Goal: Task Accomplishment & Management: Manage account settings

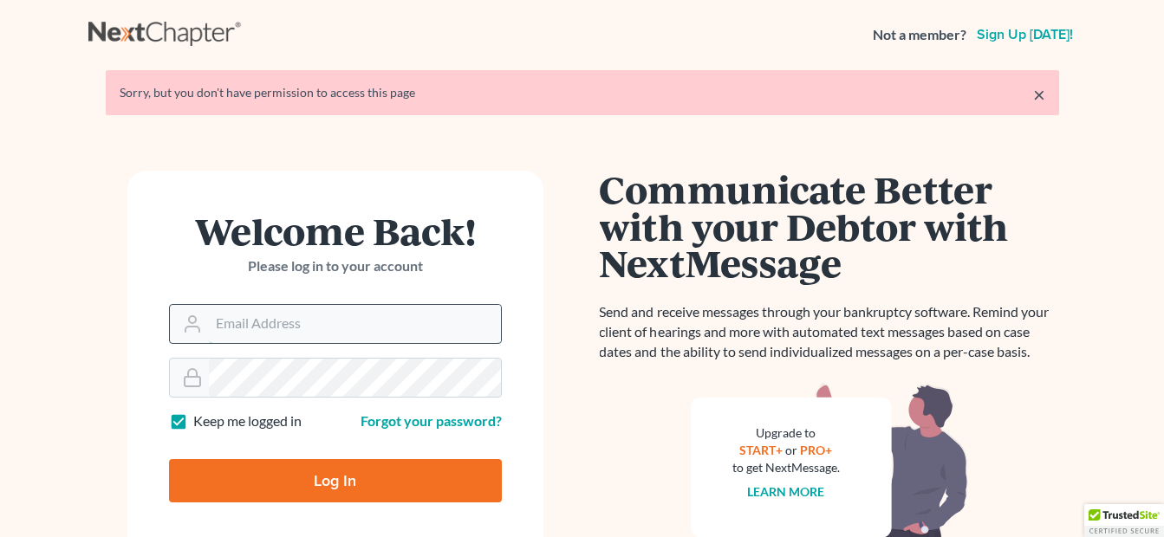
click at [306, 310] on input "Email Address" at bounding box center [355, 324] width 292 height 38
type input "fesenmyer_law@hotmail.com"
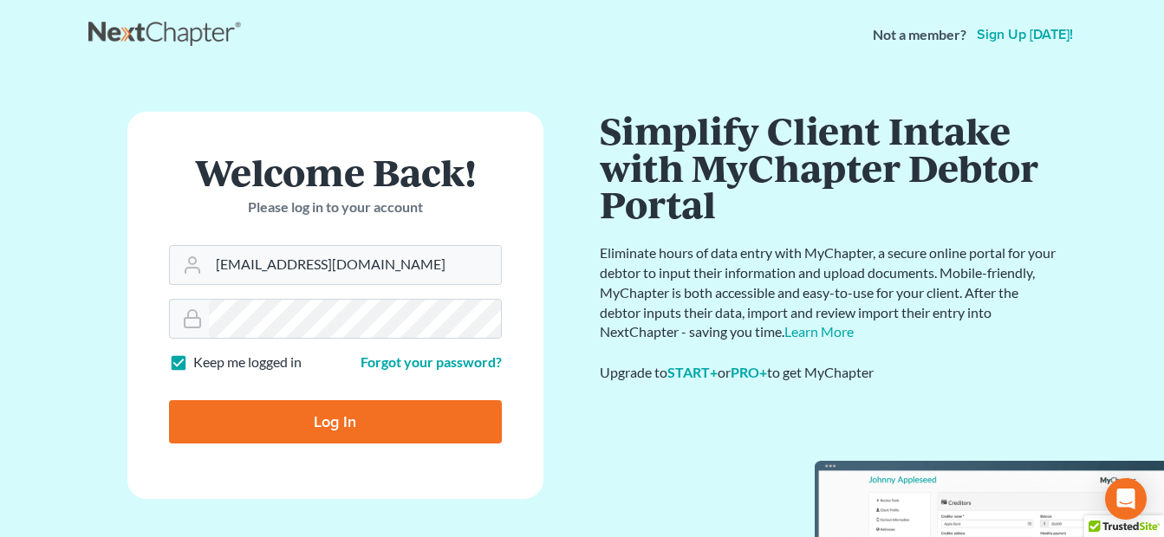
click at [301, 434] on input "Log In" at bounding box center [335, 421] width 333 height 43
type input "Thinking..."
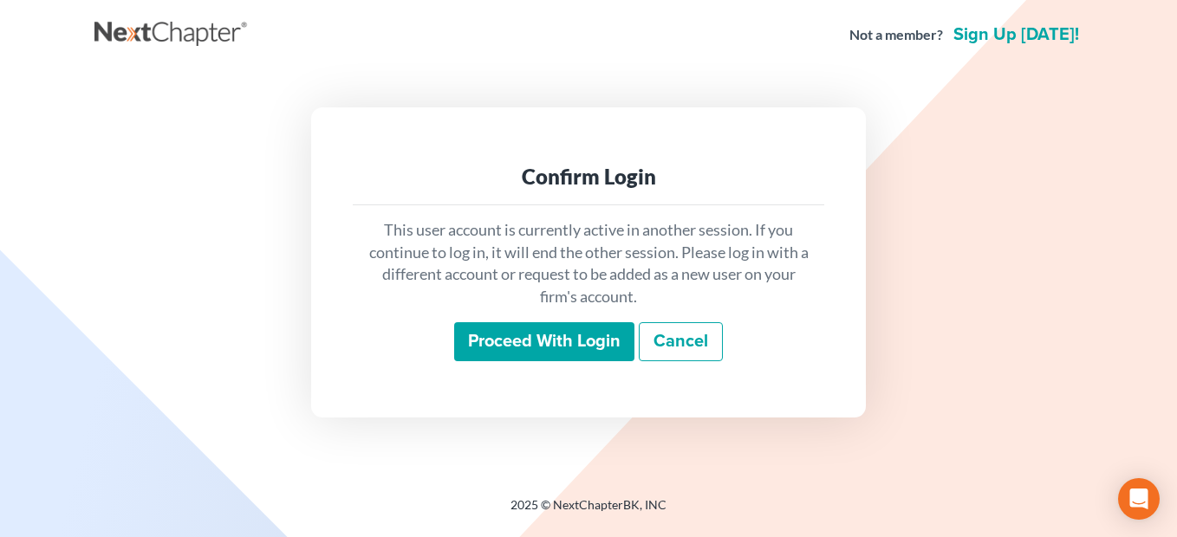
click at [555, 337] on input "Proceed with login" at bounding box center [544, 342] width 180 height 40
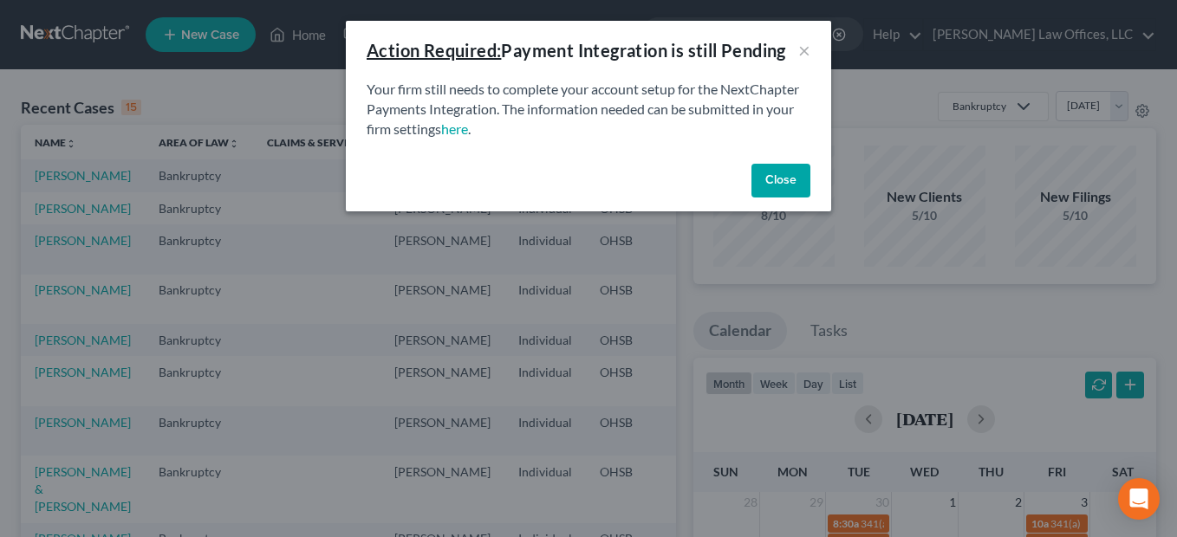
click at [771, 186] on button "Close" at bounding box center [781, 181] width 59 height 35
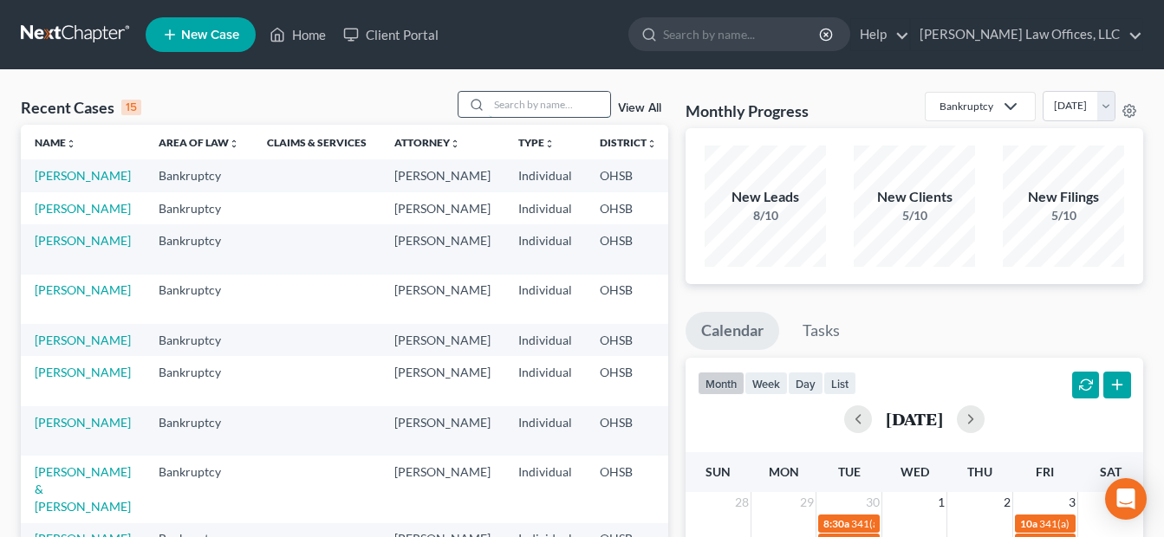
click at [578, 107] on input "search" at bounding box center [549, 104] width 121 height 25
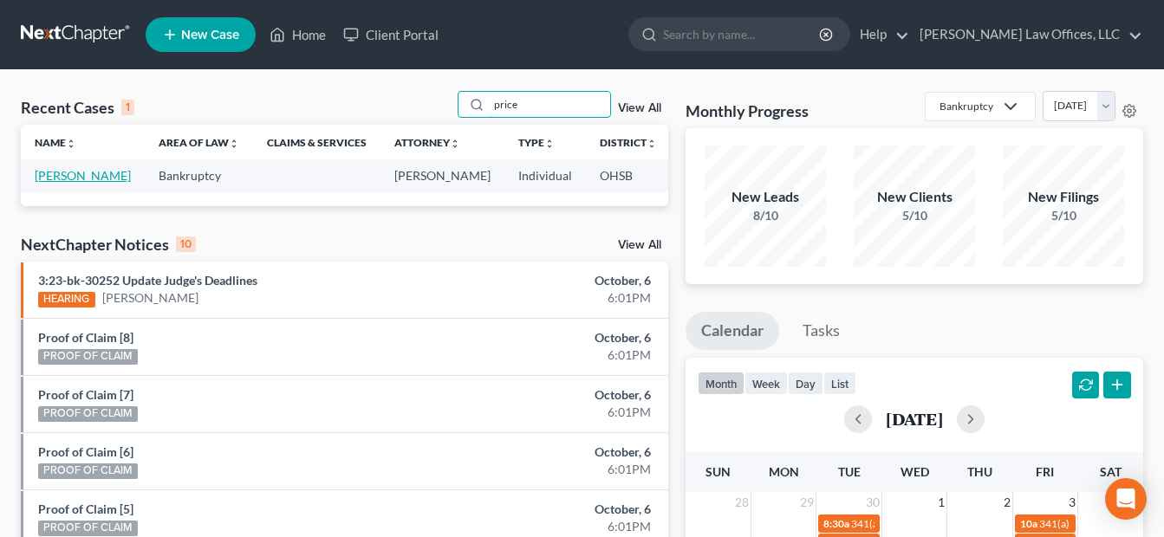
type input "price"
click at [54, 183] on link "[PERSON_NAME]" at bounding box center [83, 175] width 96 height 15
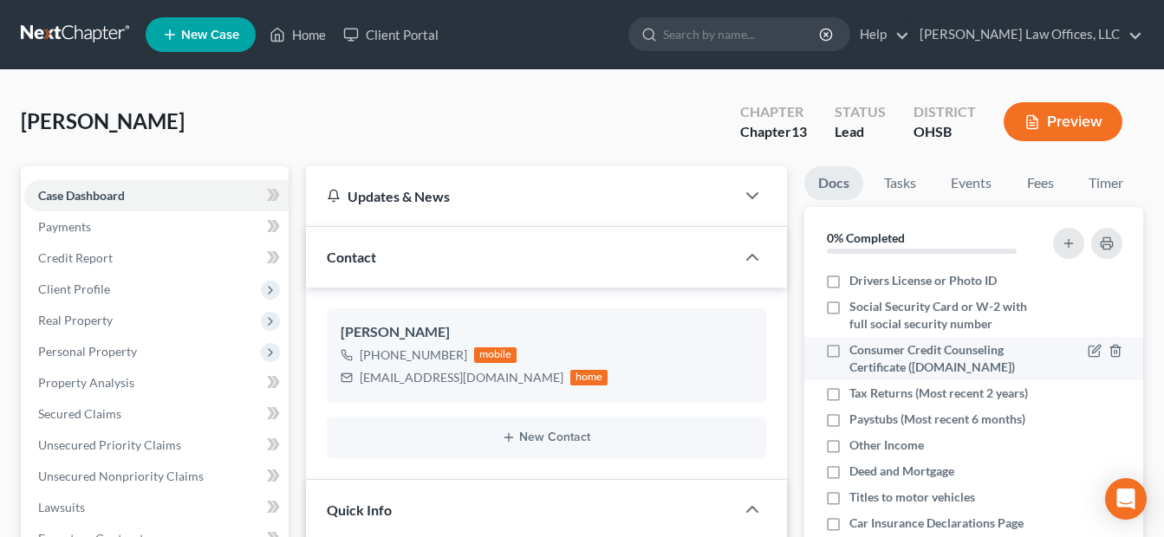
click at [849, 350] on label "Consumer Credit Counseling Certificate ([DOMAIN_NAME])" at bounding box center [946, 359] width 194 height 35
click at [856, 350] on input "Consumer Credit Counseling Certificate ([DOMAIN_NAME])" at bounding box center [861, 347] width 11 height 11
checkbox input "true"
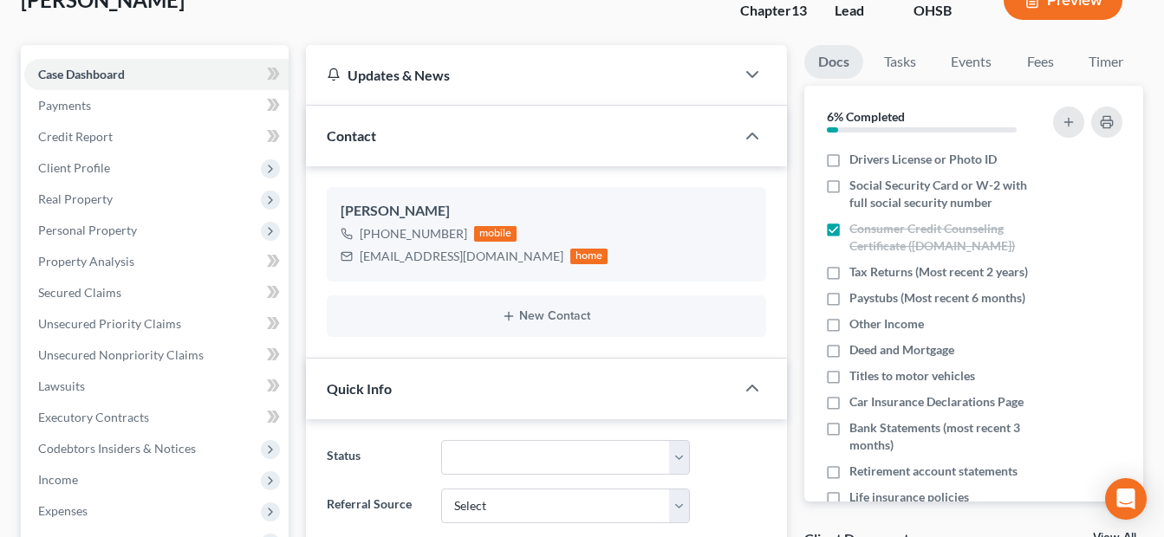
scroll to position [433, 0]
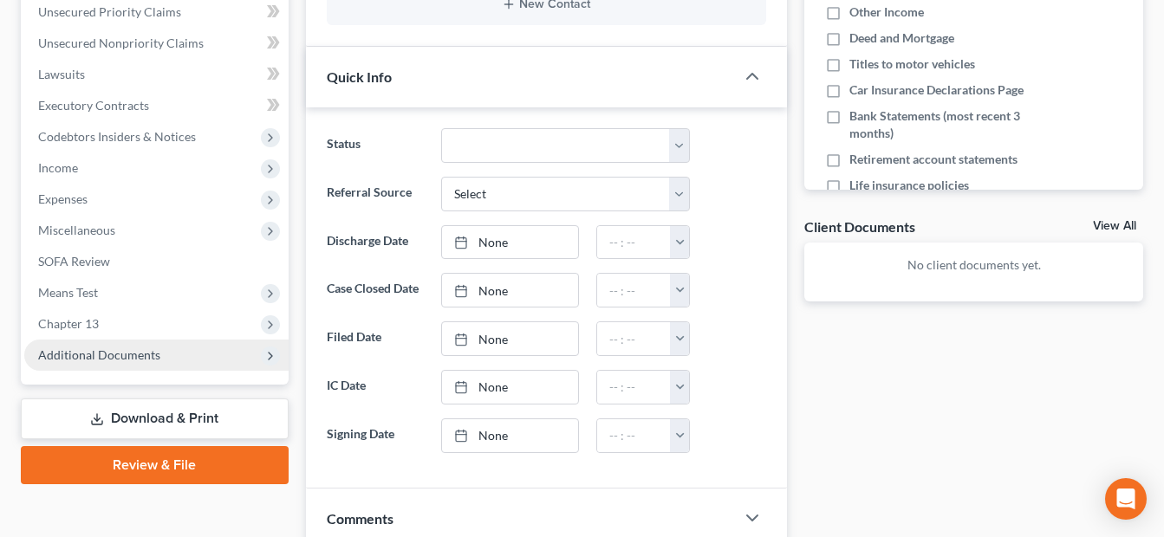
click at [120, 352] on span "Additional Documents" at bounding box center [99, 355] width 122 height 15
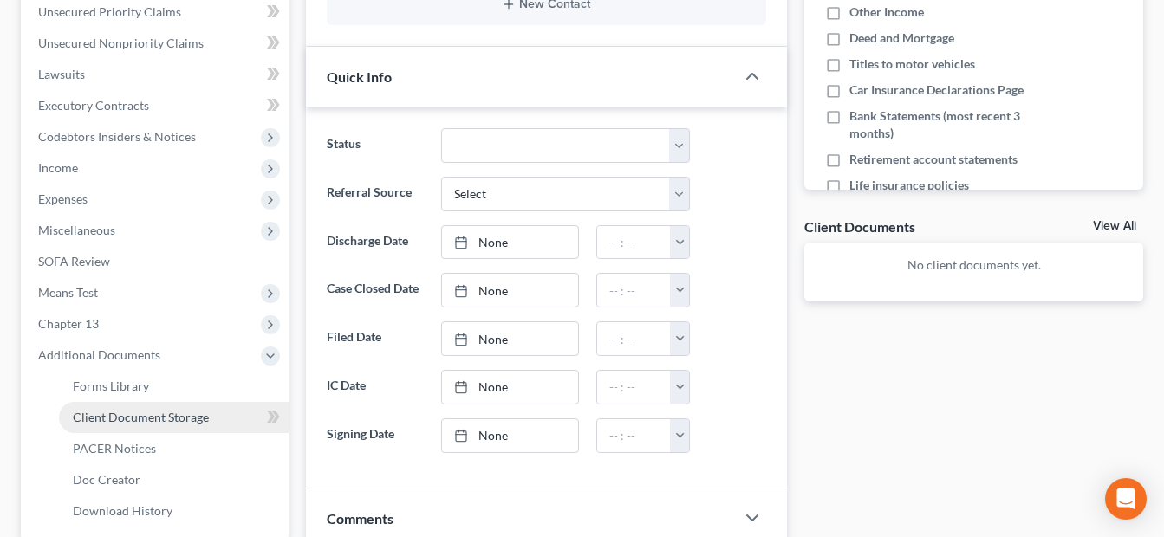
click at [145, 410] on span "Client Document Storage" at bounding box center [141, 417] width 136 height 15
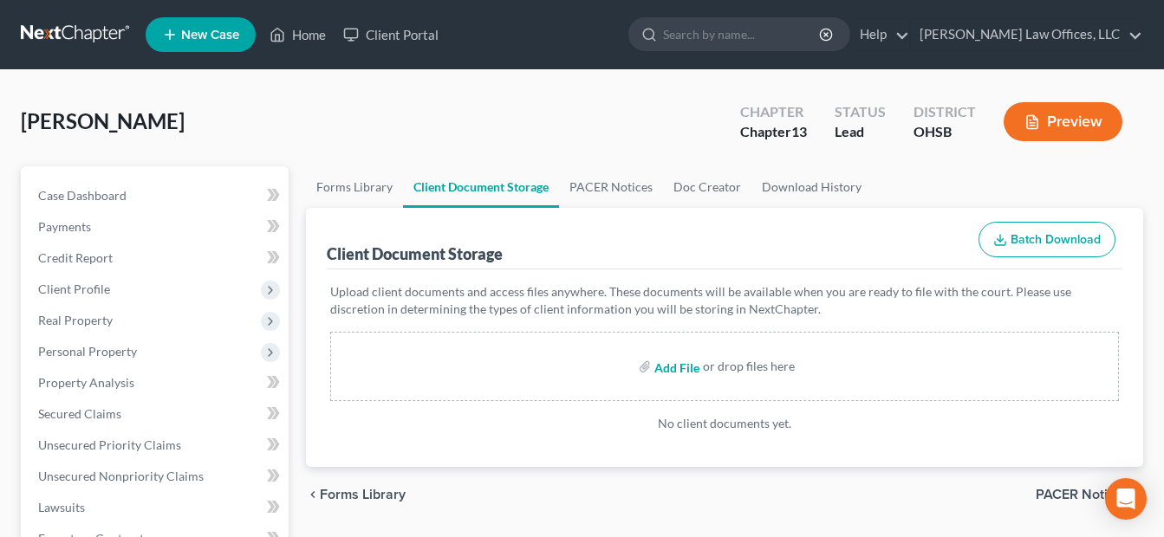
click at [677, 370] on input "file" at bounding box center [675, 366] width 42 height 31
type input "C:\fakepath\Certificate (66).pdf"
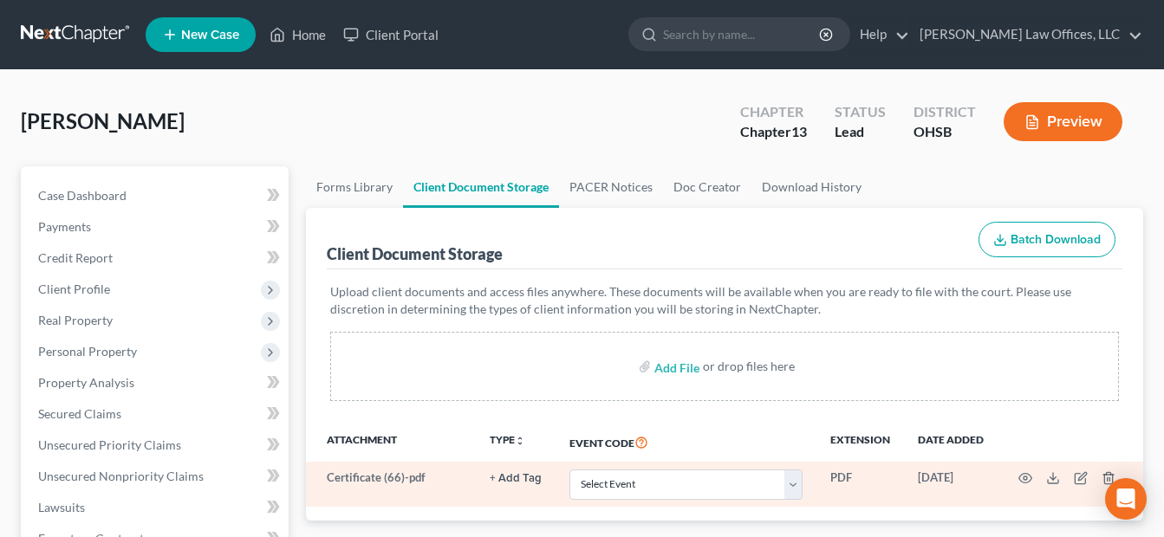
click at [530, 479] on button "+ Add Tag" at bounding box center [516, 478] width 52 height 11
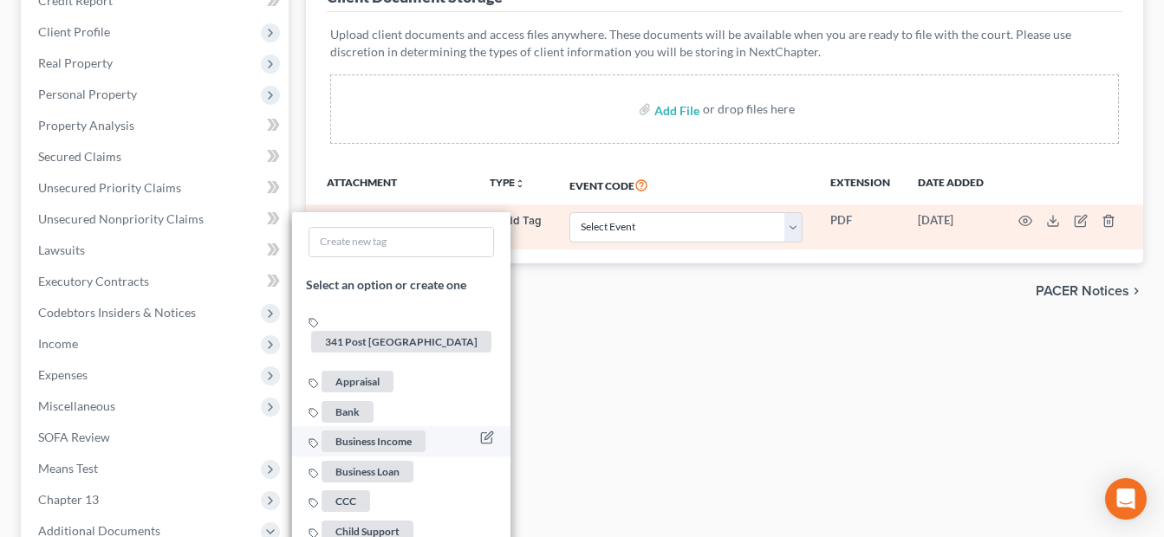
scroll to position [260, 0]
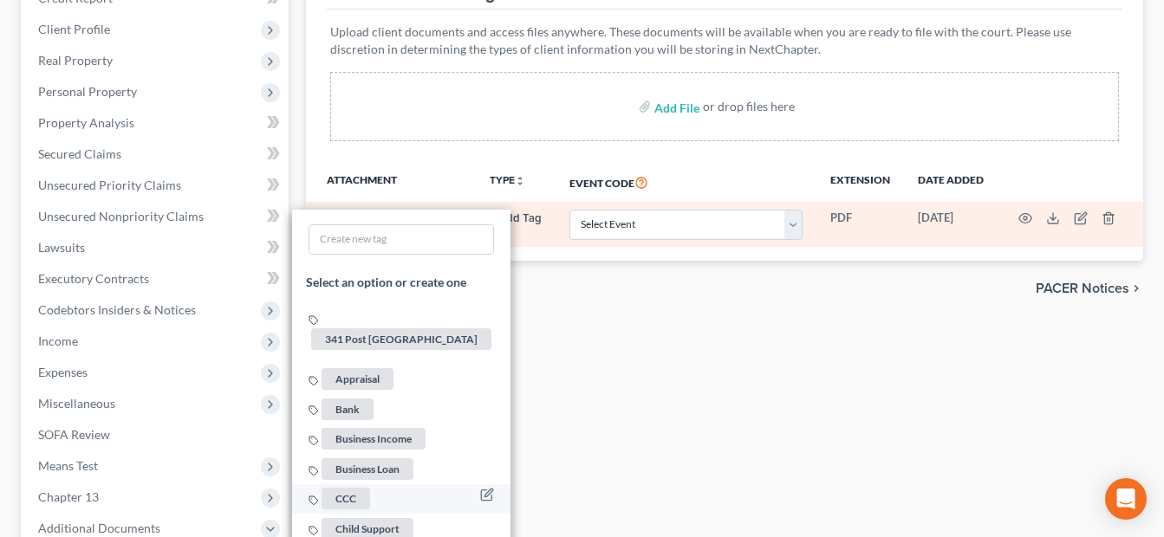
click at [354, 488] on span "CCC" at bounding box center [346, 499] width 49 height 22
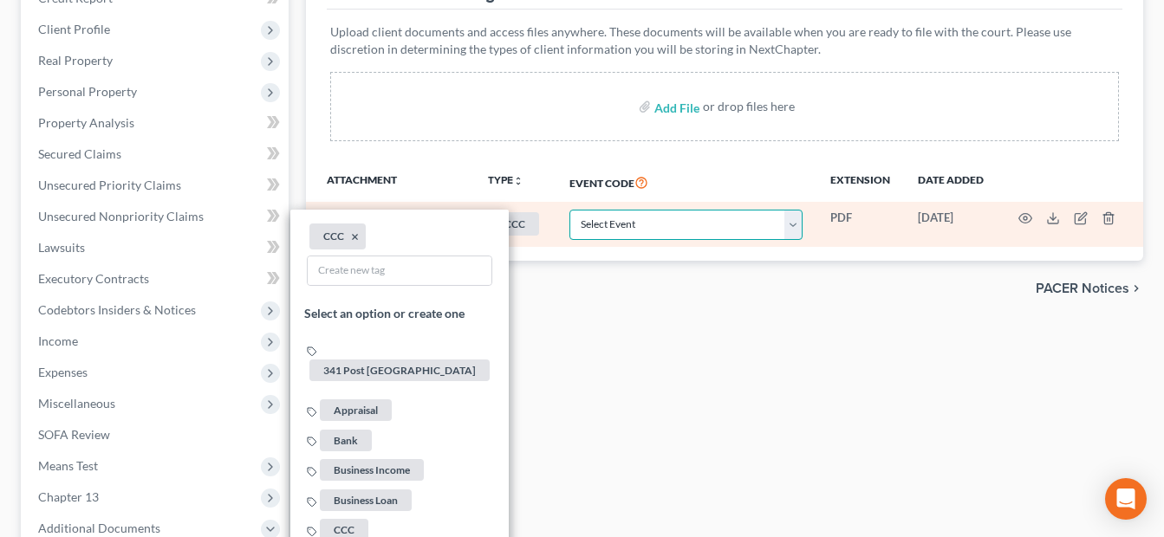
click at [797, 221] on select "Select Event 20 Largest Unsecured Creditors Amended Document Amended List of Cr…" at bounding box center [685, 225] width 233 height 30
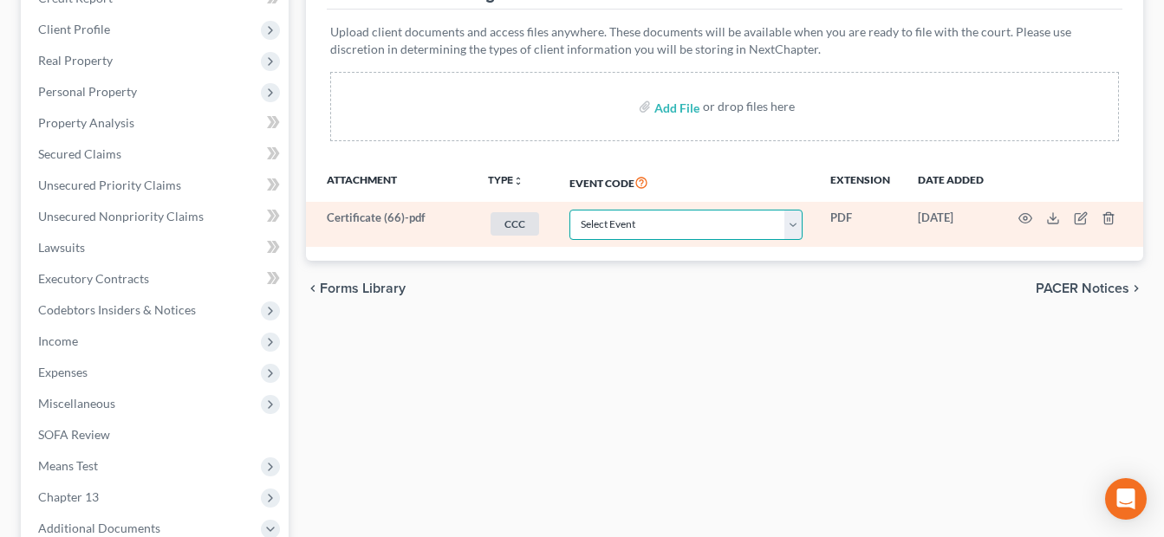
select select "7"
click at [569, 210] on select "Select Event 20 Largest Unsecured Creditors Amended Document Amended List of Cr…" at bounding box center [685, 225] width 233 height 30
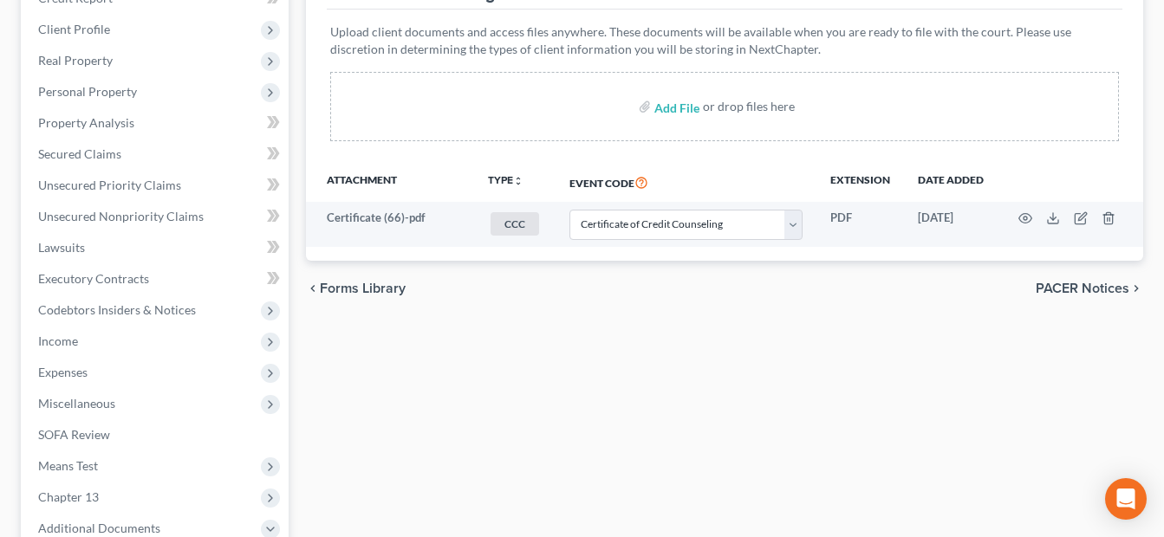
click at [476, 402] on div "Forms Library Client Document Storage PACER Notices Doc Creator Download Histor…" at bounding box center [724, 360] width 855 height 908
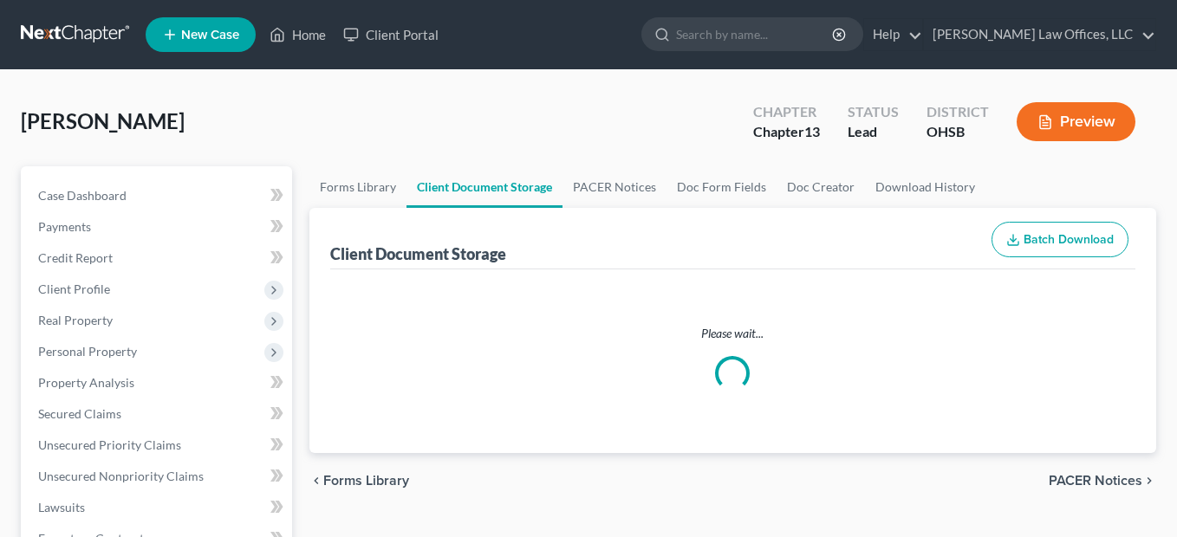
select select "7"
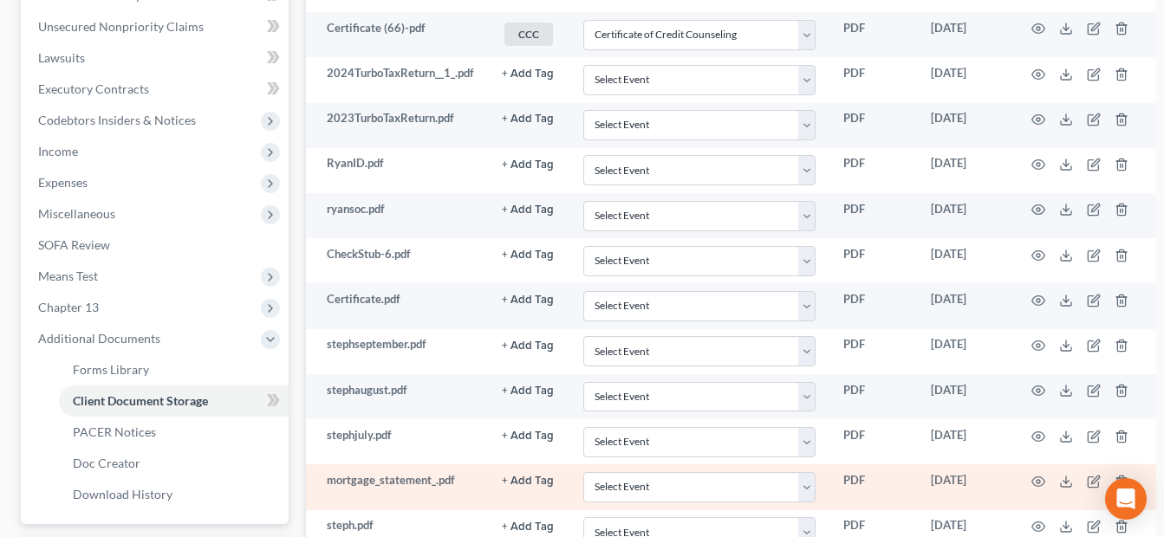
scroll to position [433, 0]
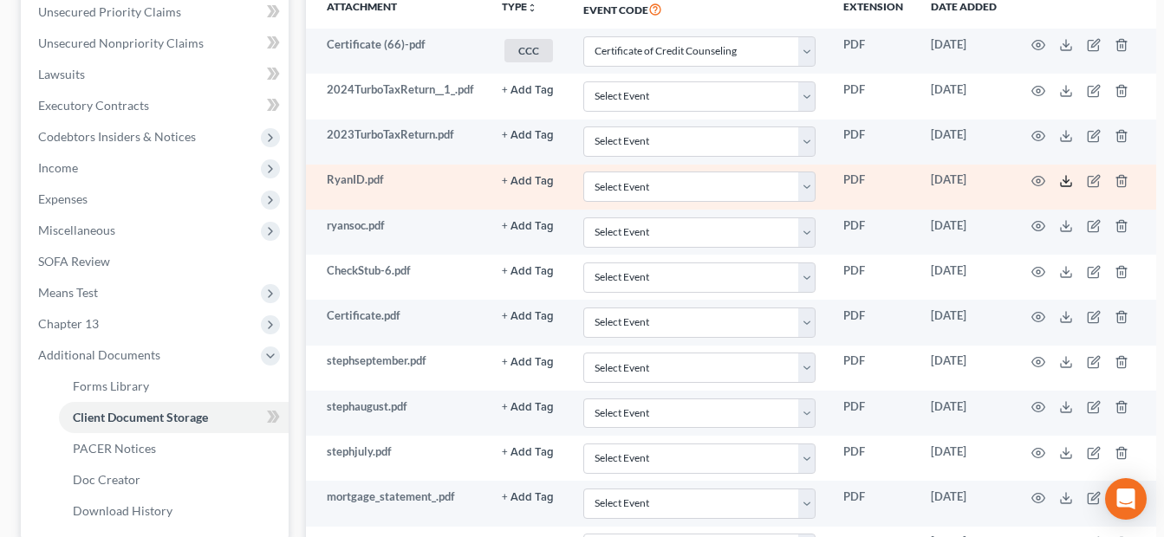
click at [1064, 178] on icon at bounding box center [1066, 181] width 14 height 14
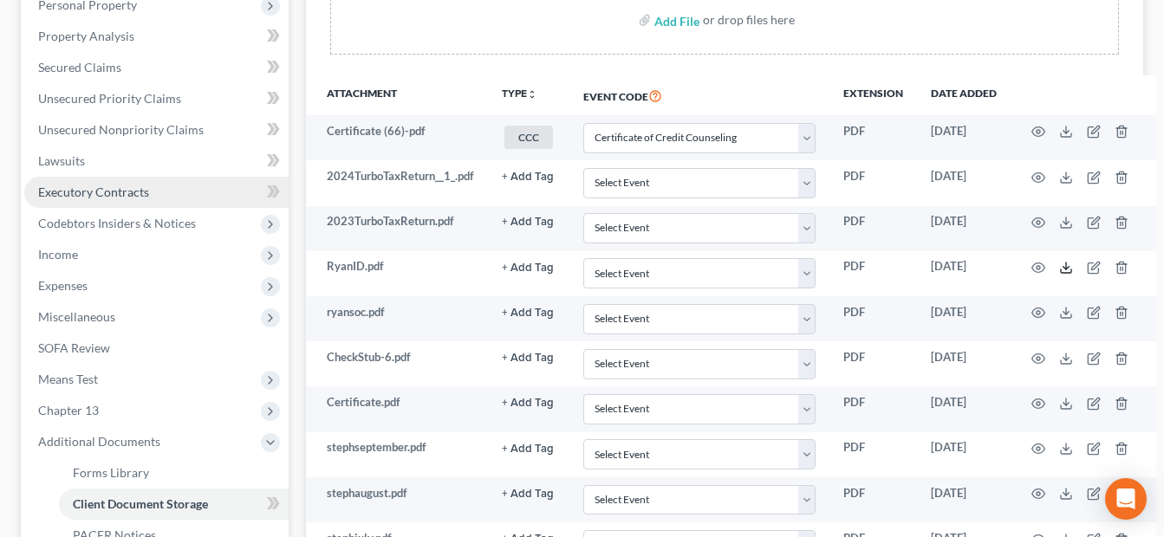
scroll to position [0, 0]
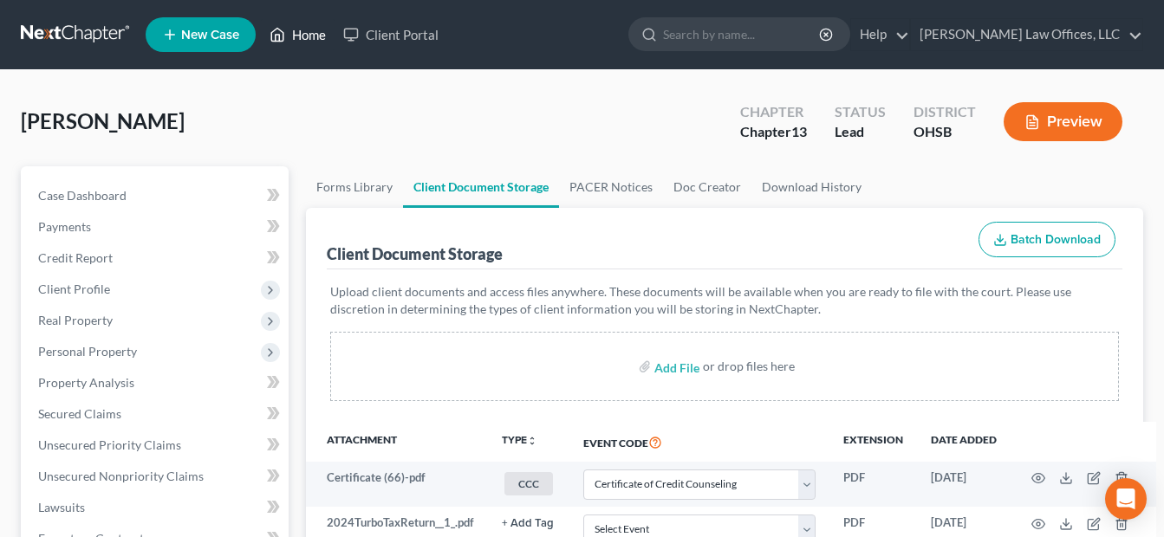
click at [314, 23] on link "Home" at bounding box center [298, 34] width 74 height 31
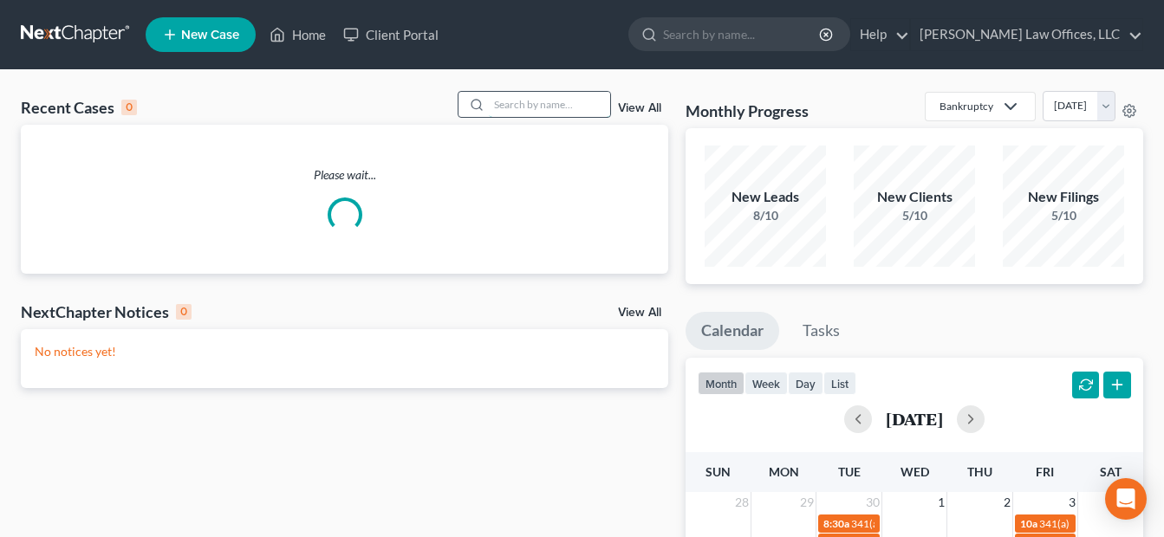
click at [566, 108] on input "search" at bounding box center [549, 104] width 121 height 25
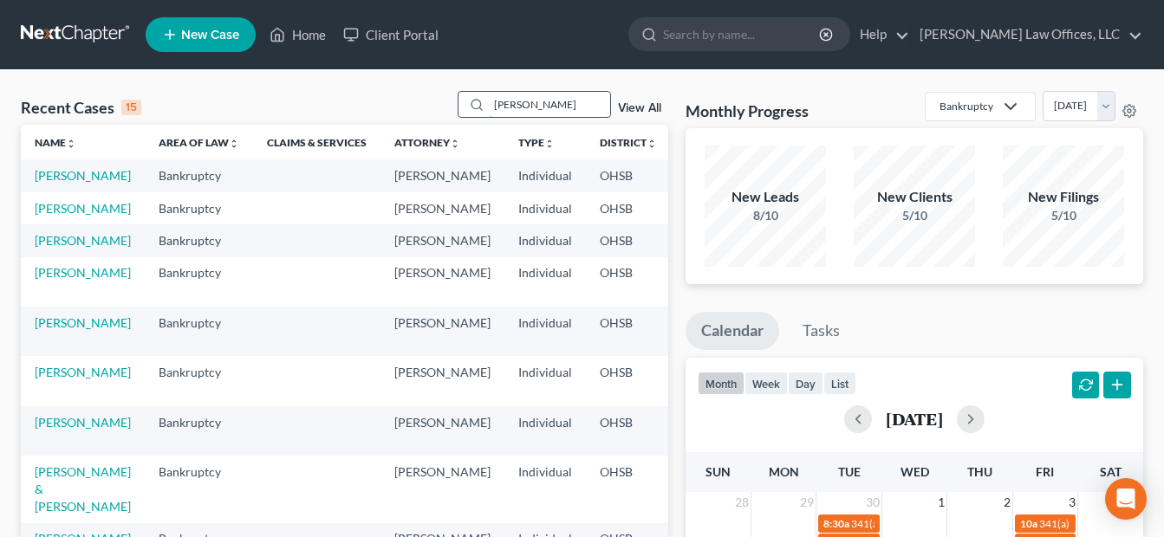
type input "[PERSON_NAME]"
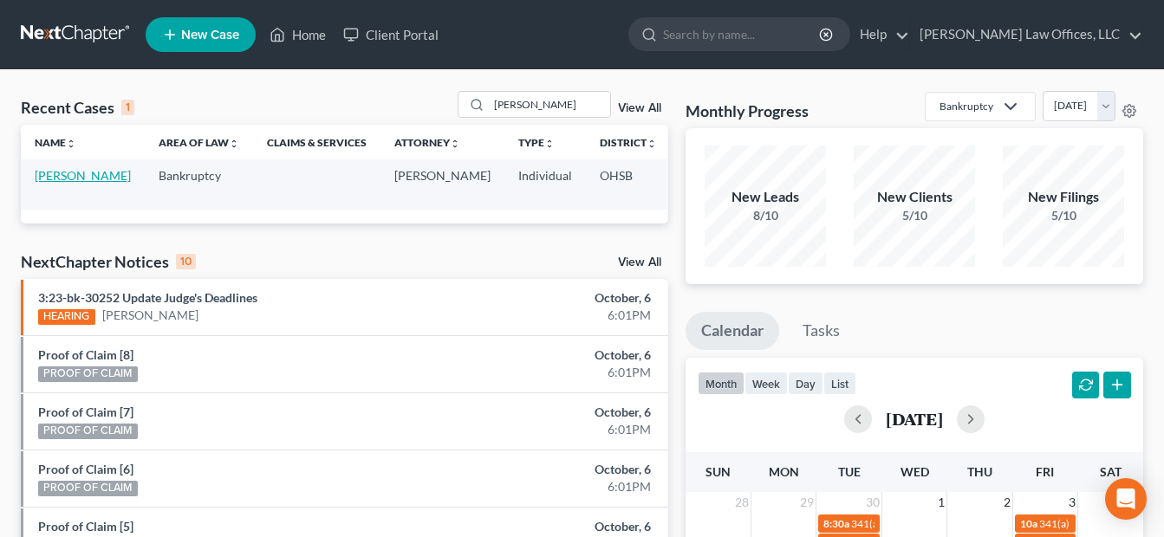
click at [41, 179] on link "[PERSON_NAME]" at bounding box center [83, 175] width 96 height 15
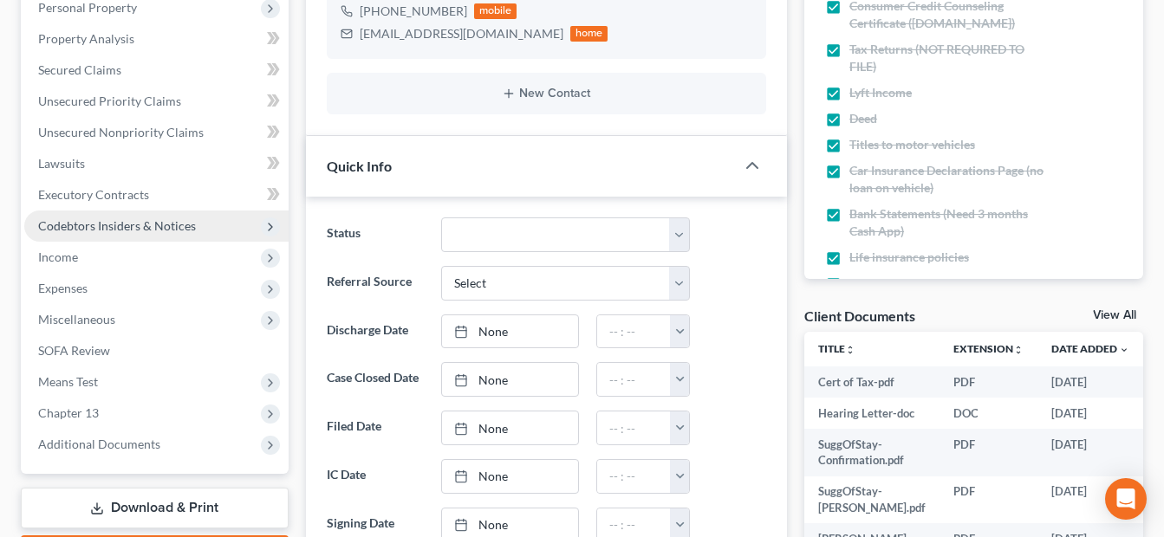
scroll to position [433, 0]
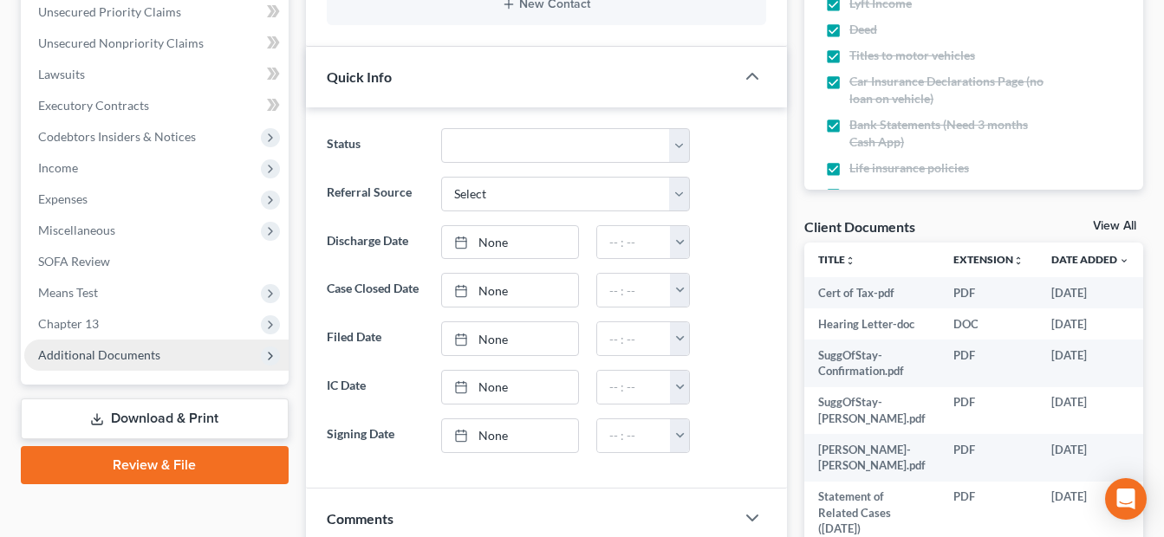
click at [152, 354] on span "Additional Documents" at bounding box center [99, 355] width 122 height 15
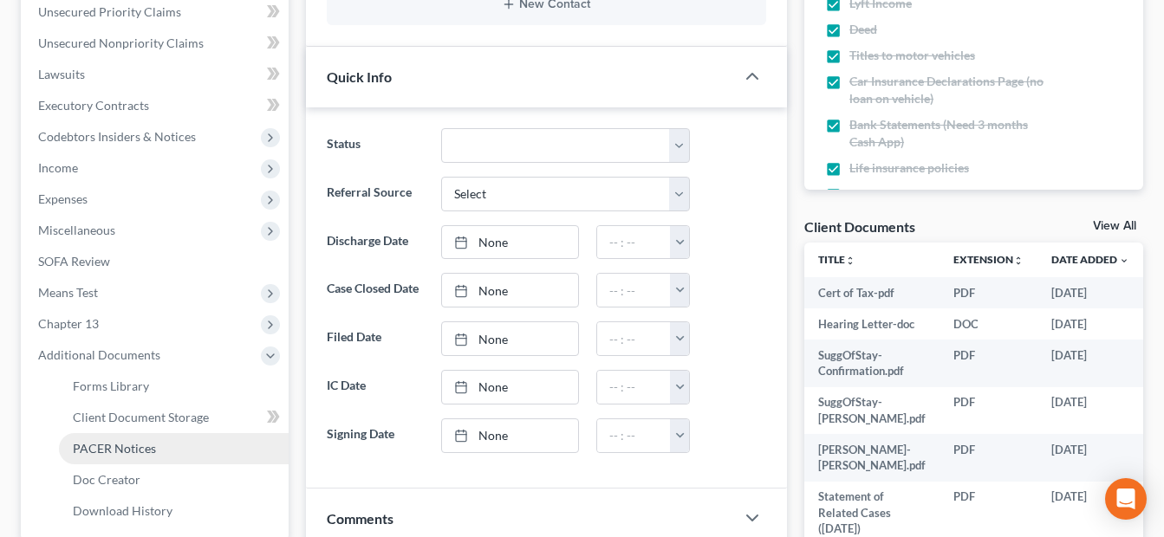
click at [146, 446] on span "PACER Notices" at bounding box center [114, 448] width 83 height 15
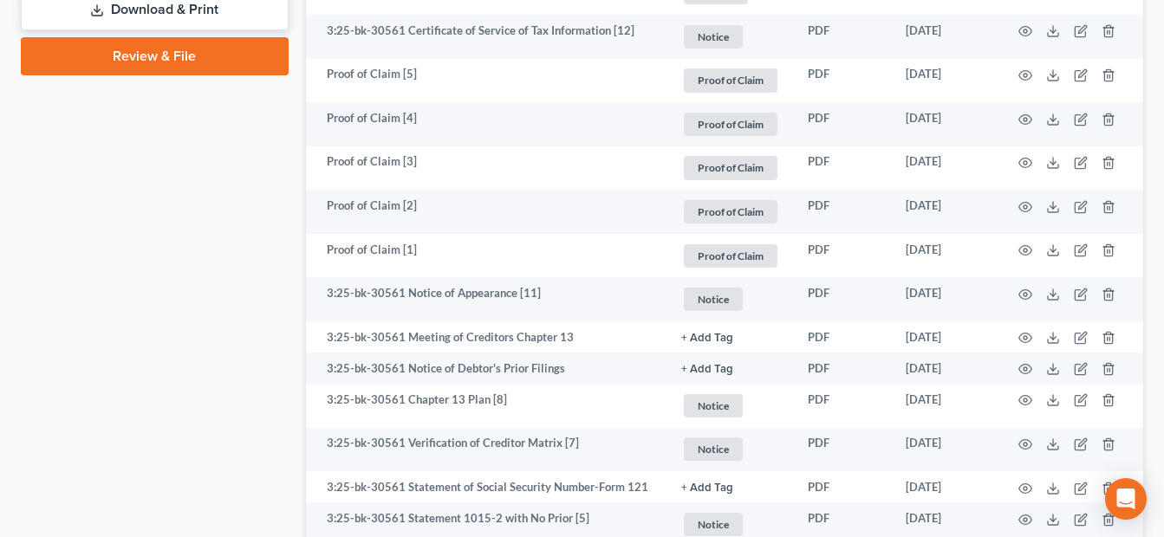
scroll to position [1040, 0]
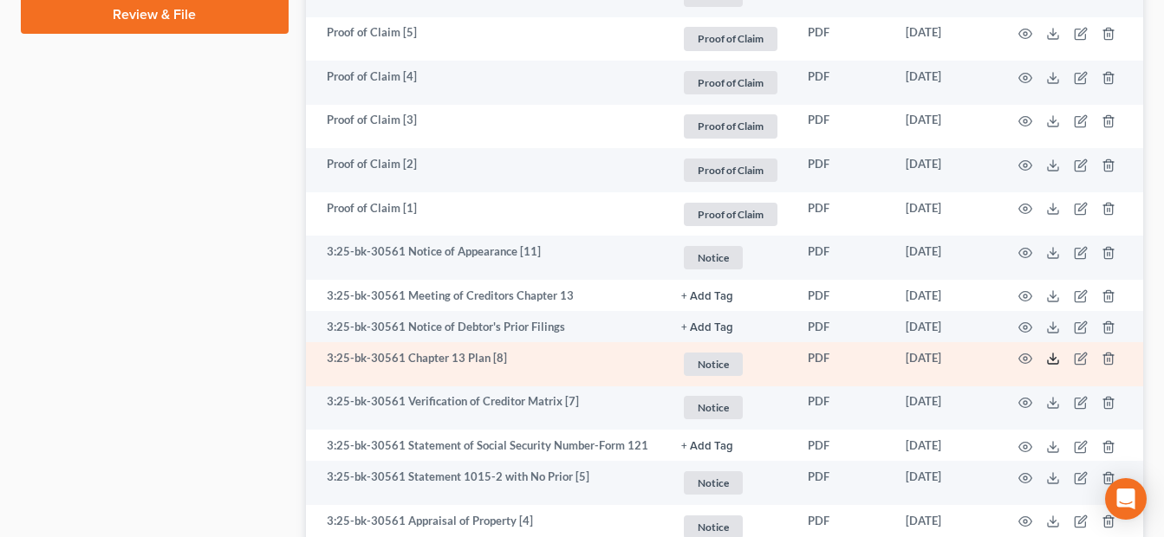
click at [1054, 352] on icon at bounding box center [1053, 359] width 14 height 14
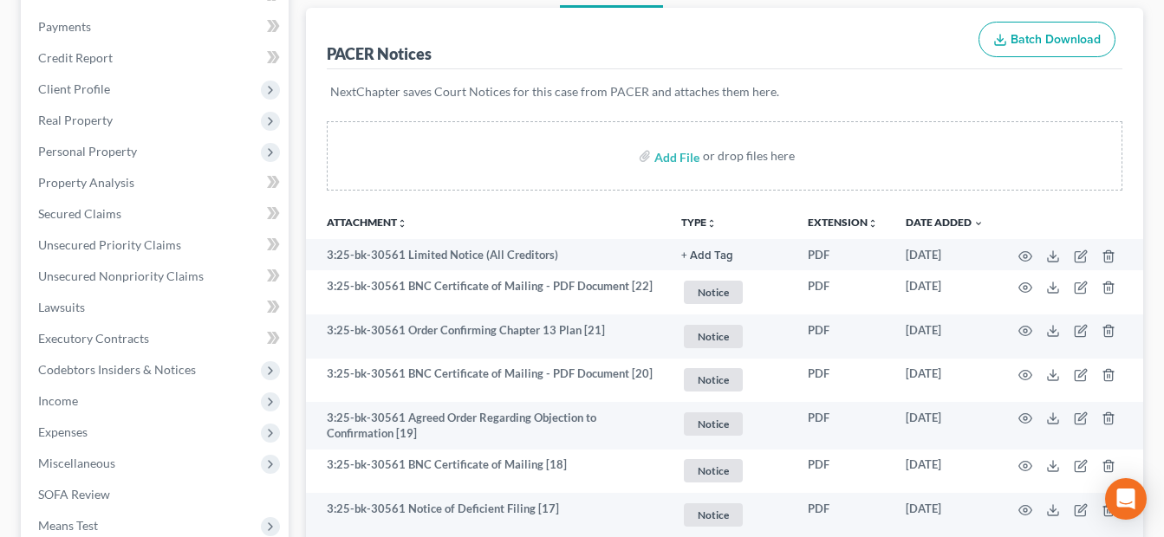
scroll to position [0, 0]
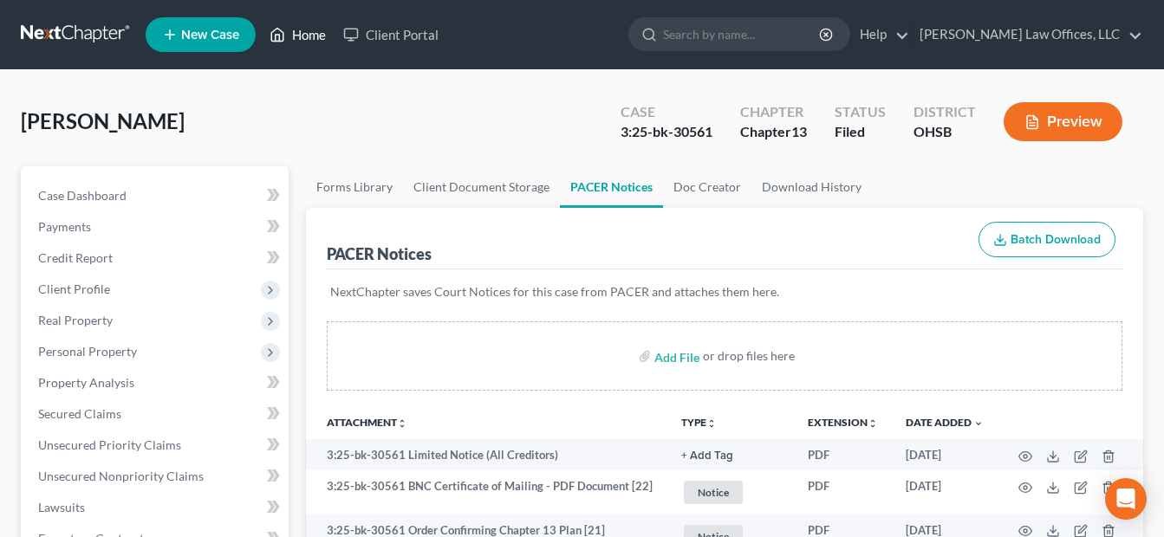
click at [316, 36] on link "Home" at bounding box center [298, 34] width 74 height 31
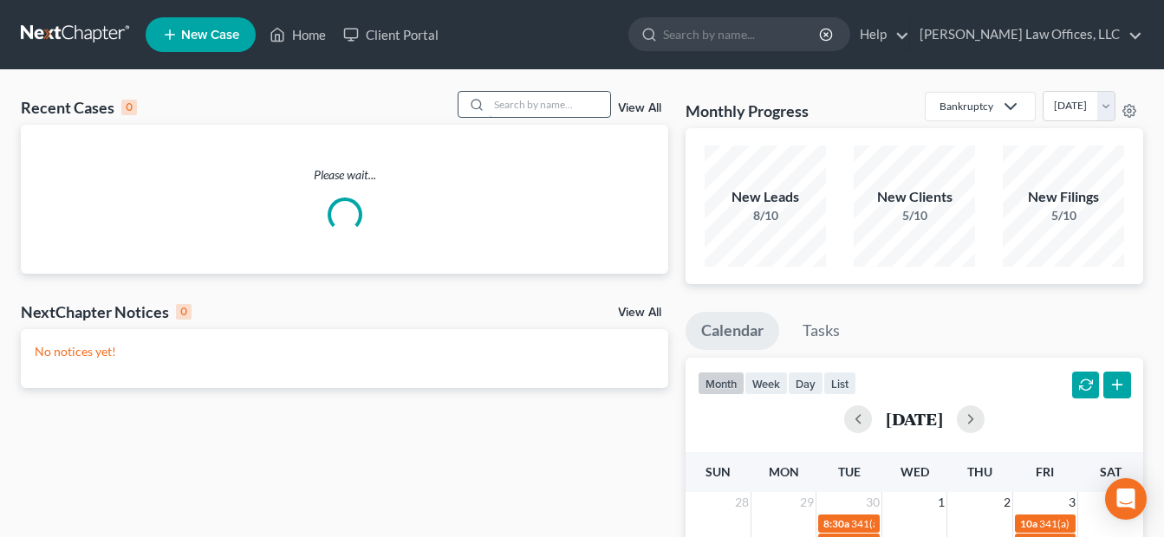
click at [522, 100] on input "search" at bounding box center [549, 104] width 121 height 25
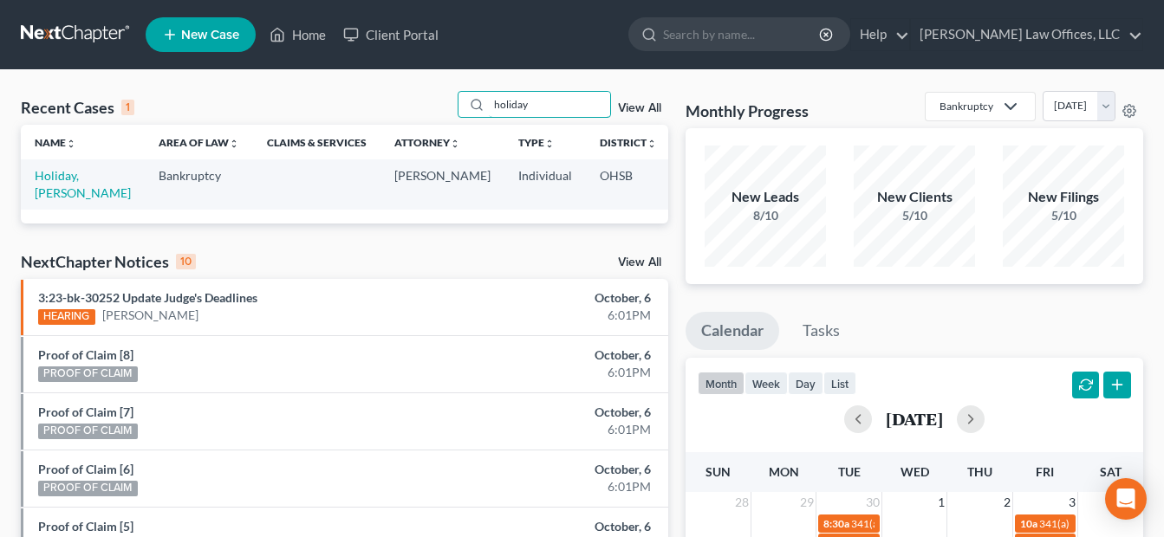
type input "holiday"
click at [52, 185] on td "Holiday, [PERSON_NAME]" at bounding box center [83, 183] width 124 height 49
click at [52, 192] on link "Holiday, [PERSON_NAME]" at bounding box center [83, 184] width 96 height 32
select select "0"
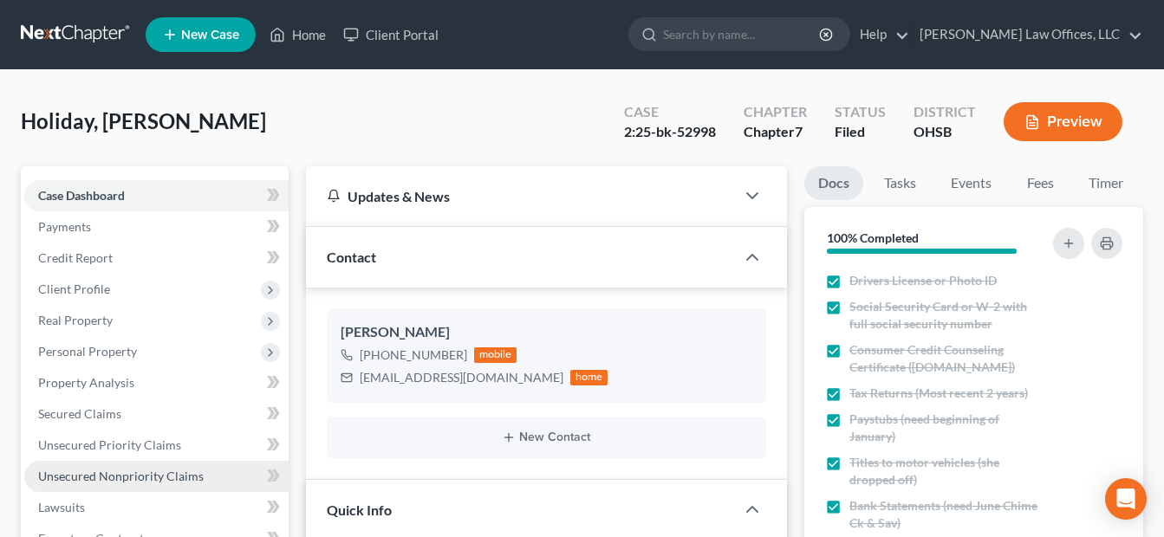
click at [134, 475] on span "Unsecured Nonpriority Claims" at bounding box center [121, 476] width 166 height 15
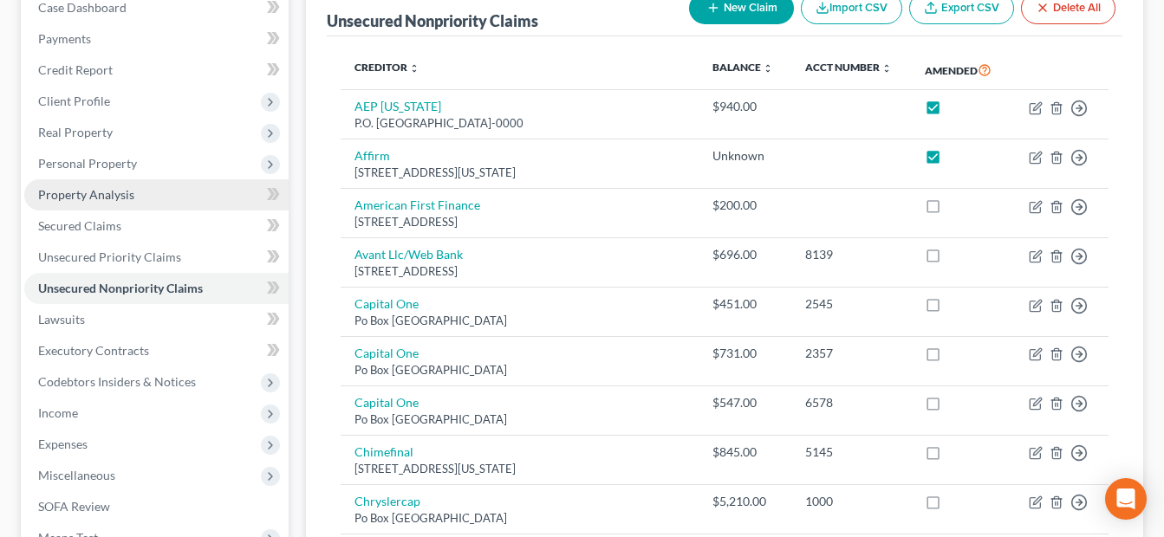
scroll to position [347, 0]
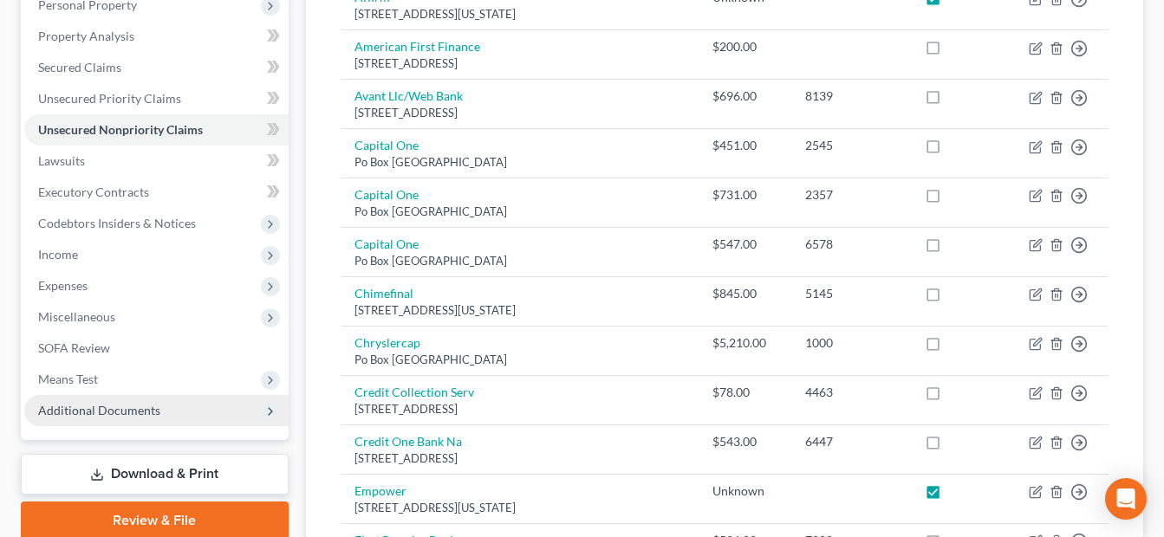
click at [133, 416] on span "Additional Documents" at bounding box center [99, 410] width 122 height 15
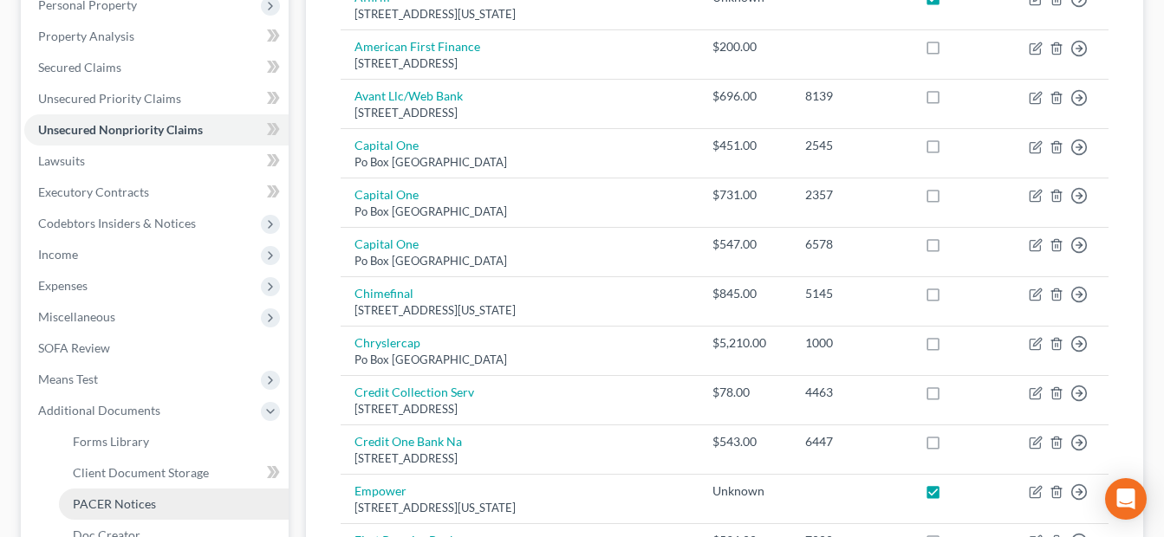
click at [146, 494] on link "PACER Notices" at bounding box center [174, 504] width 230 height 31
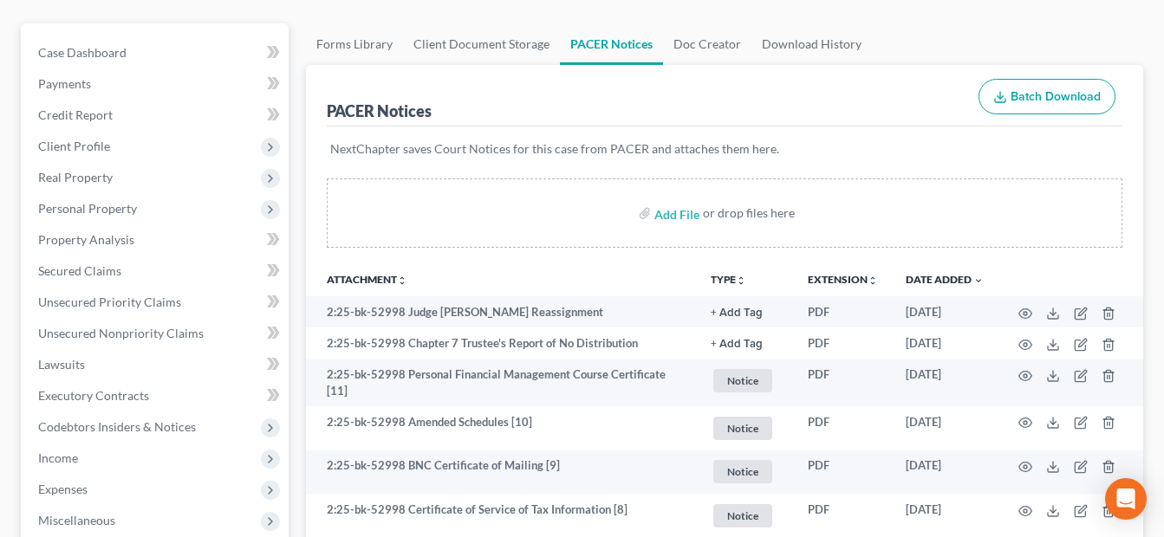
scroll to position [173, 0]
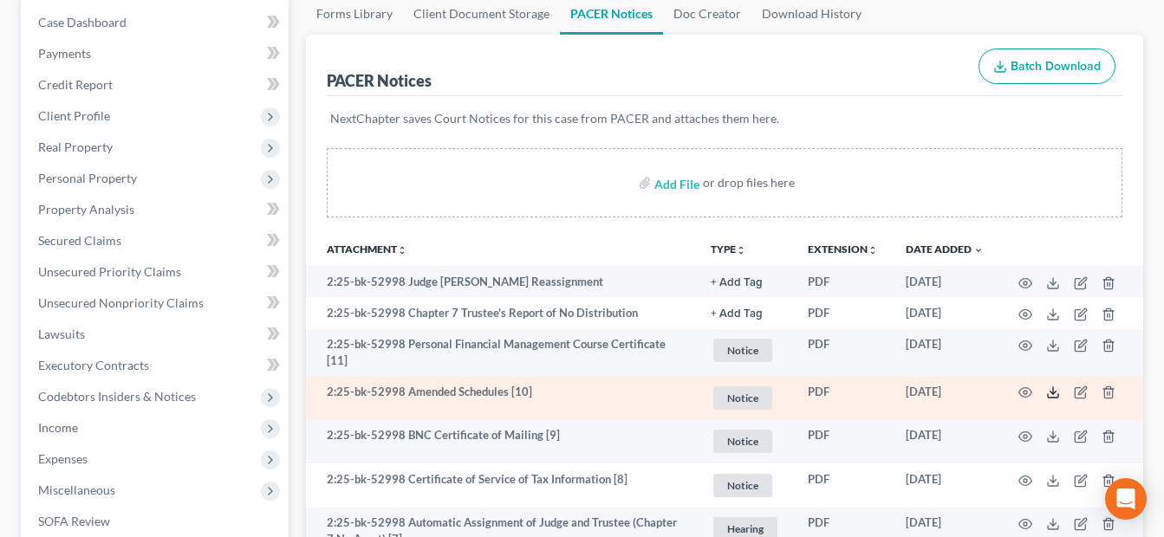
click at [1058, 394] on icon at bounding box center [1053, 395] width 10 height 3
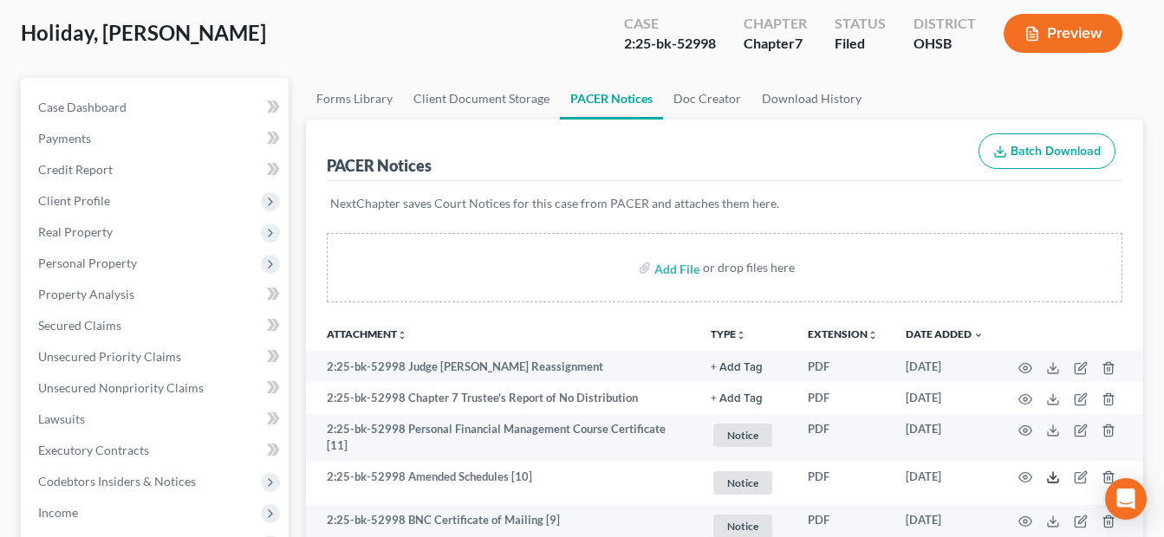
scroll to position [0, 0]
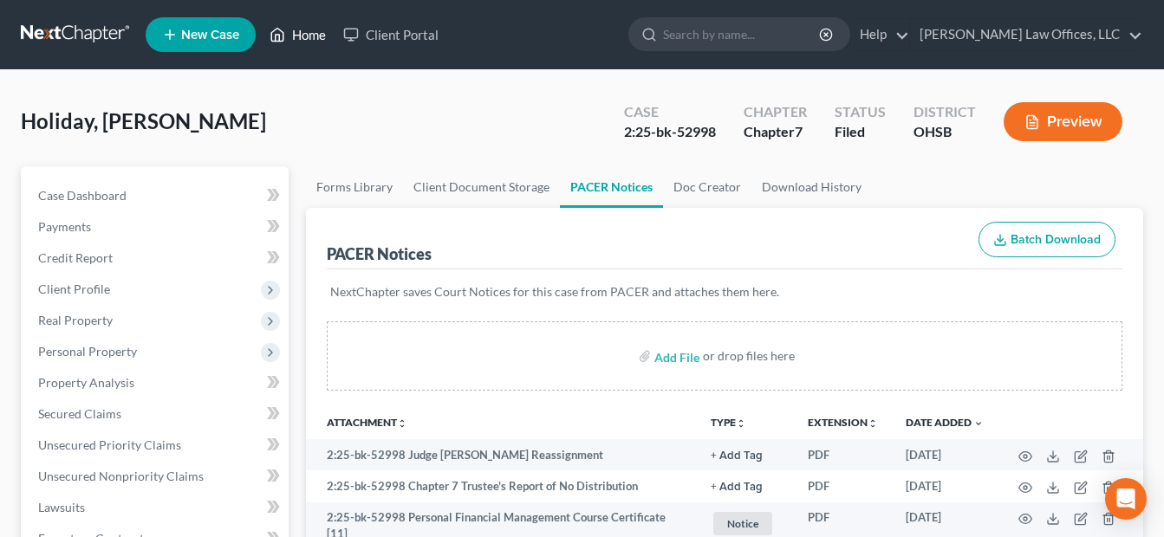
drag, startPoint x: 304, startPoint y: 38, endPoint x: 431, endPoint y: 74, distance: 131.4
click at [304, 38] on link "Home" at bounding box center [298, 34] width 74 height 31
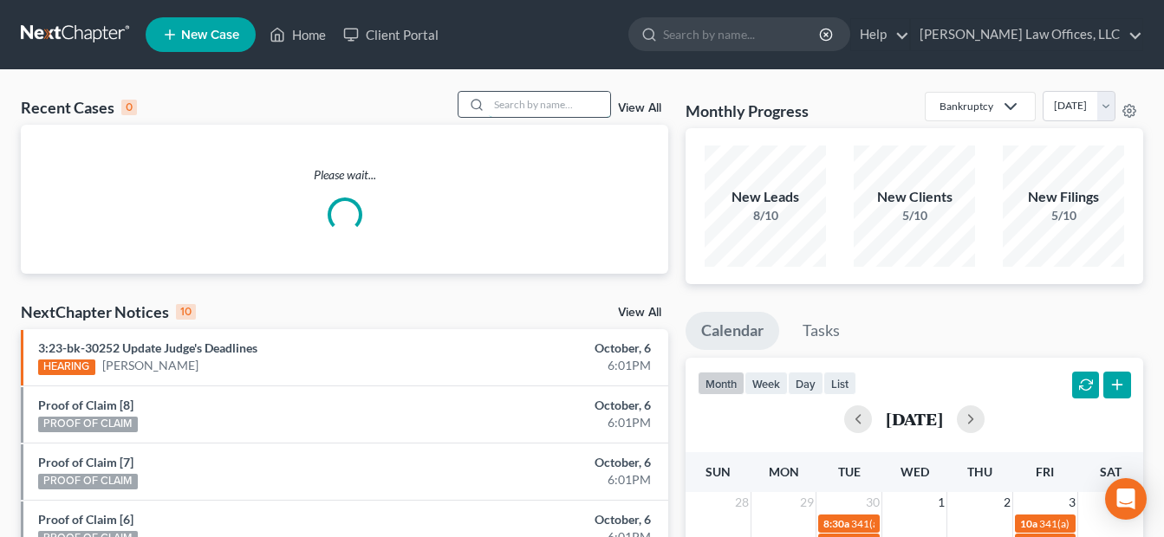
click at [535, 111] on input "search" at bounding box center [549, 104] width 121 height 25
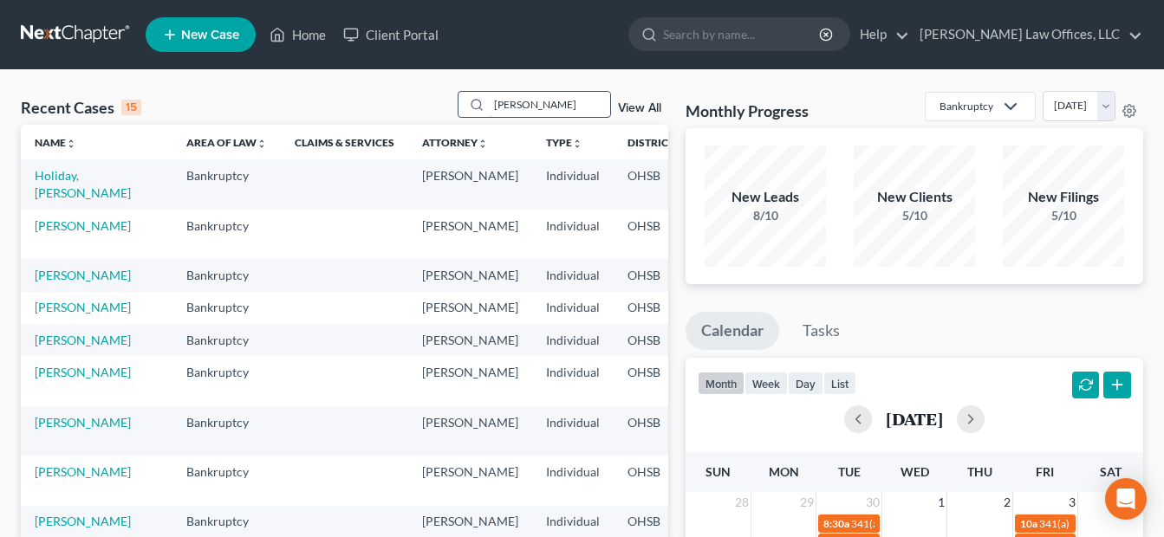
type input "[PERSON_NAME]"
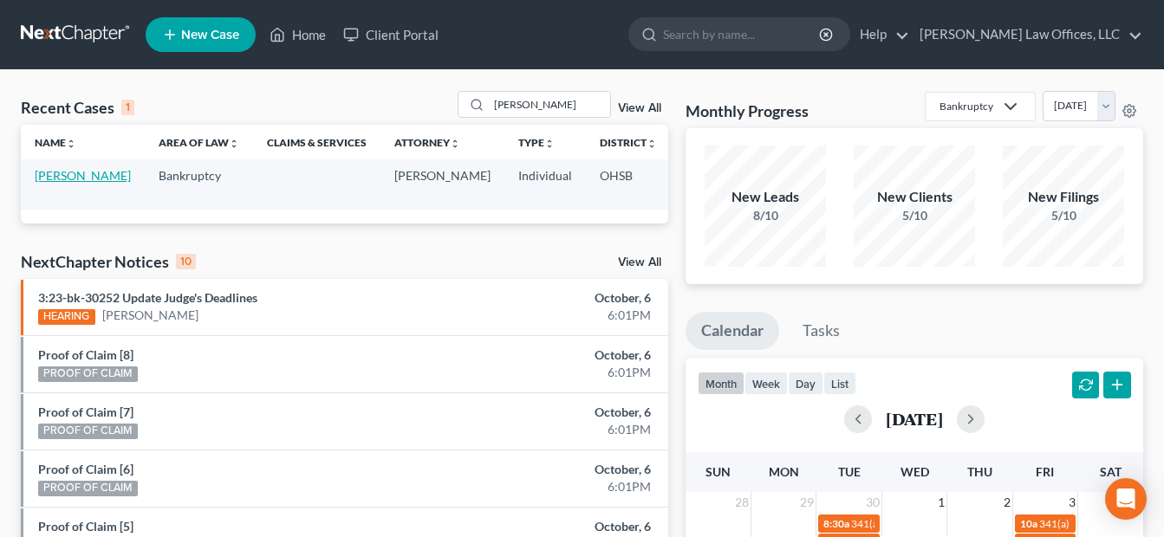
click at [43, 183] on link "[PERSON_NAME]" at bounding box center [83, 175] width 96 height 15
select select "1"
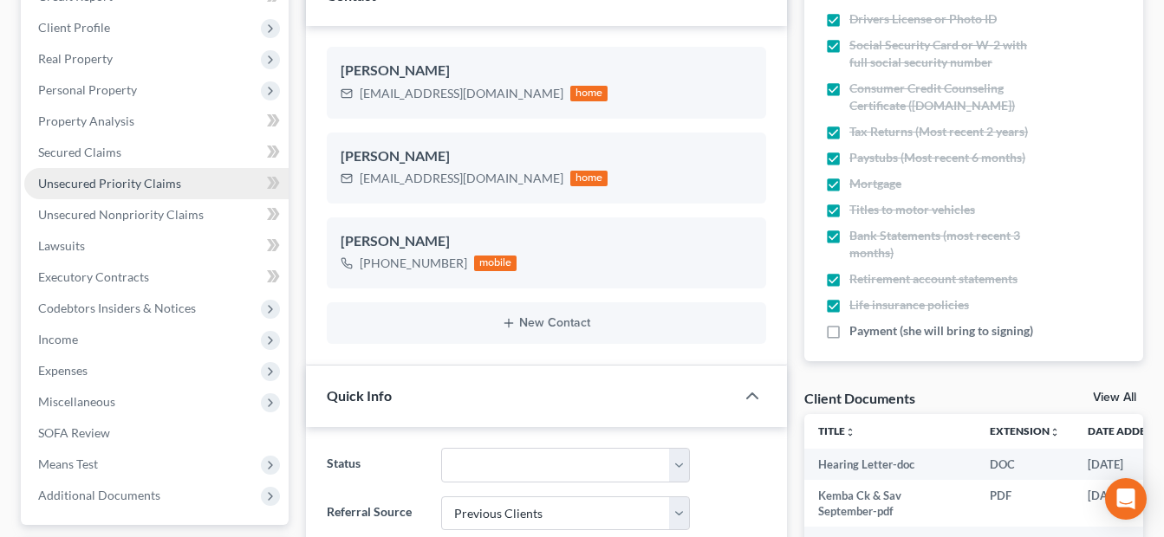
scroll to position [173, 0]
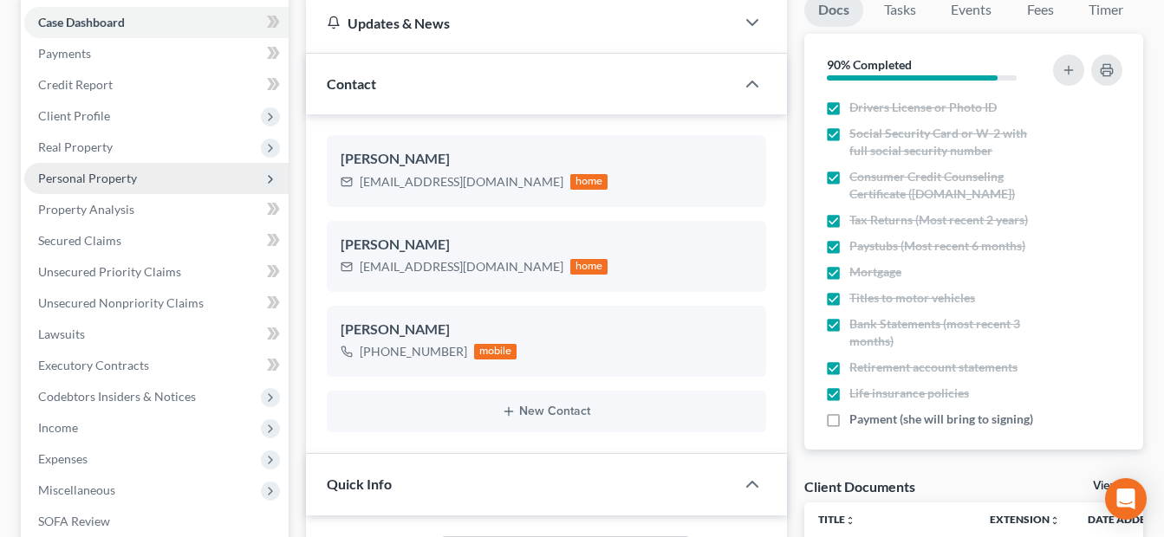
click at [114, 174] on span "Personal Property" at bounding box center [87, 178] width 99 height 15
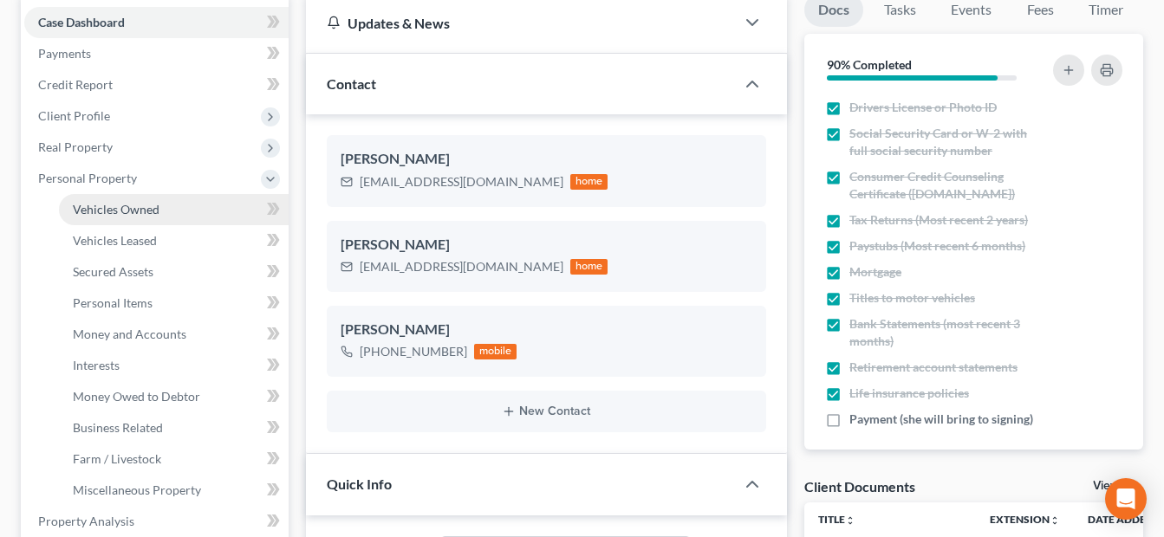
click at [133, 199] on link "Vehicles Owned" at bounding box center [174, 209] width 230 height 31
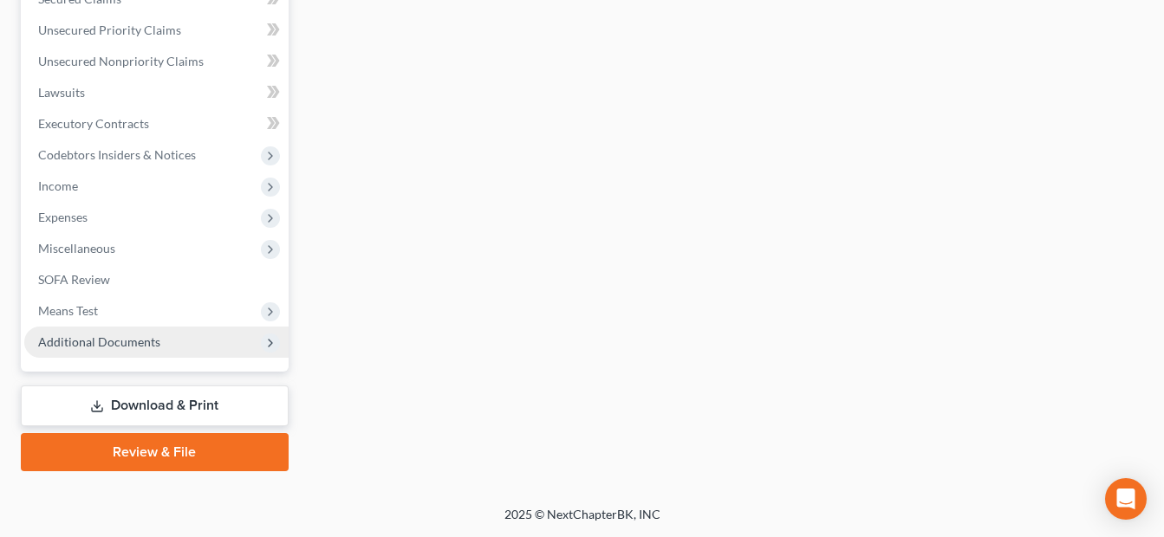
click at [160, 351] on span "Additional Documents" at bounding box center [156, 342] width 264 height 31
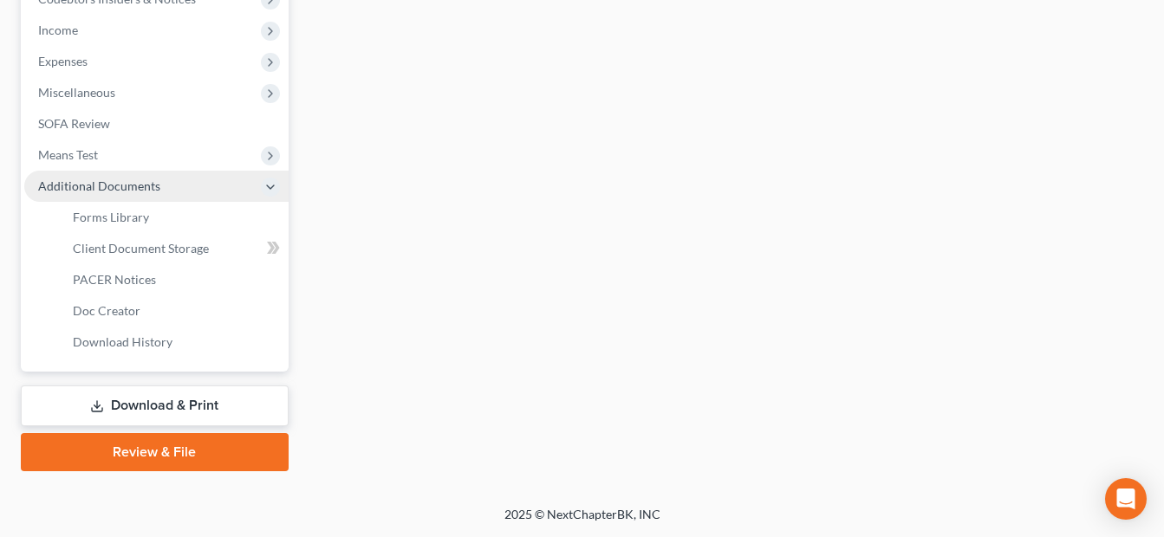
scroll to position [415, 0]
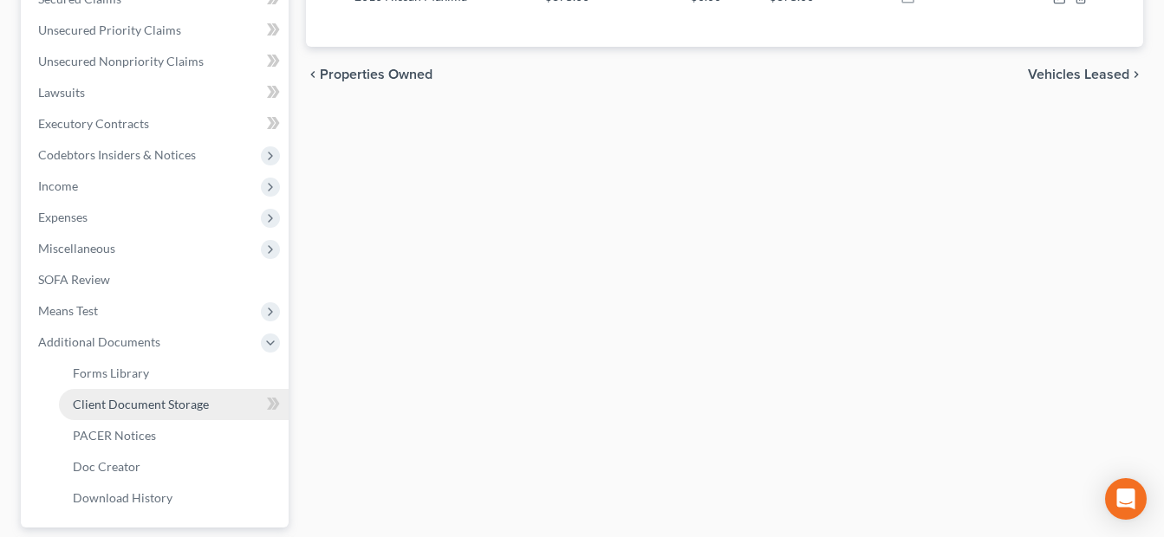
click at [198, 400] on span "Client Document Storage" at bounding box center [141, 404] width 136 height 15
select select "7"
select select "37"
select select "52"
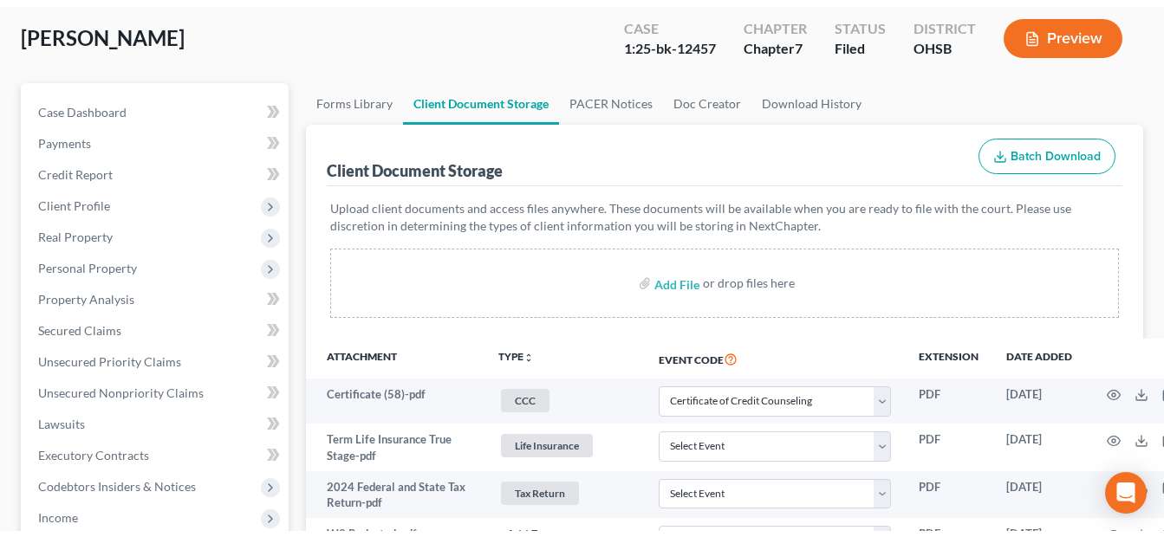
scroll to position [0, 0]
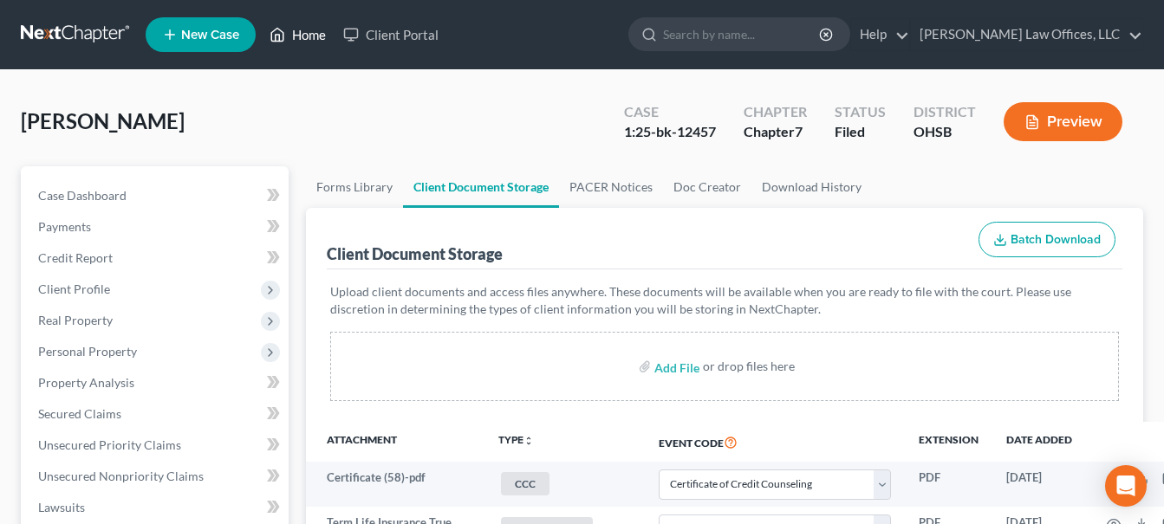
click at [300, 27] on link "Home" at bounding box center [298, 34] width 74 height 31
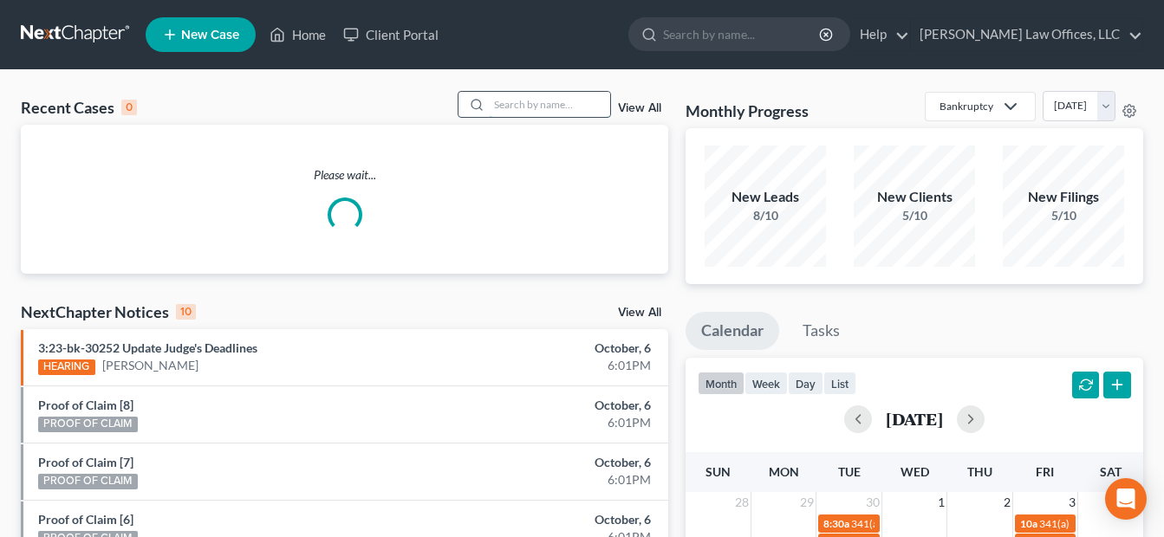
click at [560, 108] on input "search" at bounding box center [549, 104] width 121 height 25
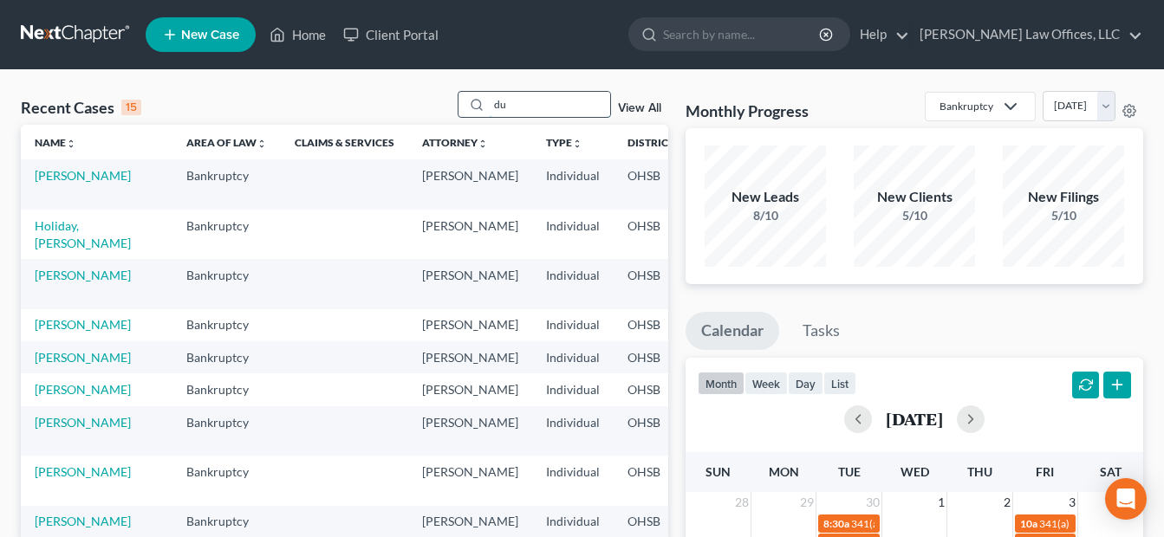
type input "d"
type input "[PERSON_NAME]"
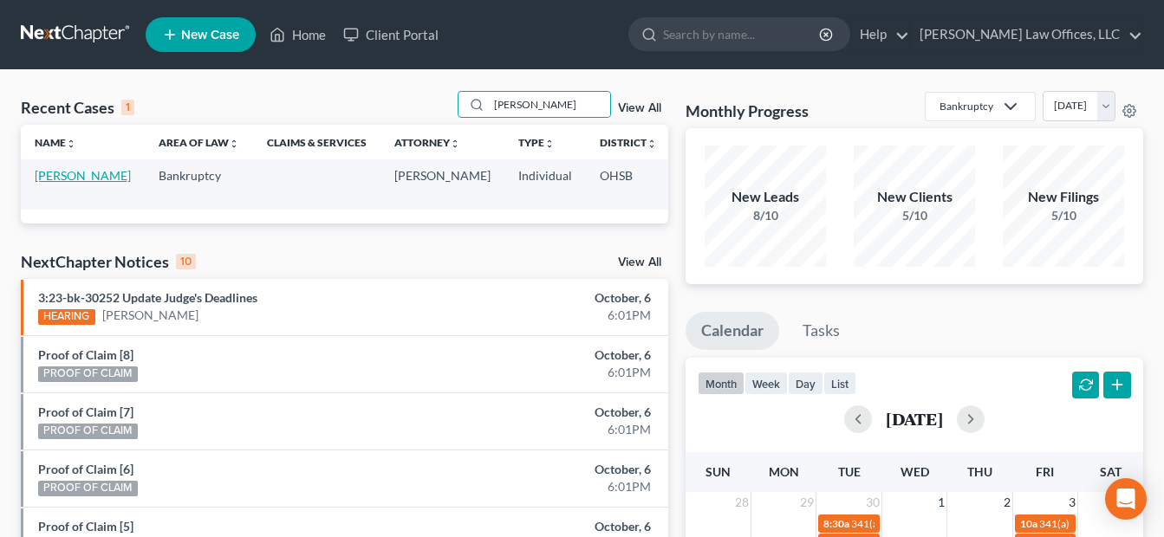
click at [53, 183] on link "[PERSON_NAME]" at bounding box center [83, 175] width 96 height 15
select select "4"
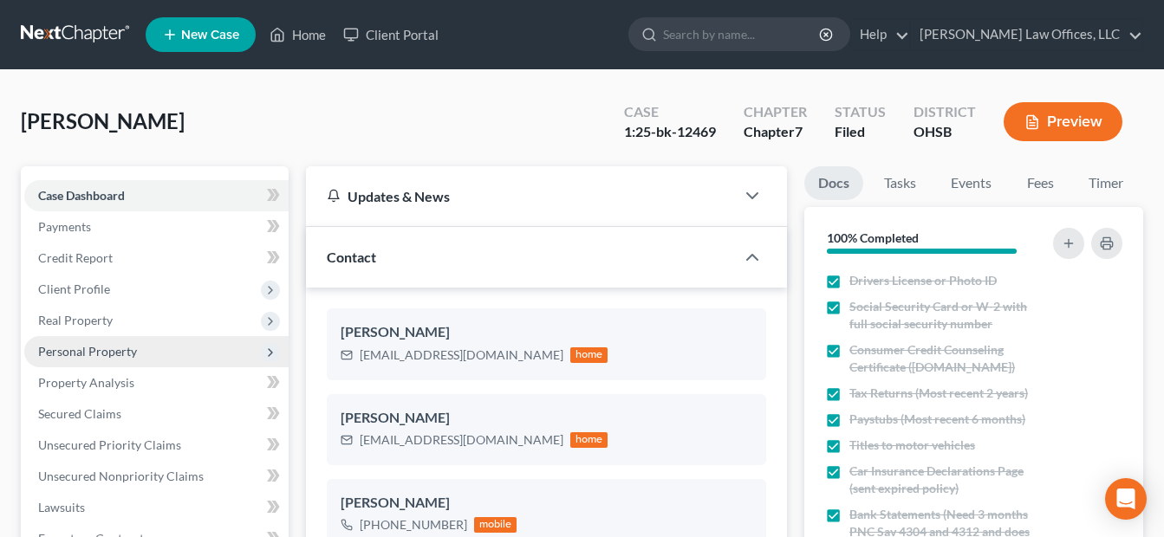
click at [138, 352] on span "Personal Property" at bounding box center [156, 351] width 264 height 31
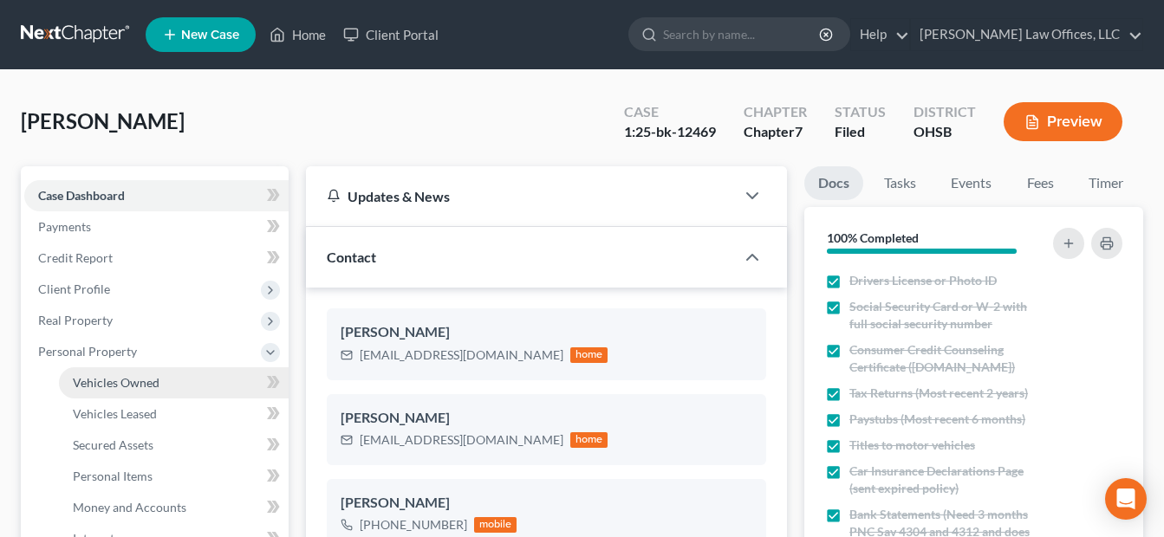
click at [140, 381] on span "Vehicles Owned" at bounding box center [116, 382] width 87 height 15
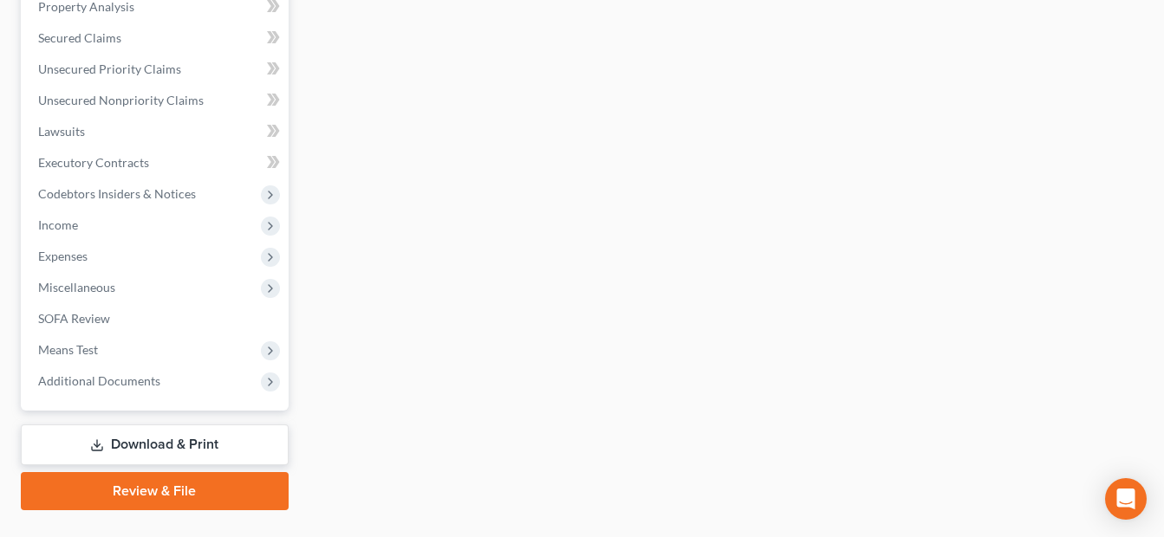
scroll to position [693, 0]
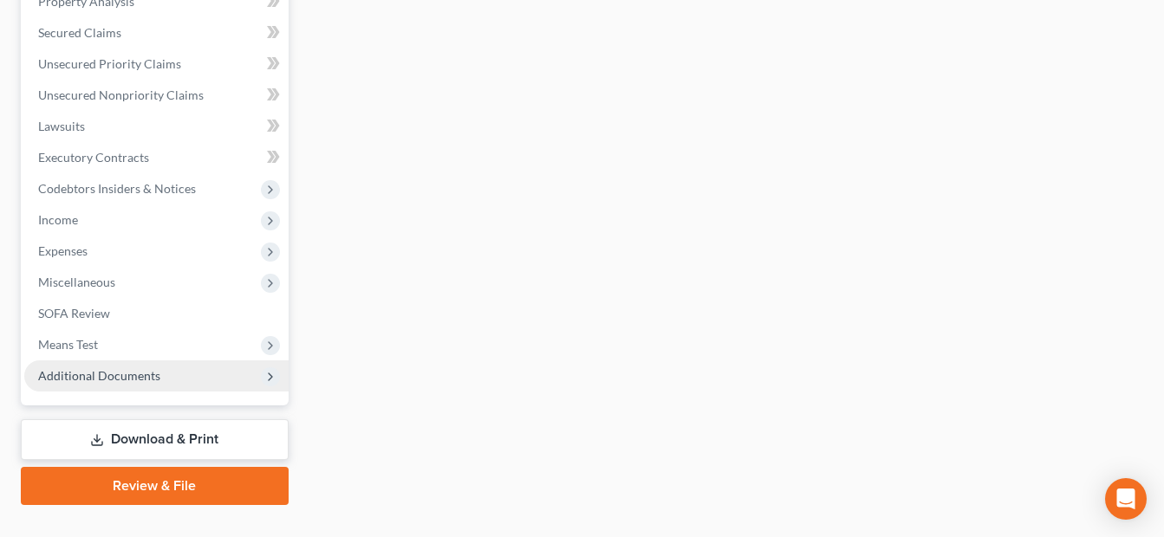
click at [128, 368] on span "Additional Documents" at bounding box center [99, 375] width 122 height 15
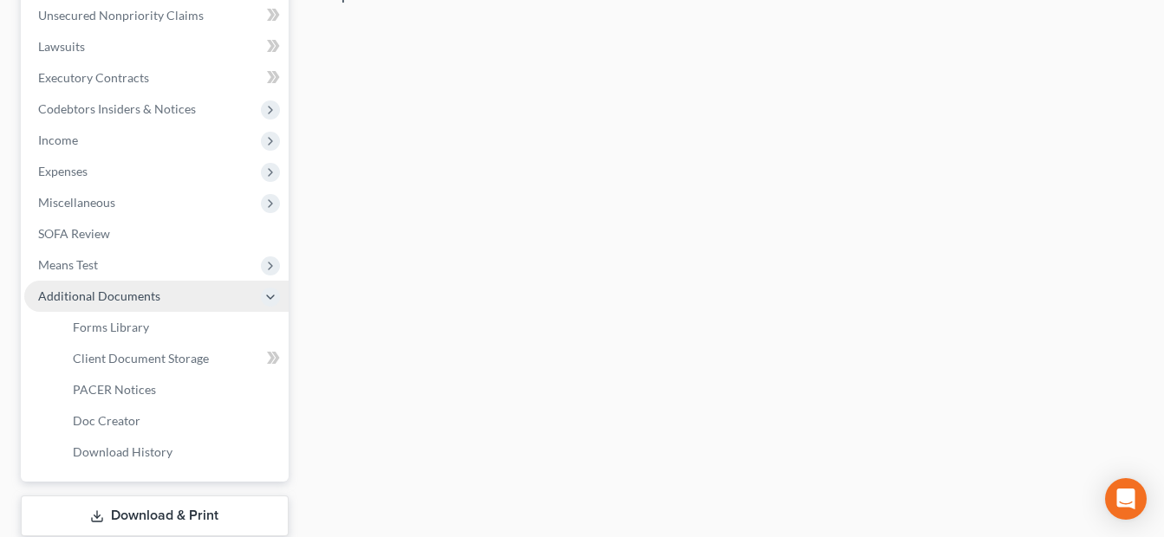
scroll to position [381, 0]
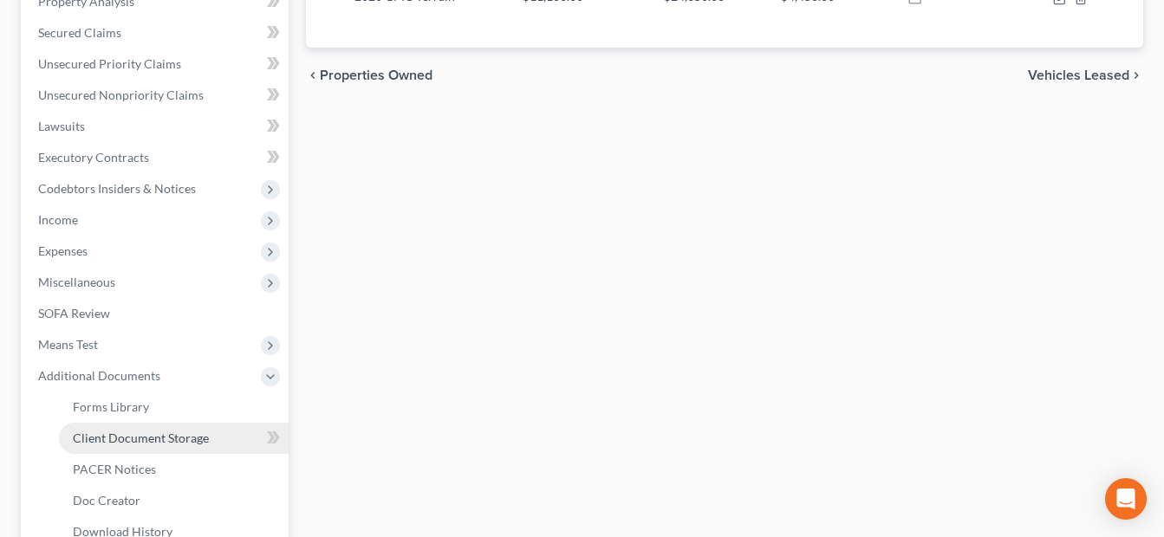
click at [173, 437] on span "Client Document Storage" at bounding box center [141, 438] width 136 height 15
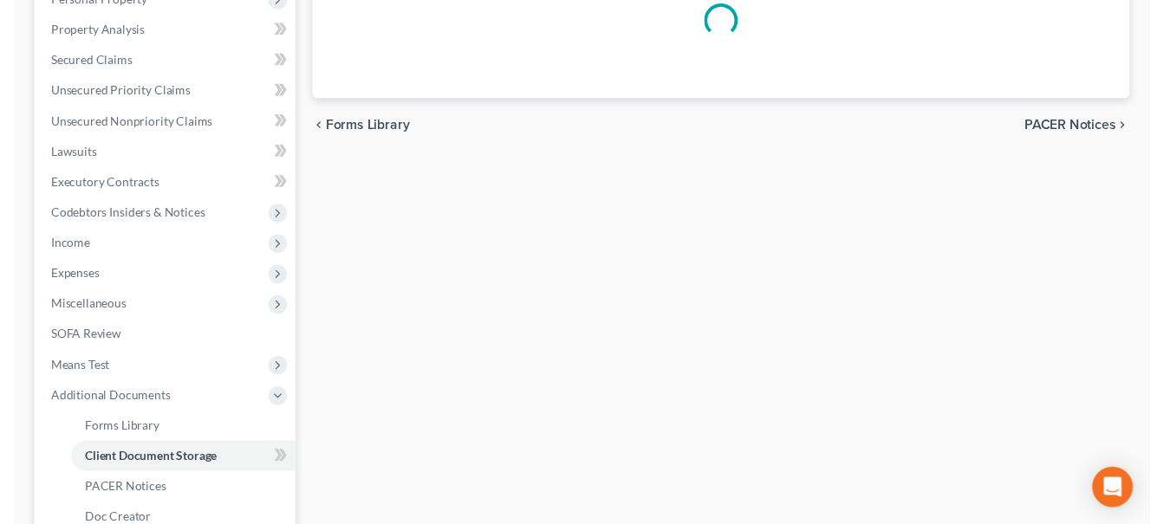
scroll to position [237, 0]
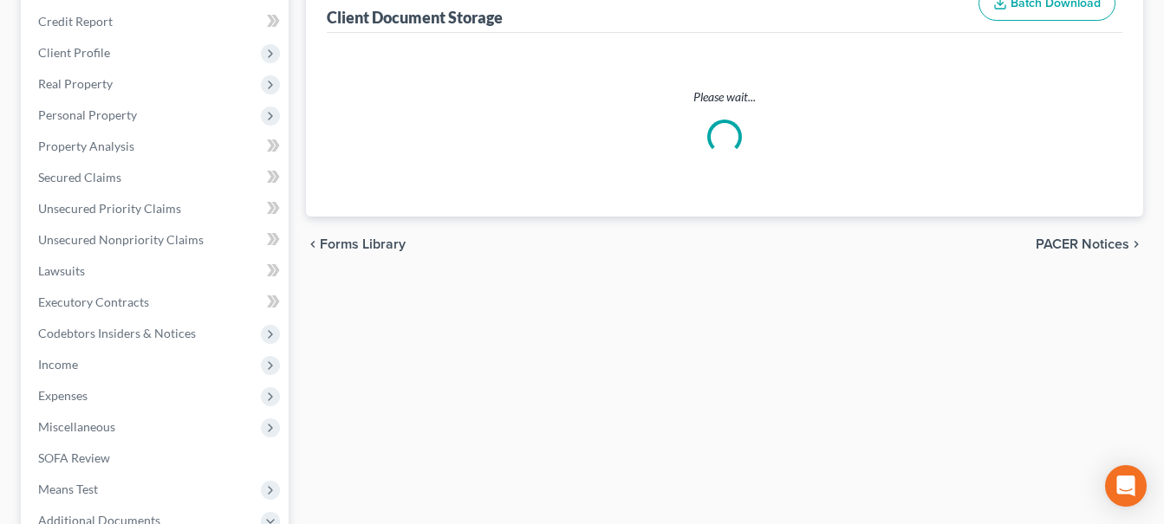
select select "7"
select select "37"
select select "52"
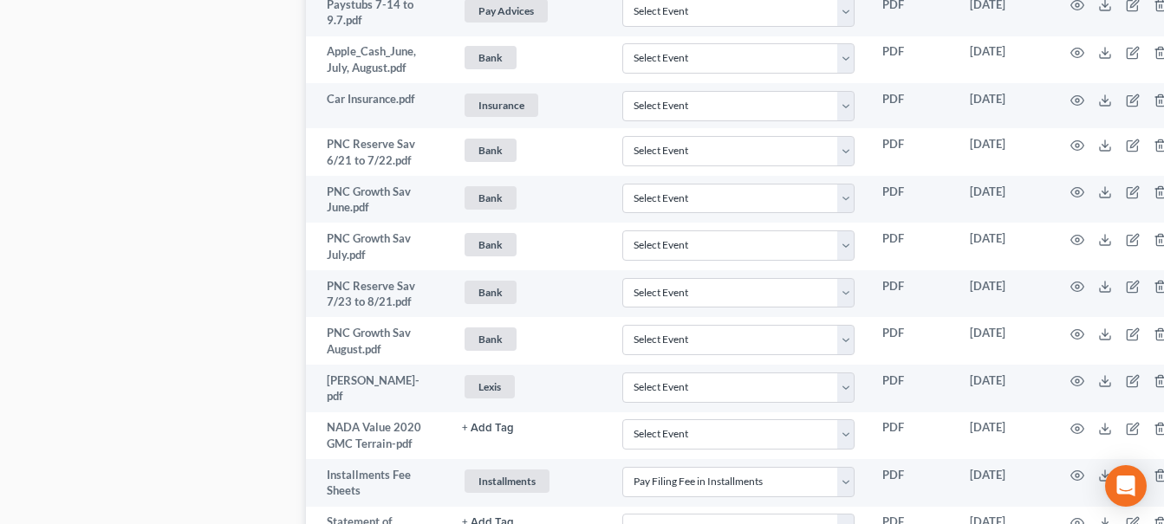
scroll to position [1300, 0]
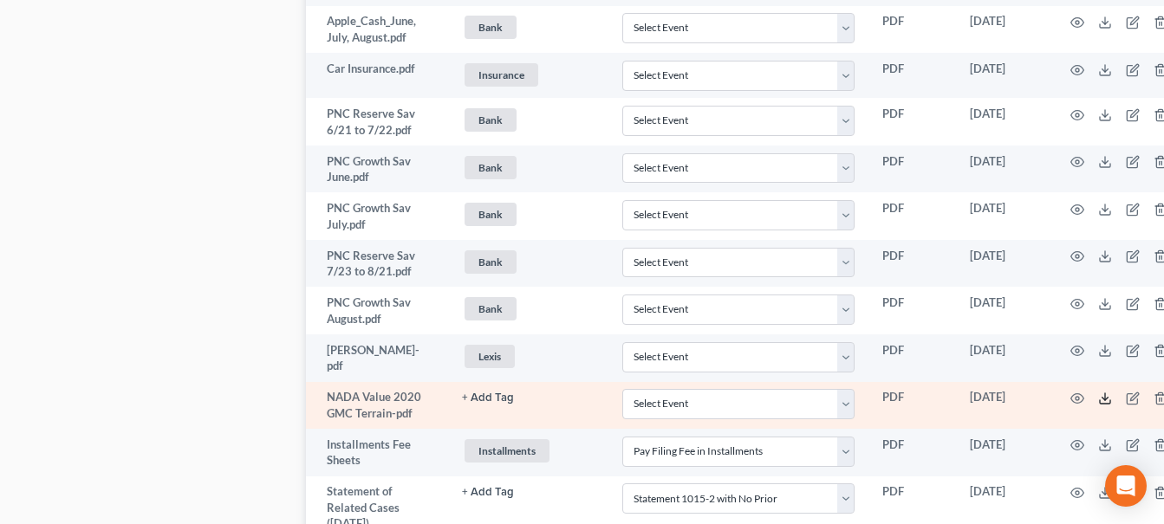
click at [1105, 394] on line at bounding box center [1105, 397] width 0 height 7
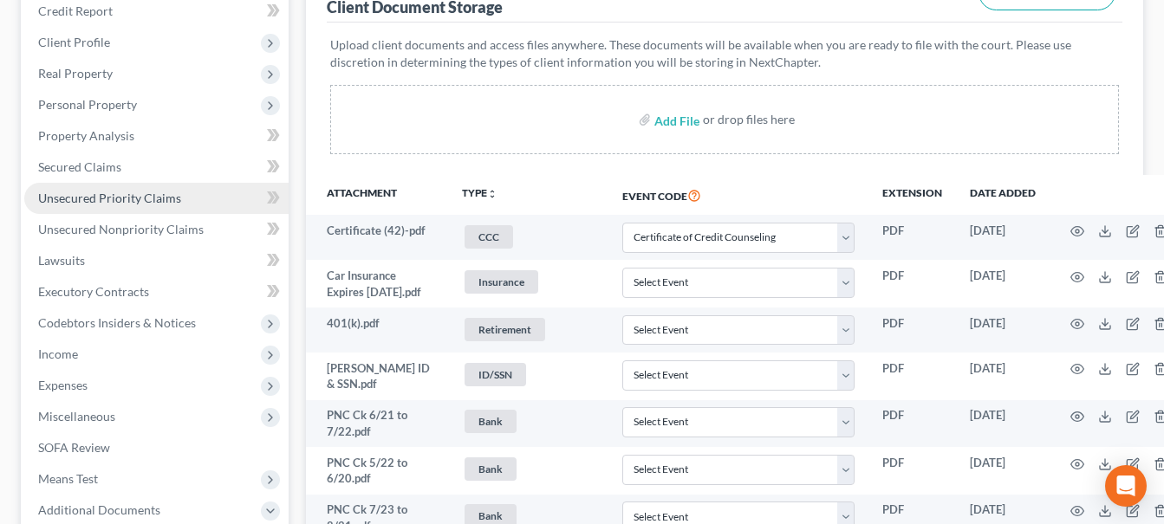
scroll to position [260, 0]
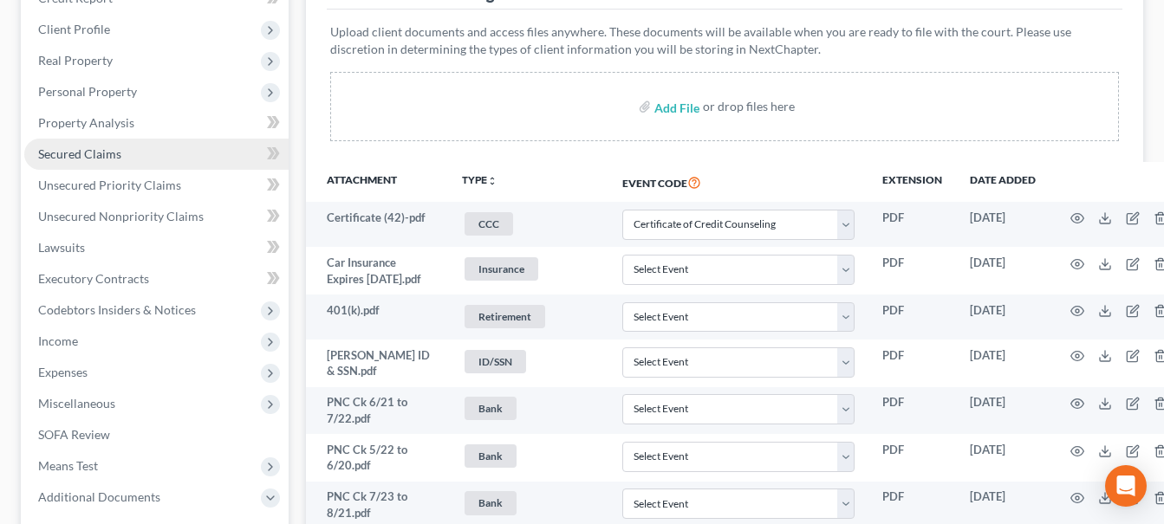
click at [107, 148] on span "Secured Claims" at bounding box center [79, 153] width 83 height 15
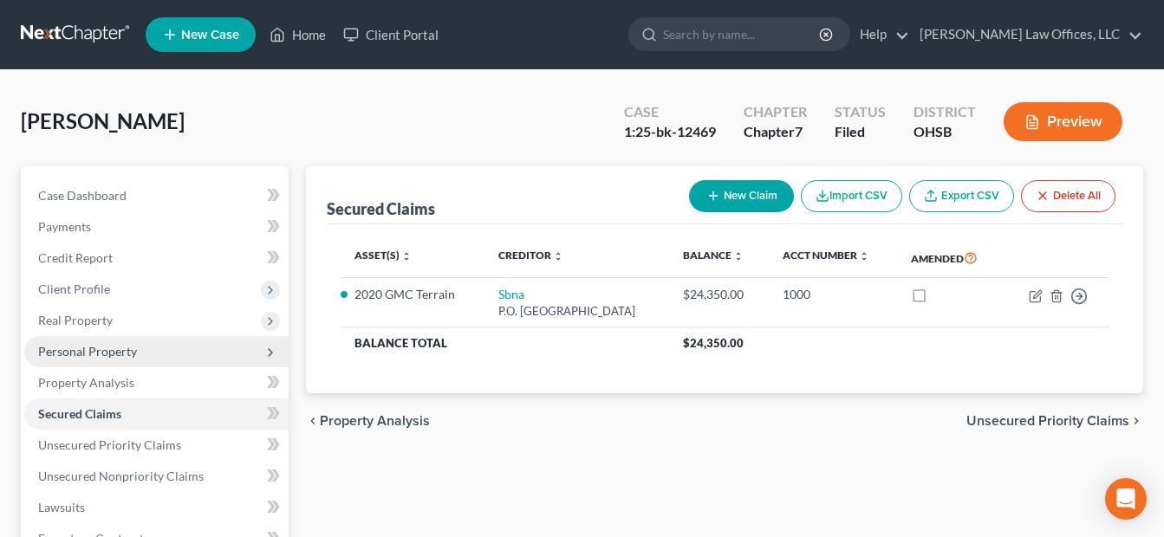
click at [82, 350] on span "Personal Property" at bounding box center [87, 351] width 99 height 15
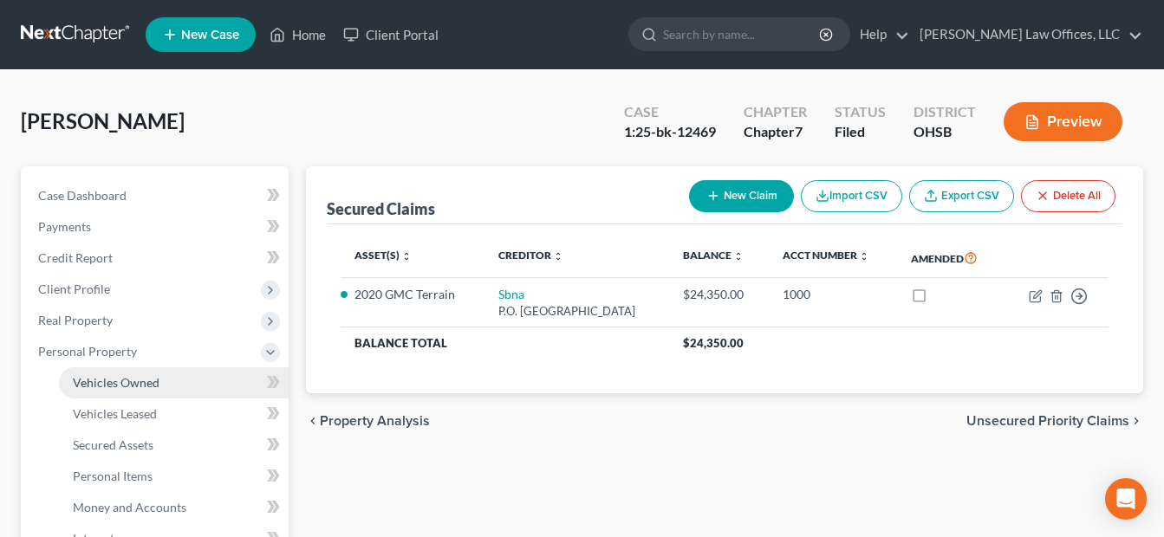
click at [148, 381] on span "Vehicles Owned" at bounding box center [116, 382] width 87 height 15
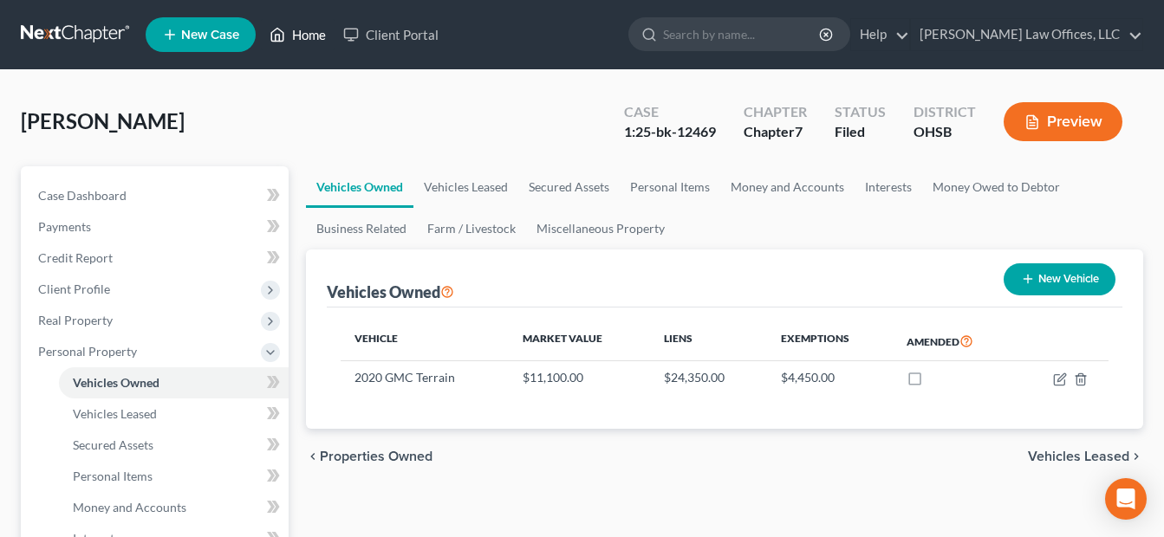
click at [316, 38] on link "Home" at bounding box center [298, 34] width 74 height 31
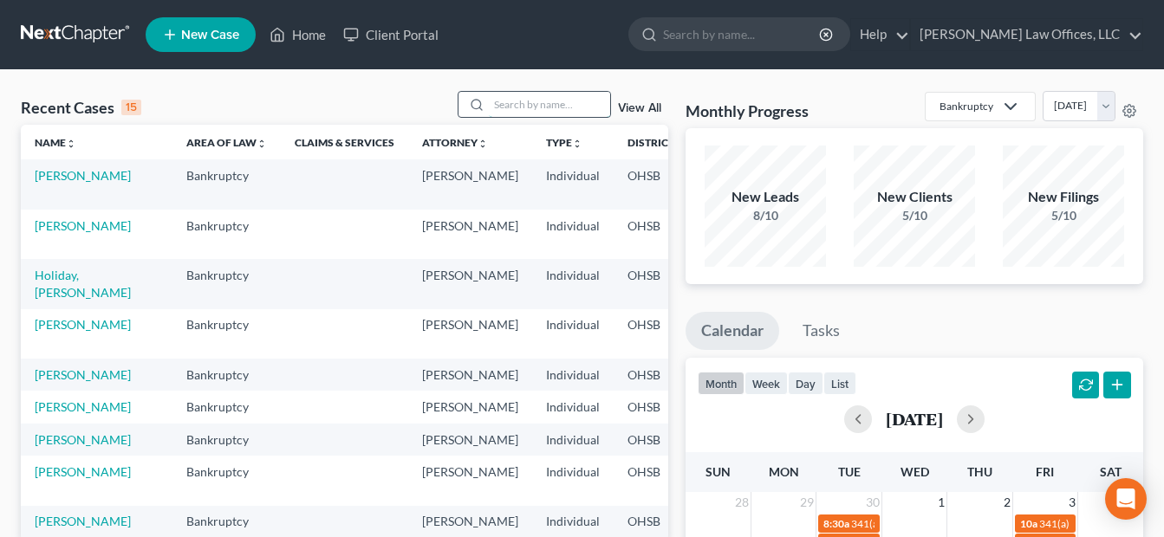
click at [547, 102] on input "search" at bounding box center [549, 104] width 121 height 25
click at [650, 105] on link "View All" at bounding box center [639, 108] width 43 height 12
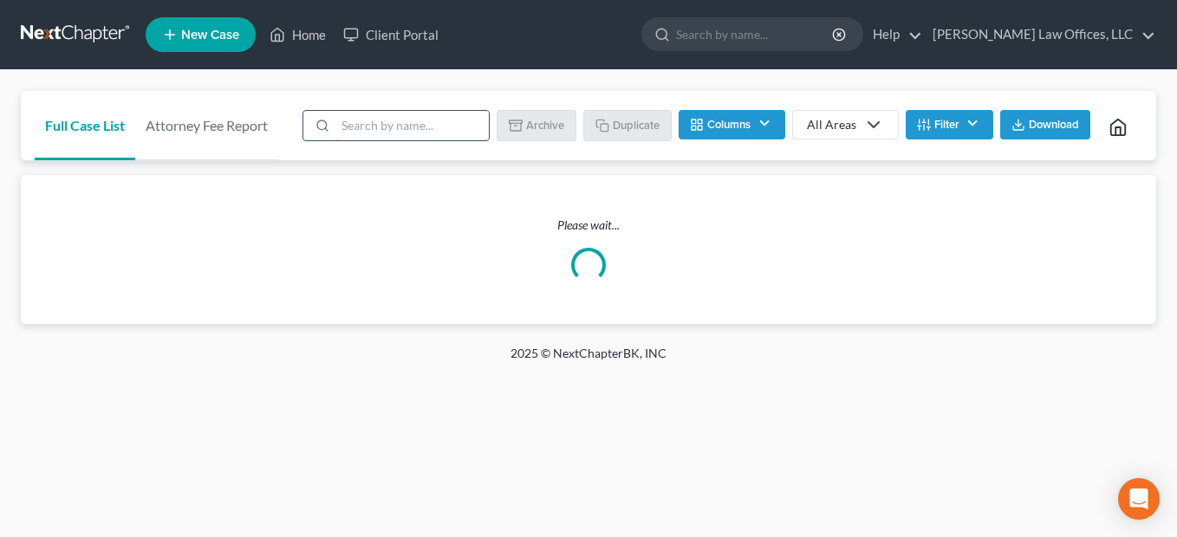
click at [442, 122] on input "search" at bounding box center [411, 125] width 153 height 29
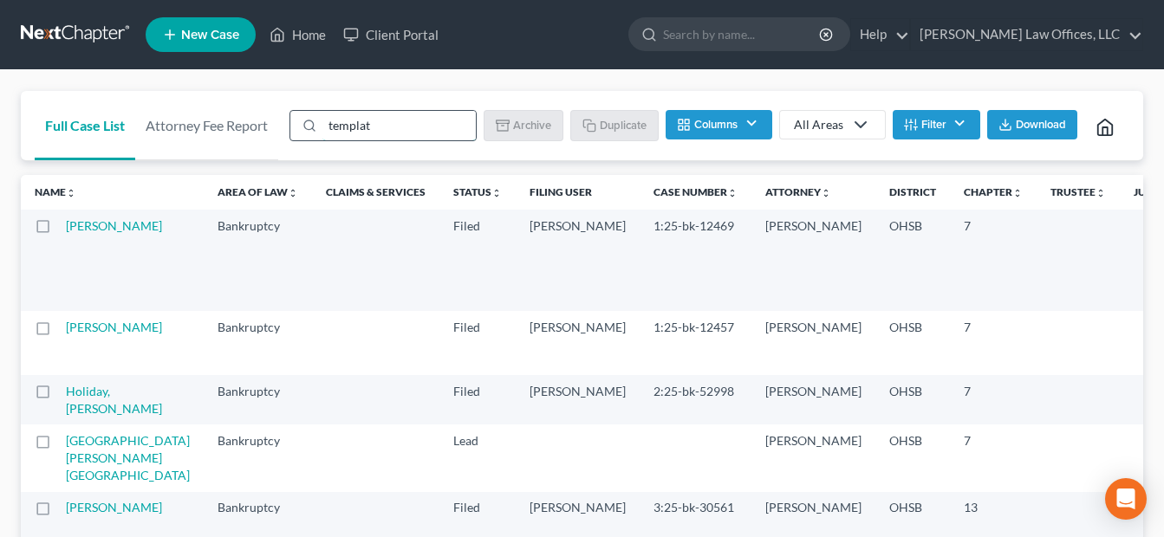
type input "template"
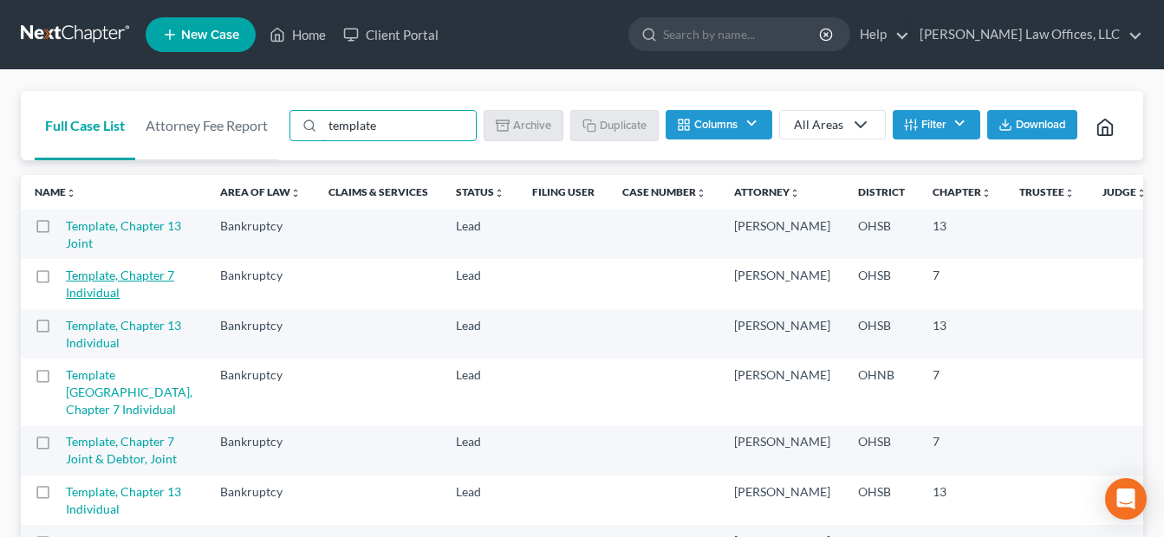
click at [87, 300] on link "Template, Chapter 7 Individual" at bounding box center [120, 284] width 108 height 32
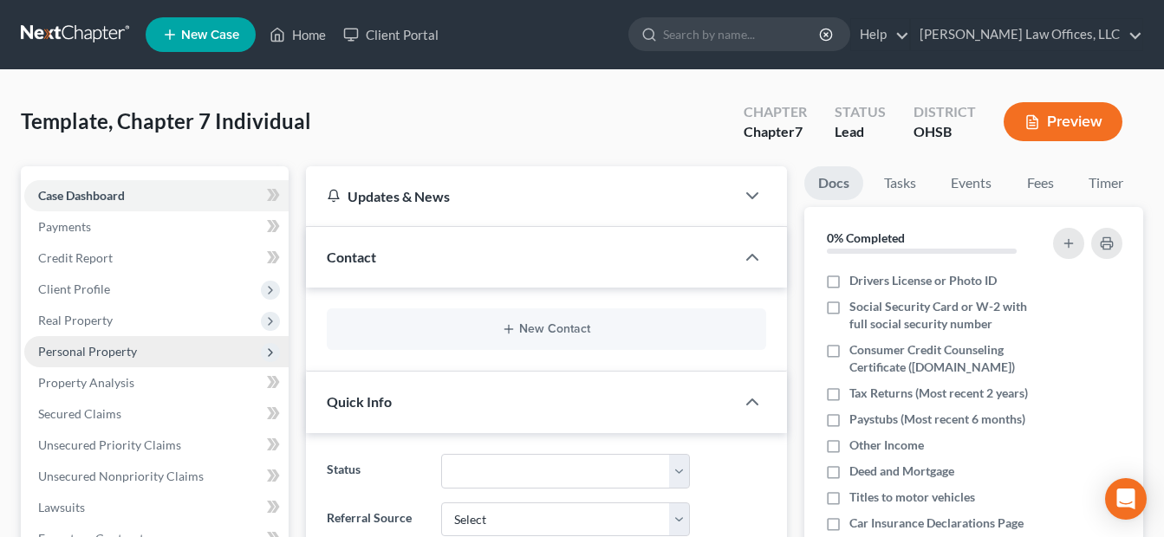
click at [88, 351] on span "Personal Property" at bounding box center [87, 351] width 99 height 15
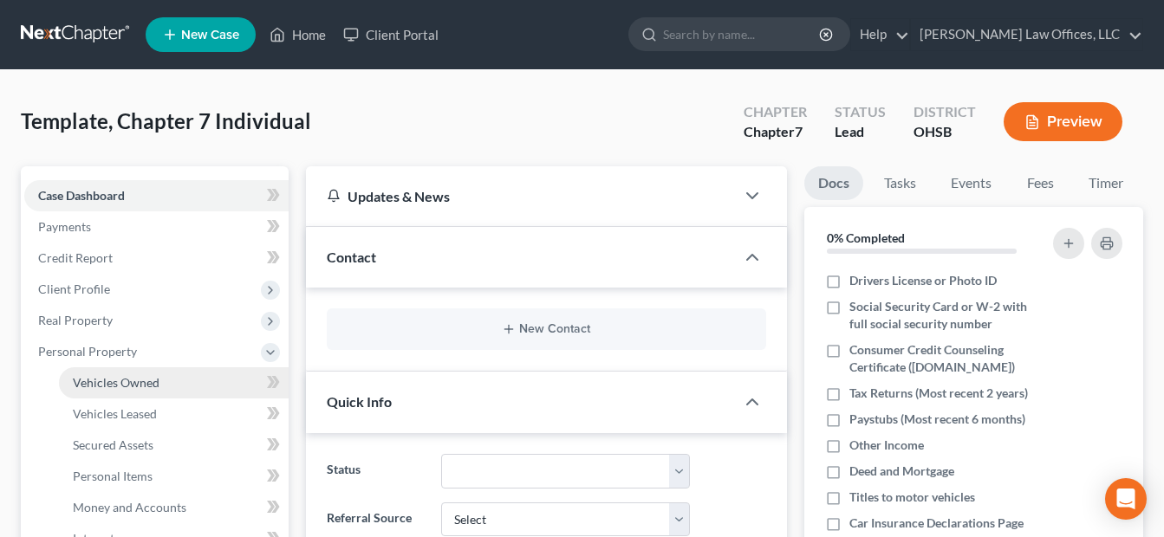
click at [137, 382] on span "Vehicles Owned" at bounding box center [116, 382] width 87 height 15
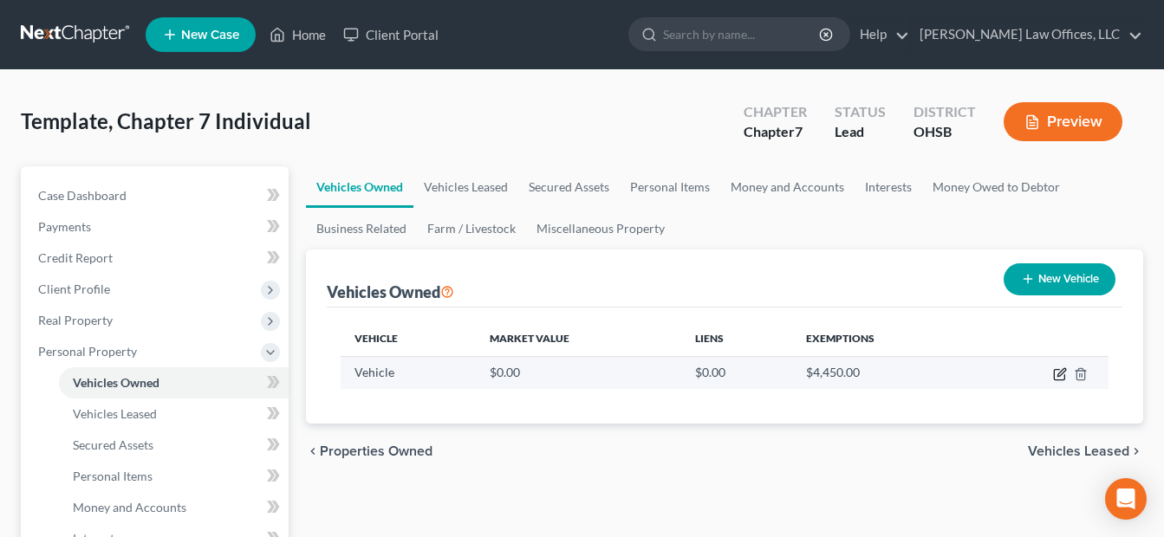
click at [1056, 372] on icon "button" at bounding box center [1060, 375] width 14 height 14
select select "0"
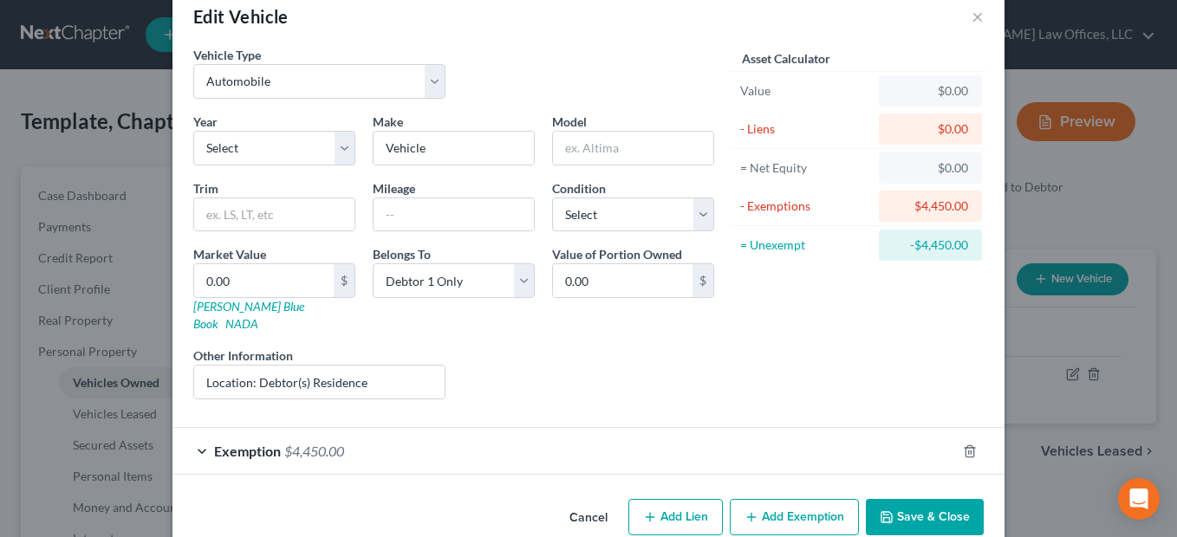
scroll to position [49, 0]
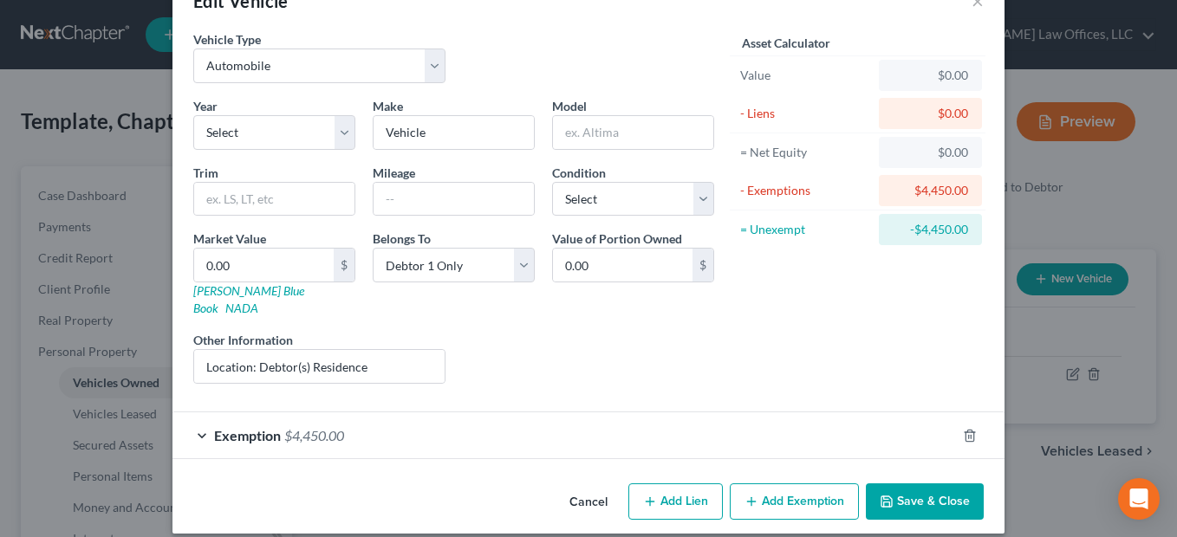
click at [549, 414] on div "Exemption $4,450.00" at bounding box center [564, 436] width 784 height 46
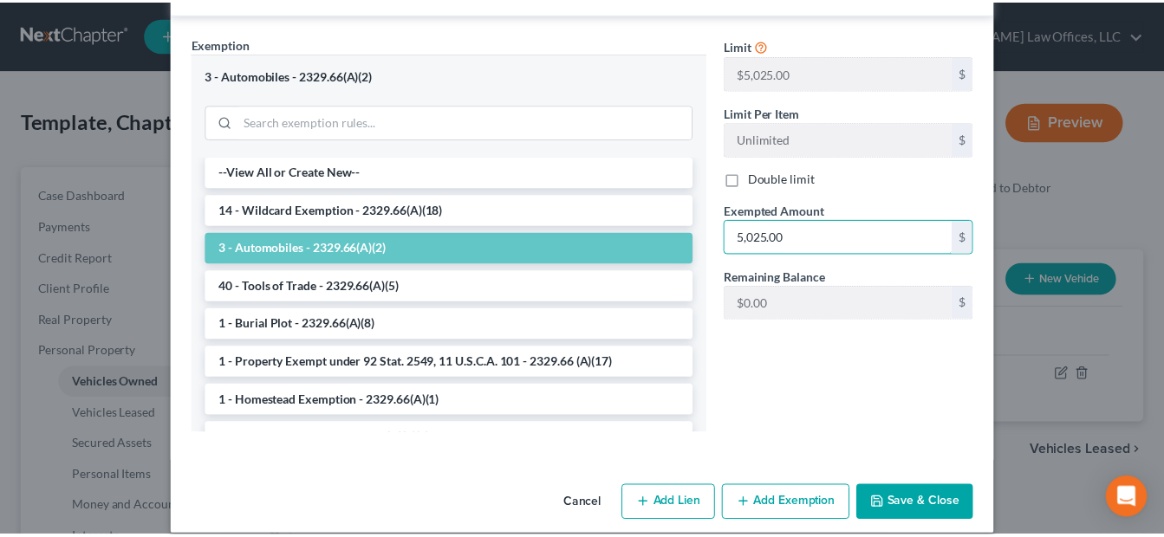
scroll to position [498, 0]
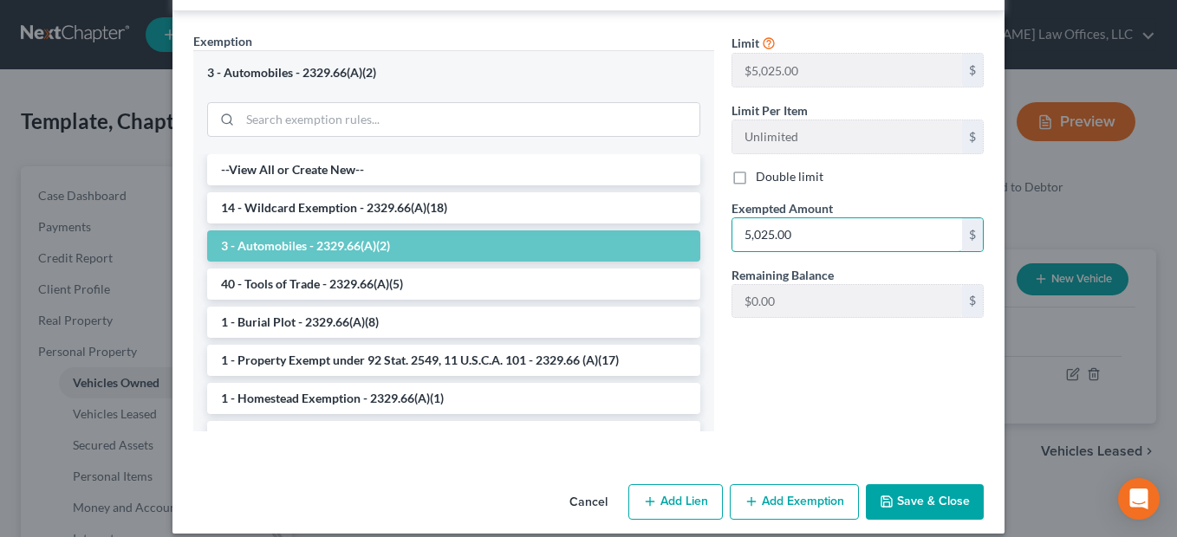
type input "5,025.00"
click at [924, 485] on button "Save & Close" at bounding box center [925, 503] width 118 height 36
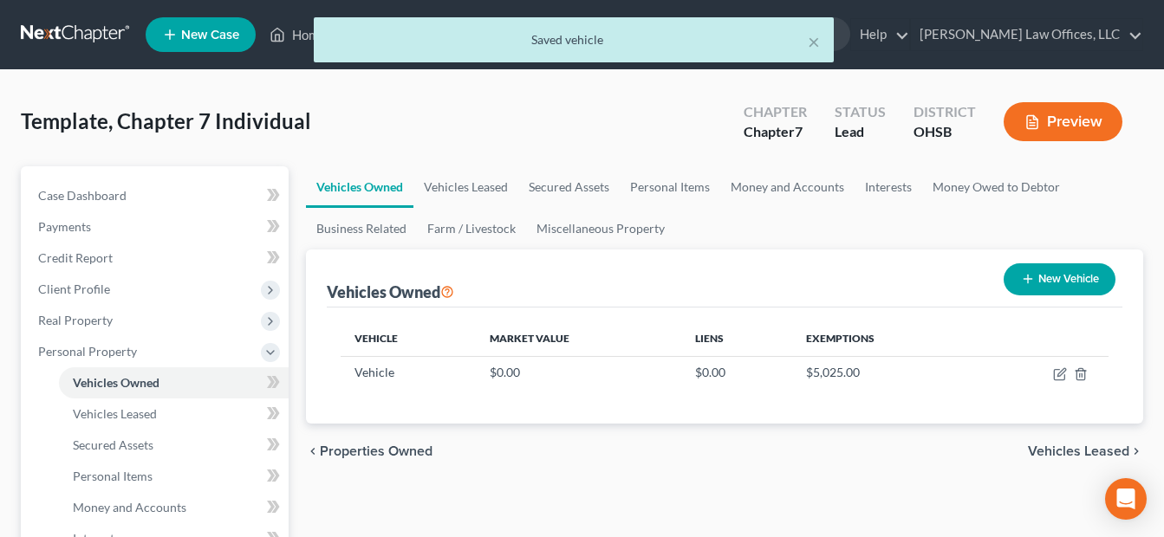
drag, startPoint x: 391, startPoint y: 113, endPoint x: 411, endPoint y: 106, distance: 21.1
click at [391, 113] on div "Template, Chapter 7 Individual Upgraded Chapter Chapter 7 Status Lead District …" at bounding box center [582, 128] width 1122 height 75
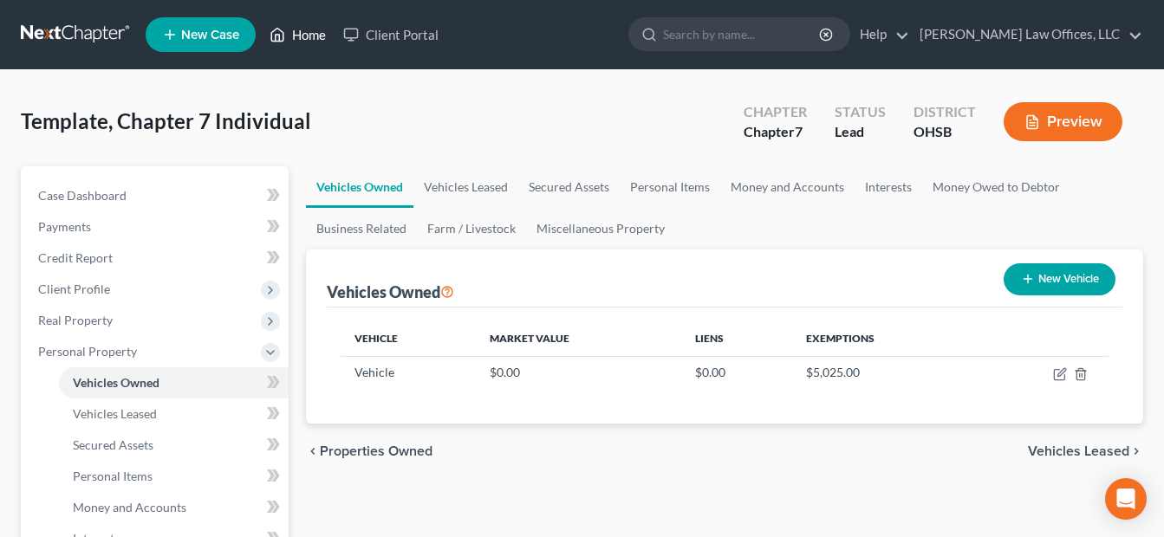
click at [317, 30] on link "Home" at bounding box center [298, 34] width 74 height 31
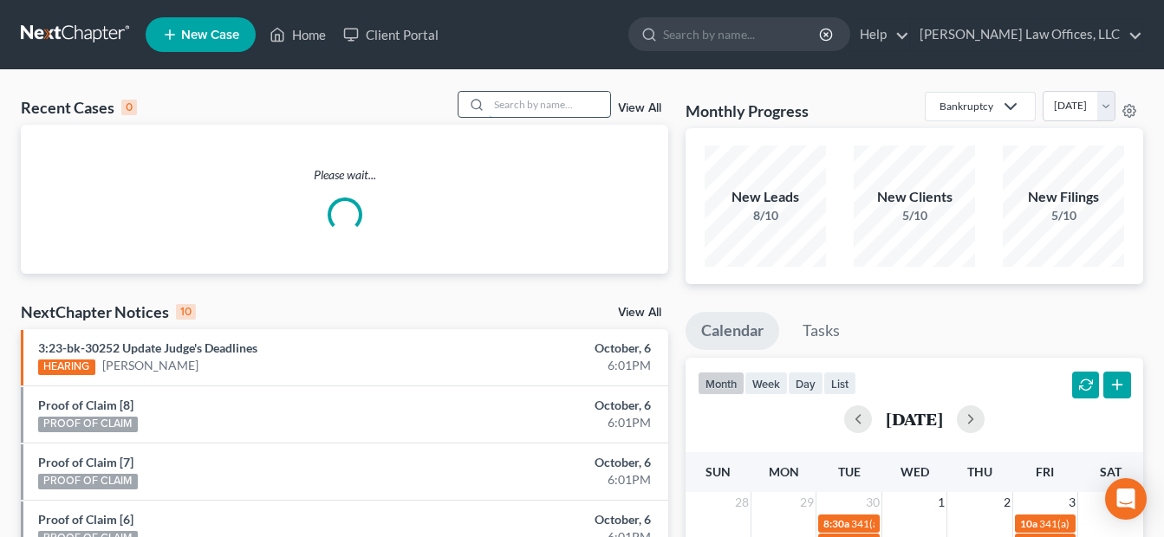
click at [535, 107] on input "search" at bounding box center [549, 104] width 121 height 25
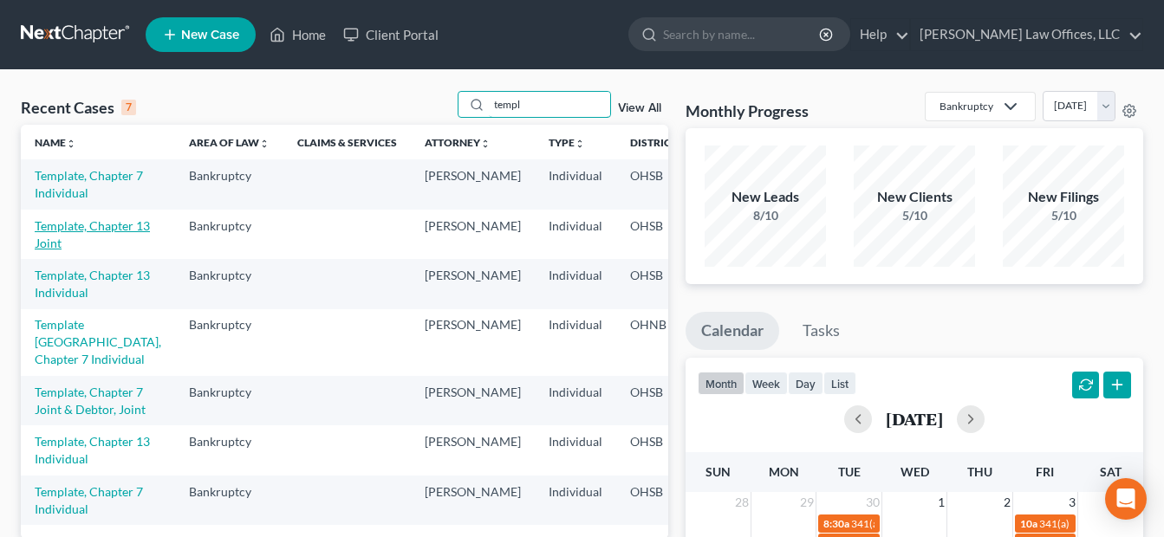
type input "templ"
click at [68, 251] on link "Template, Chapter 13 Joint" at bounding box center [92, 234] width 115 height 32
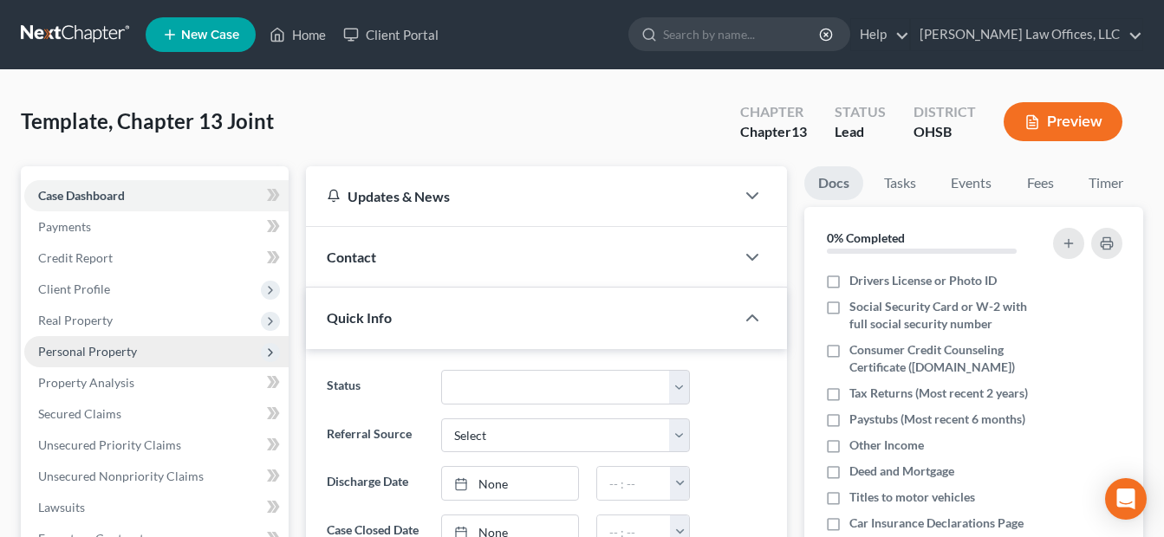
click at [98, 357] on span "Personal Property" at bounding box center [87, 351] width 99 height 15
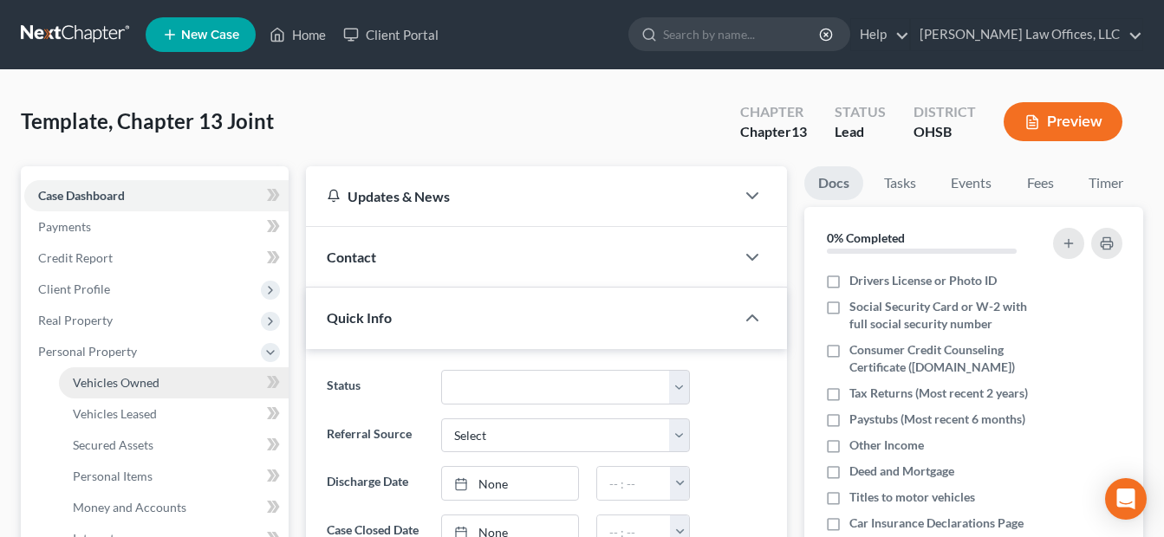
click at [140, 375] on span "Vehicles Owned" at bounding box center [116, 382] width 87 height 15
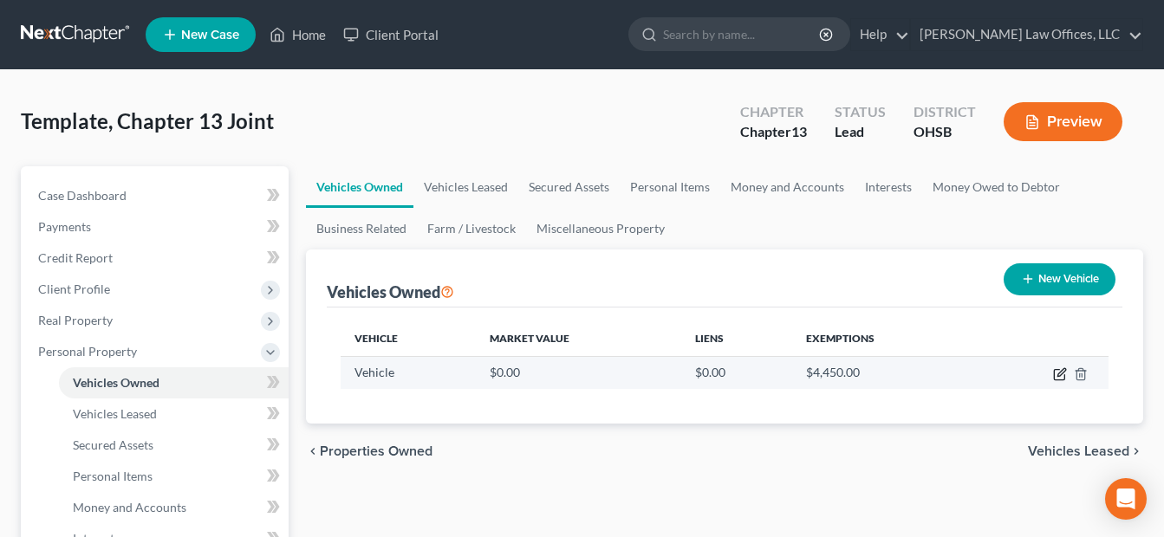
click at [1061, 373] on icon "button" at bounding box center [1060, 375] width 14 height 14
select select "0"
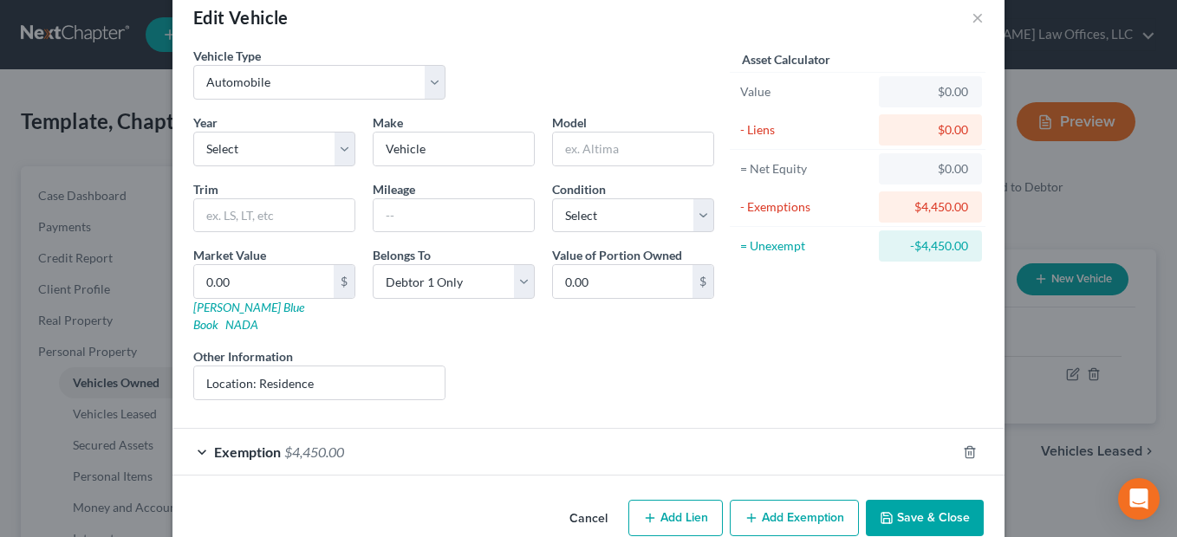
scroll to position [49, 0]
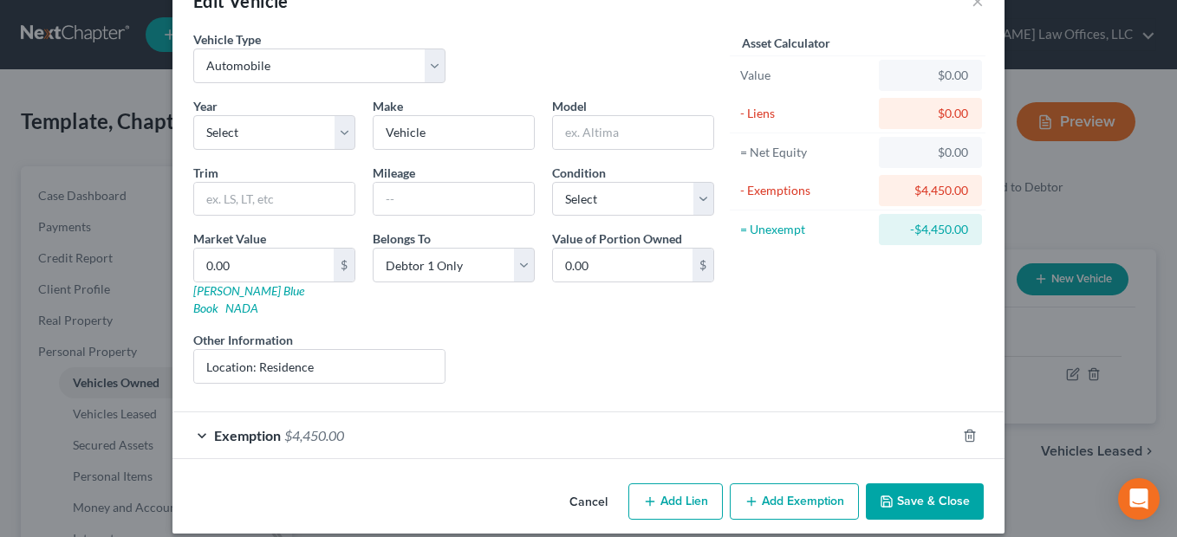
click at [725, 417] on div "Exemption $4,450.00" at bounding box center [564, 436] width 784 height 46
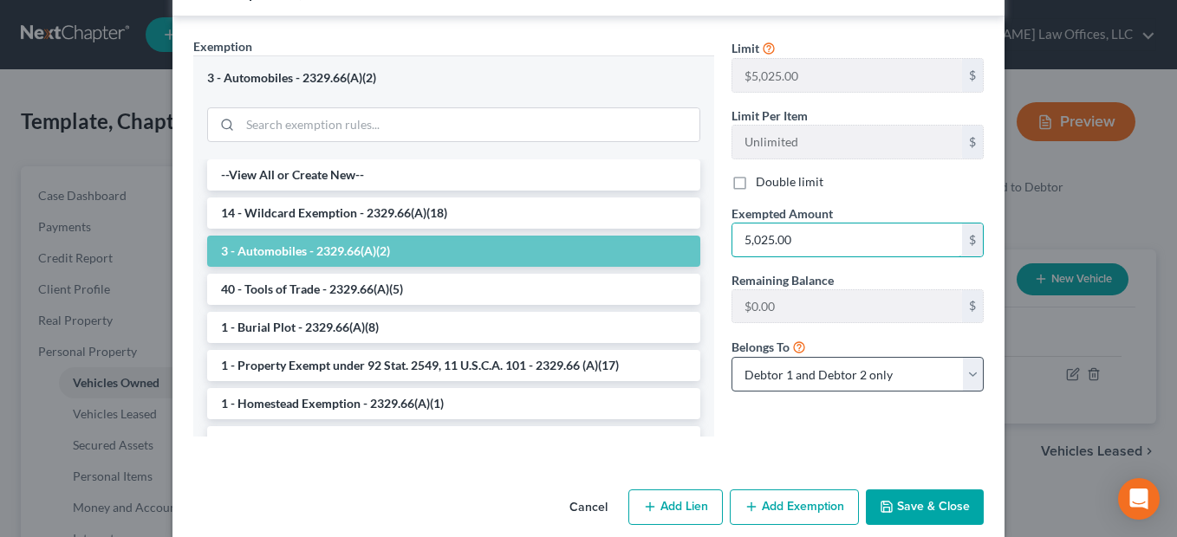
scroll to position [498, 0]
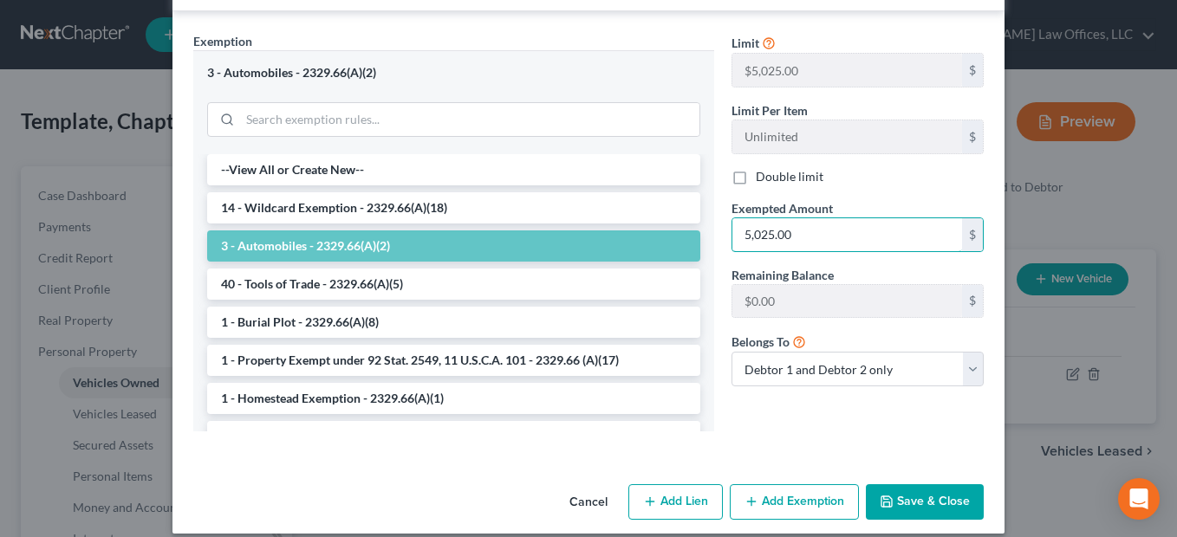
type input "5,025.00"
click at [933, 491] on button "Save & Close" at bounding box center [925, 503] width 118 height 36
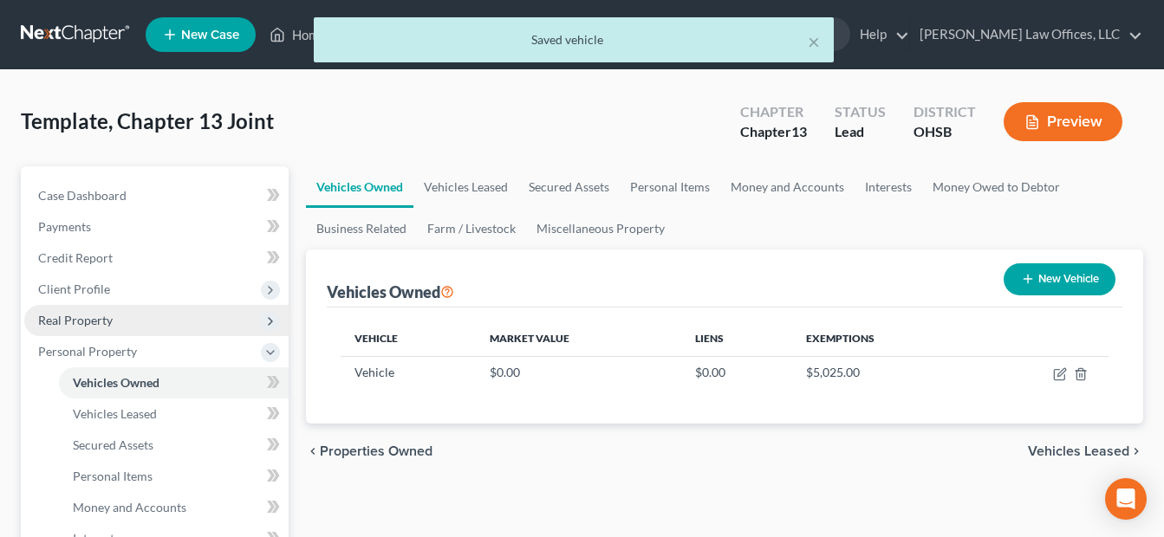
click at [113, 312] on span "Real Property" at bounding box center [156, 320] width 264 height 31
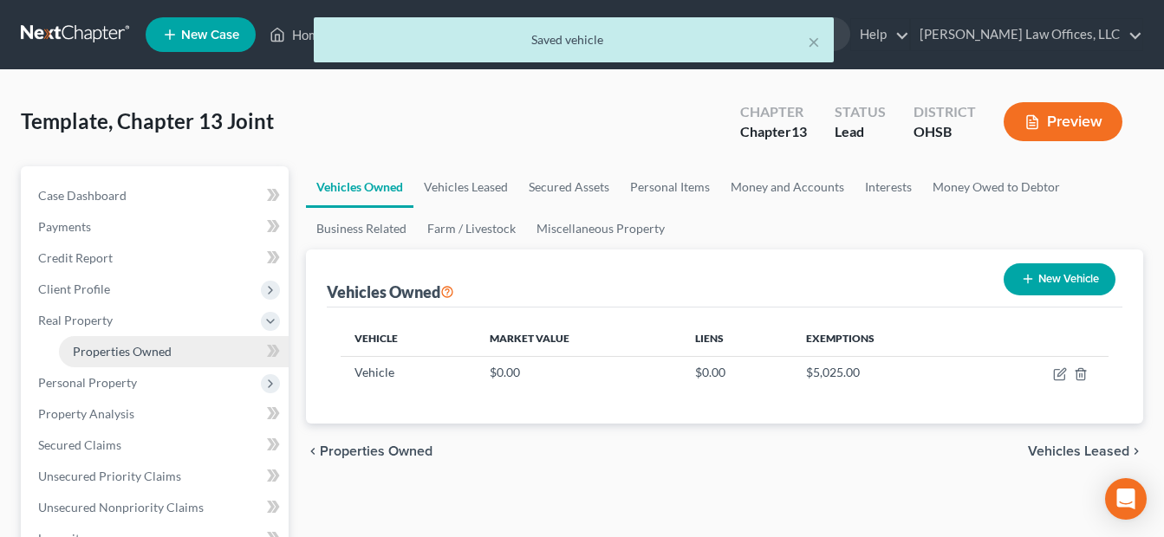
click at [146, 347] on span "Properties Owned" at bounding box center [122, 351] width 99 height 15
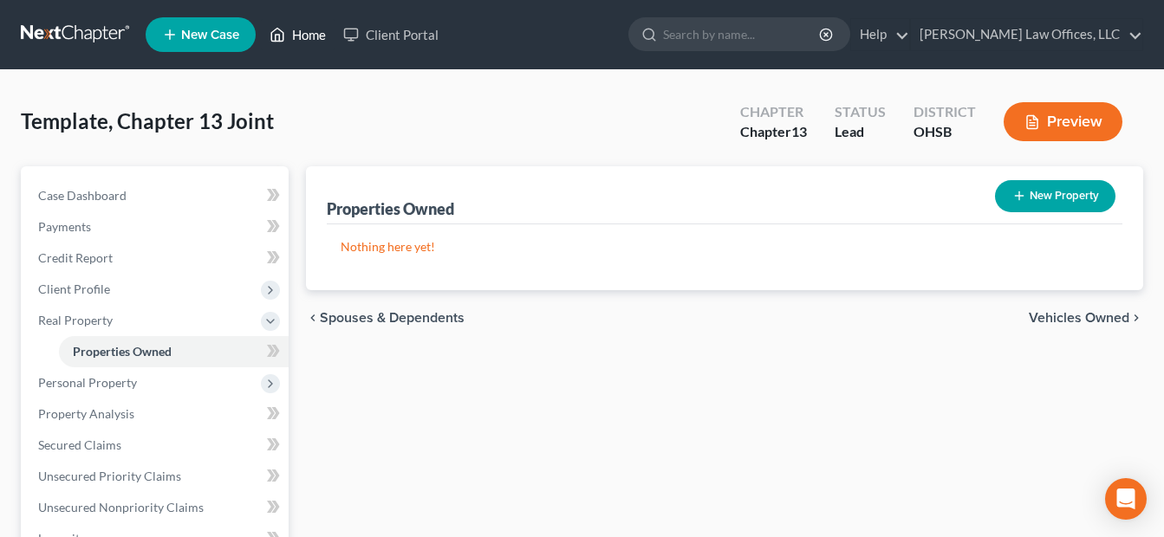
click at [305, 31] on link "Home" at bounding box center [298, 34] width 74 height 31
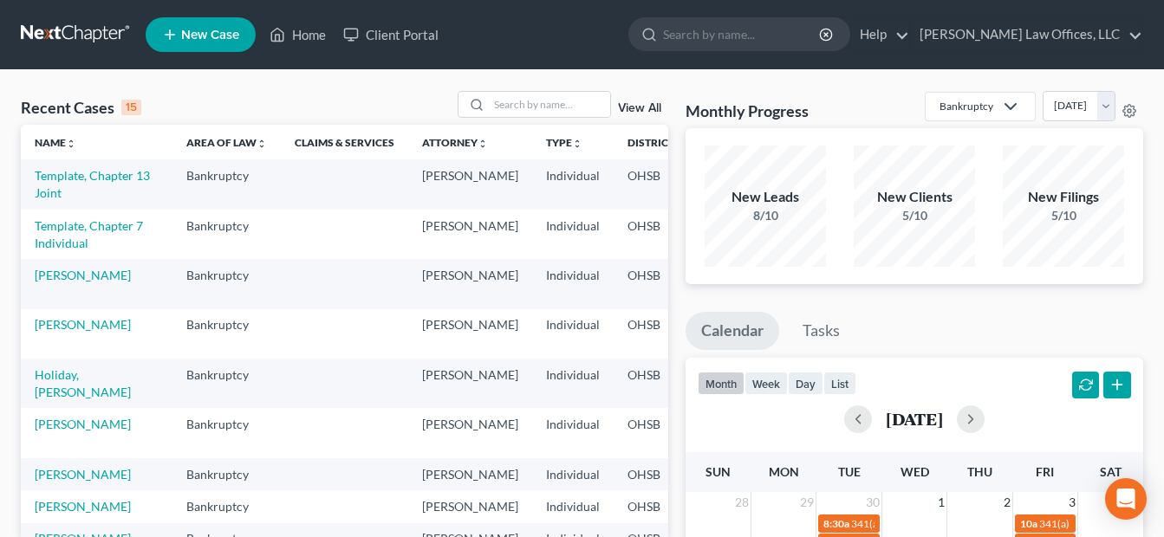
click at [641, 107] on link "View All" at bounding box center [639, 108] width 43 height 12
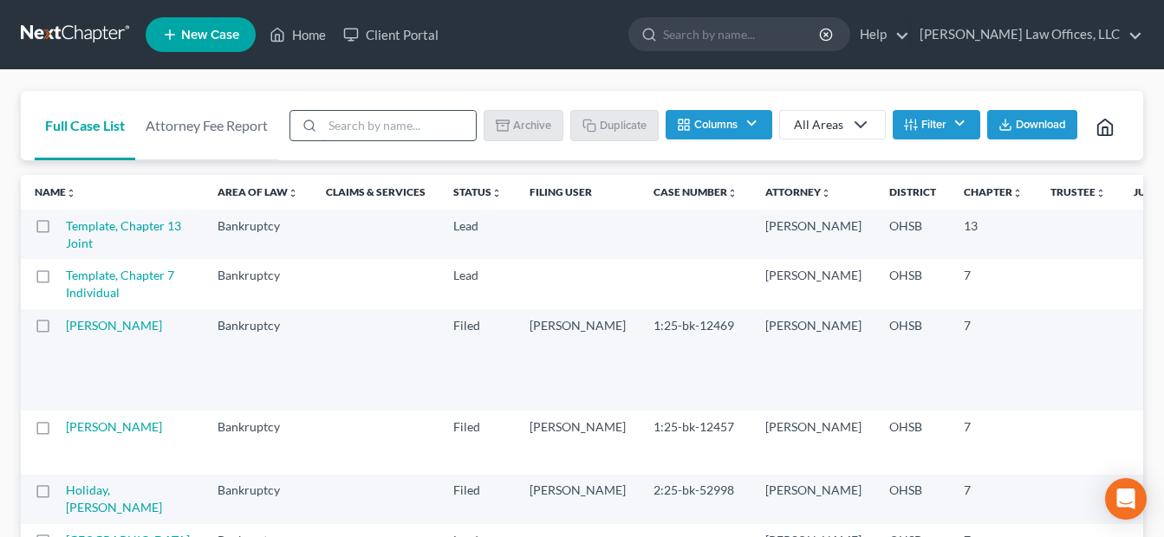
click at [408, 115] on input "search" at bounding box center [398, 125] width 153 height 29
type input "template"
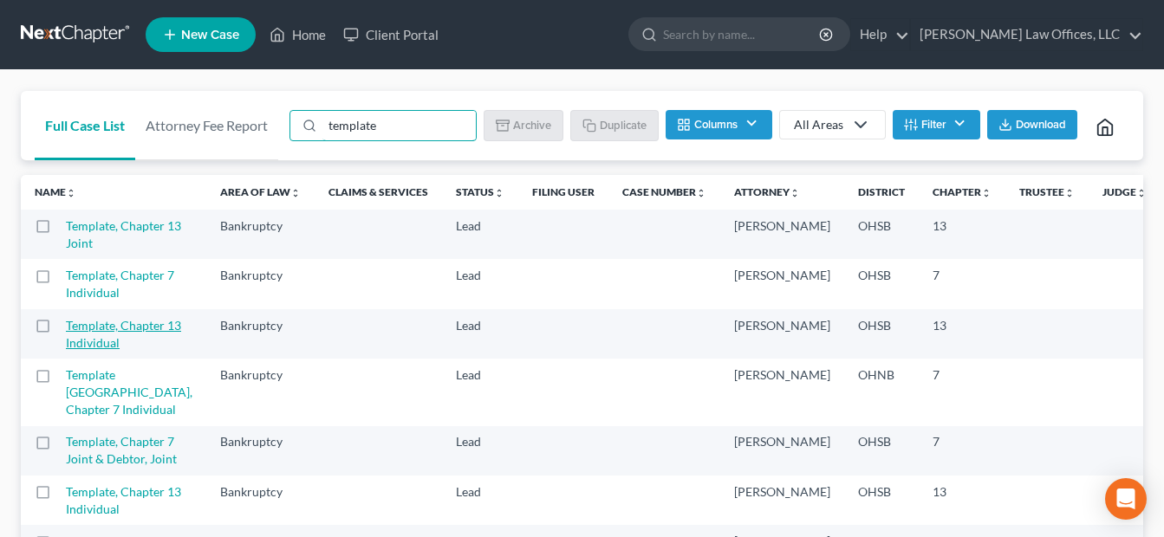
click at [92, 350] on link "Template, Chapter 13 Individual" at bounding box center [123, 334] width 115 height 32
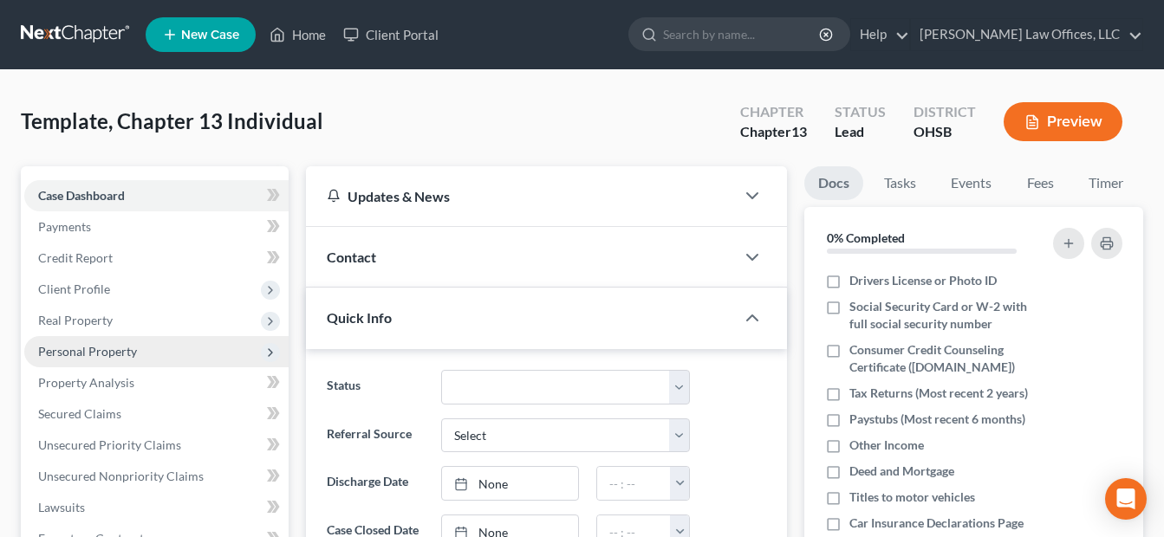
click at [99, 355] on span "Personal Property" at bounding box center [87, 351] width 99 height 15
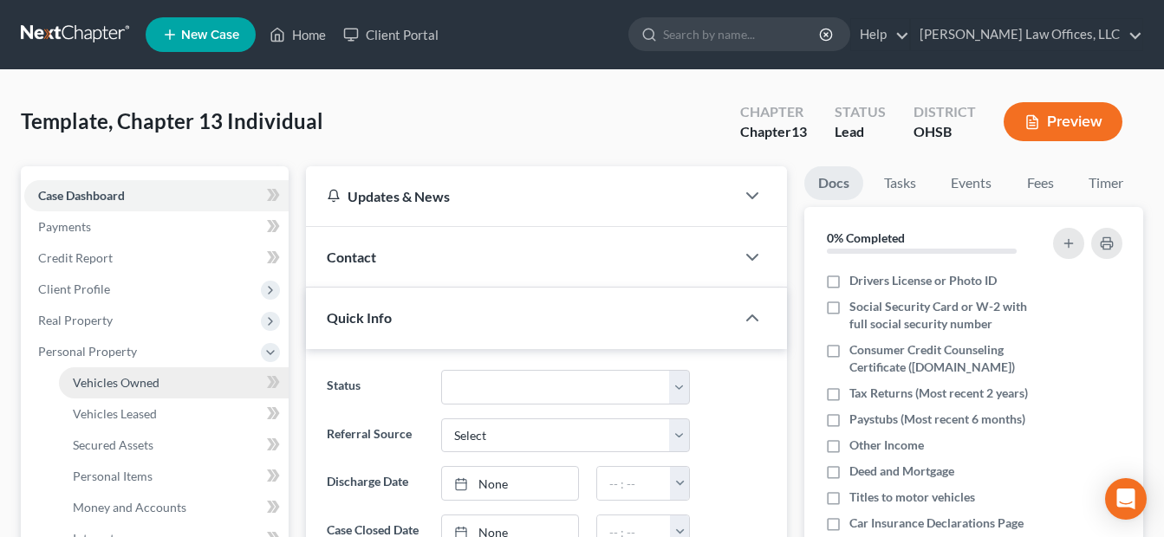
click at [153, 385] on span "Vehicles Owned" at bounding box center [116, 382] width 87 height 15
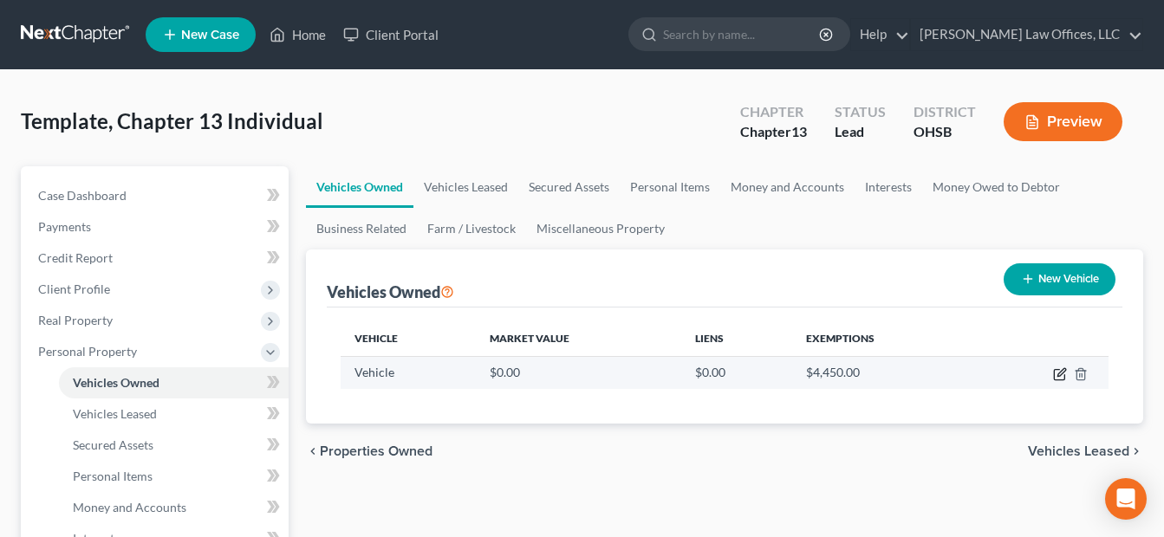
click at [1057, 373] on icon "button" at bounding box center [1060, 375] width 14 height 14
select select "0"
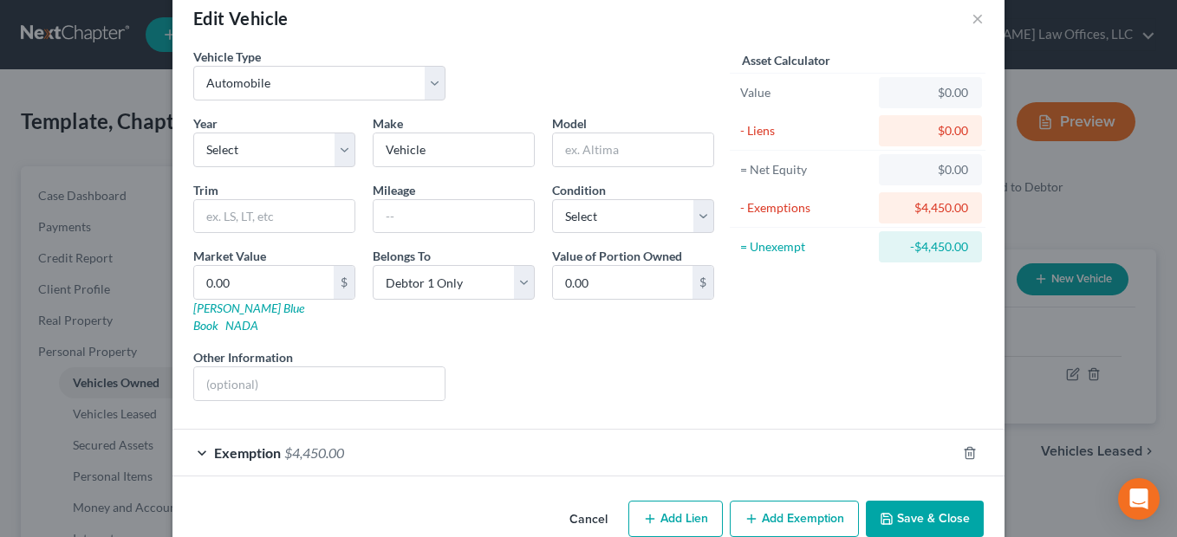
scroll to position [49, 0]
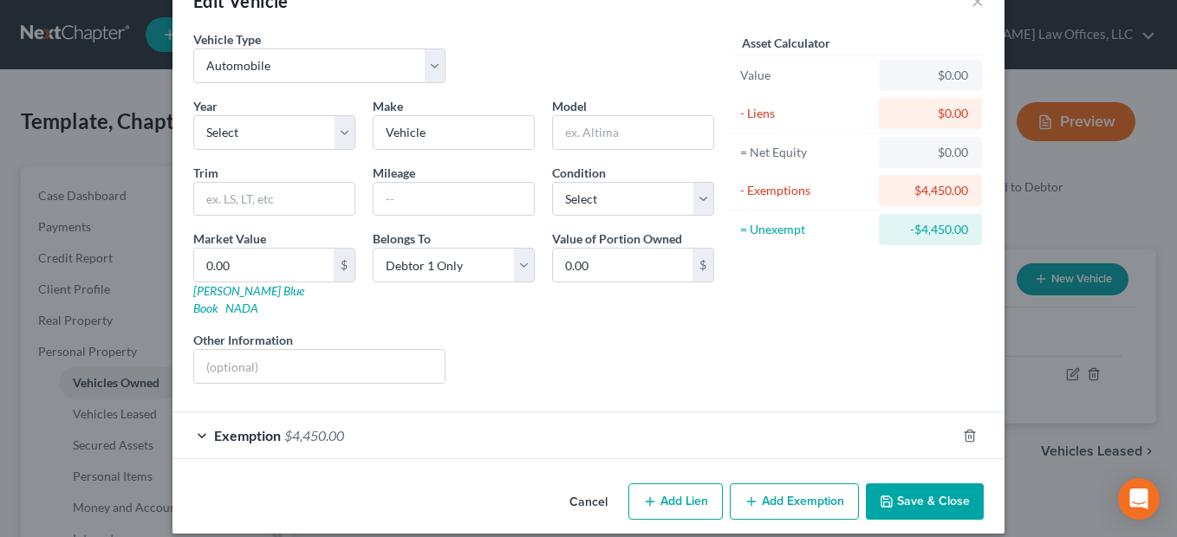
click at [713, 416] on div "Exemption $4,450.00" at bounding box center [564, 436] width 784 height 46
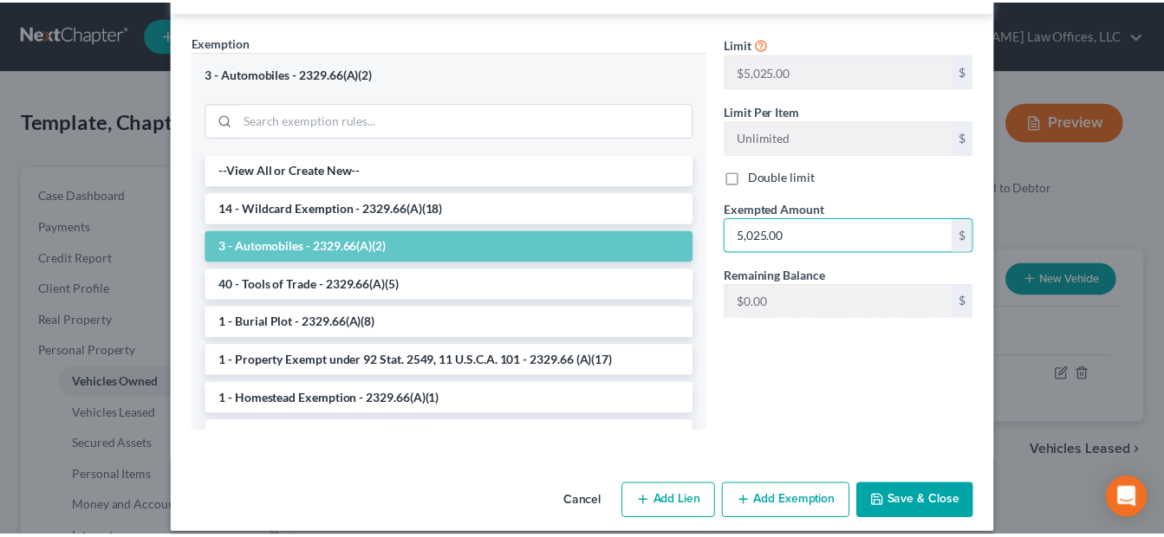
scroll to position [498, 0]
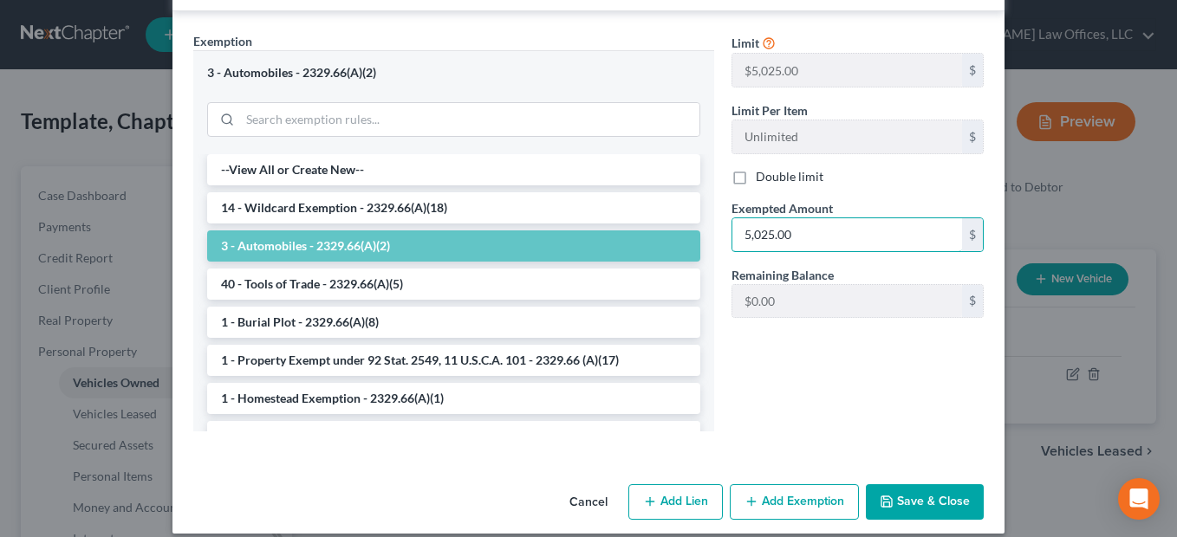
type input "5,025.00"
click at [905, 485] on button "Save & Close" at bounding box center [925, 503] width 118 height 36
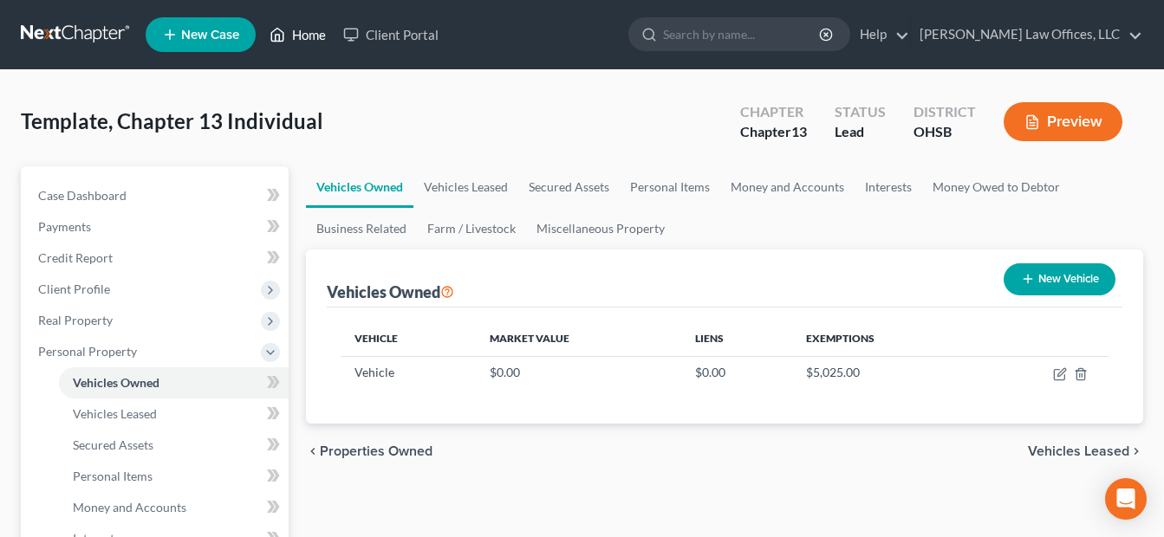
click at [312, 29] on link "Home" at bounding box center [298, 34] width 74 height 31
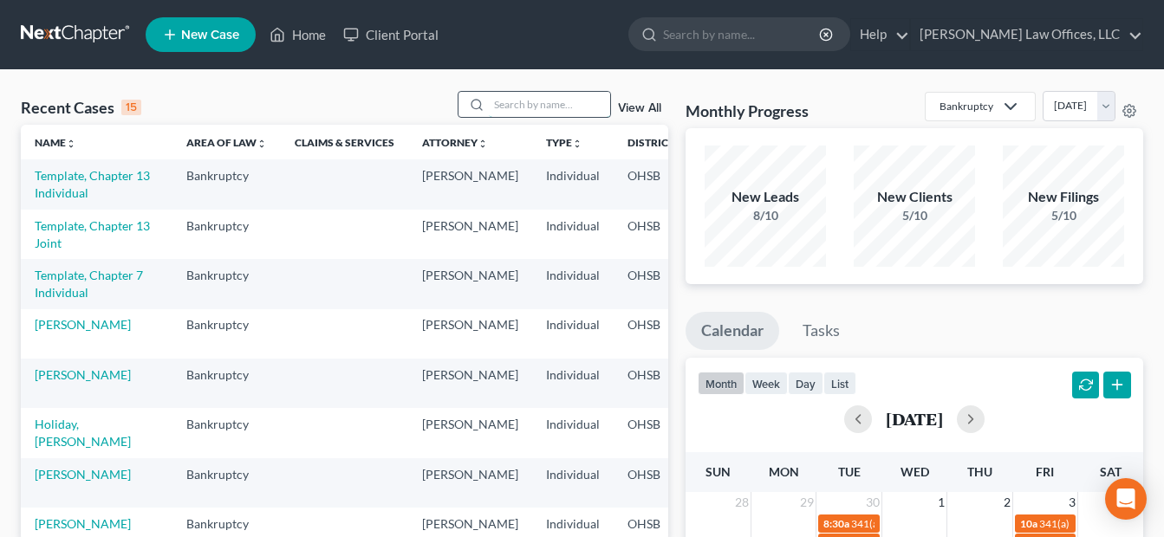
click at [559, 103] on input "search" at bounding box center [549, 104] width 121 height 25
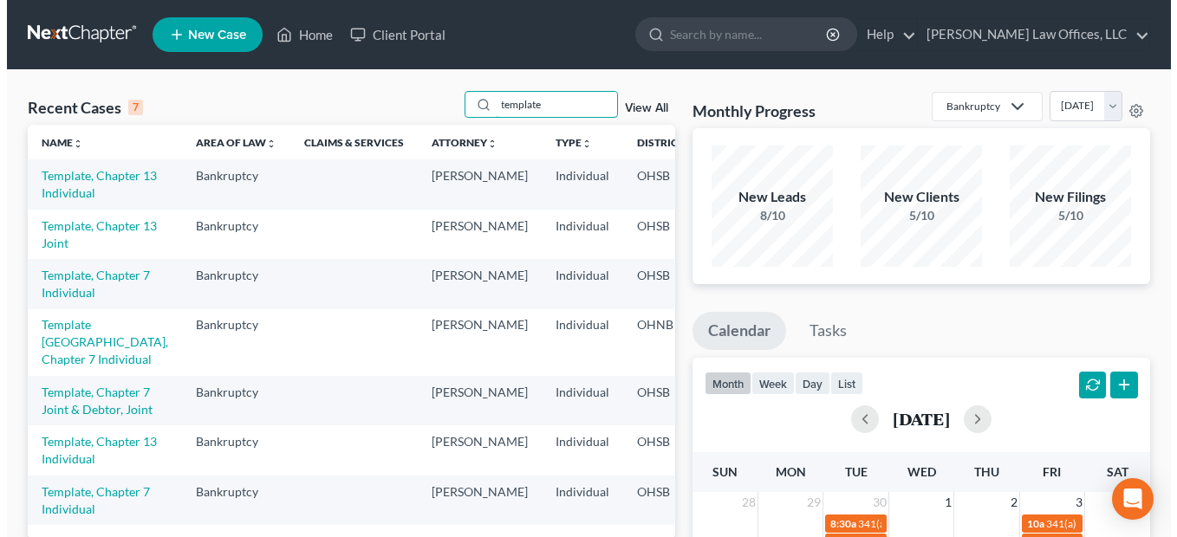
scroll to position [87, 0]
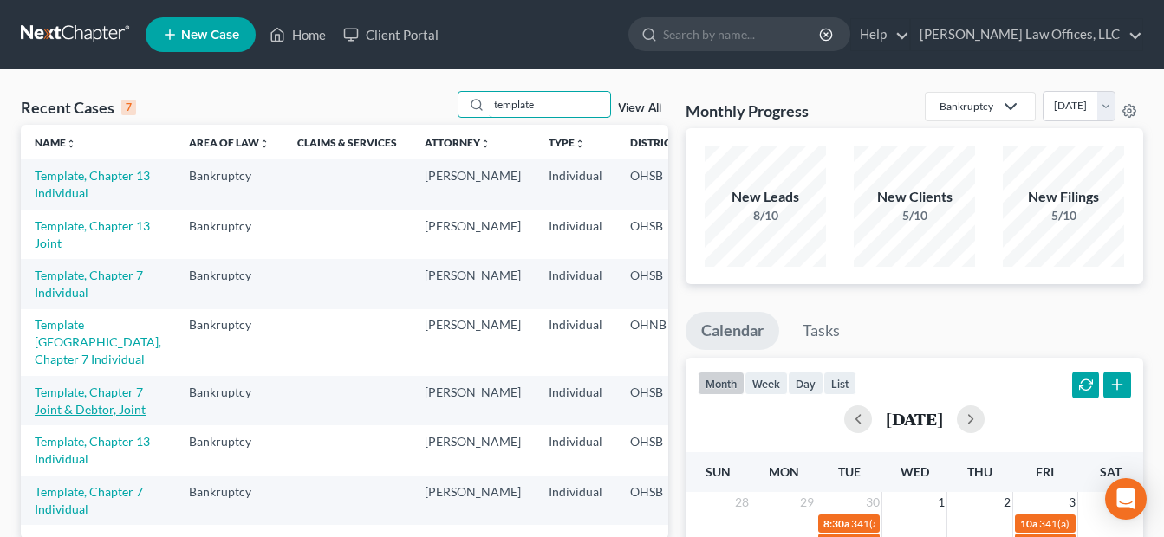
type input "template"
click at [59, 417] on link "Template, Chapter 7 Joint & Debtor, Joint" at bounding box center [90, 401] width 111 height 32
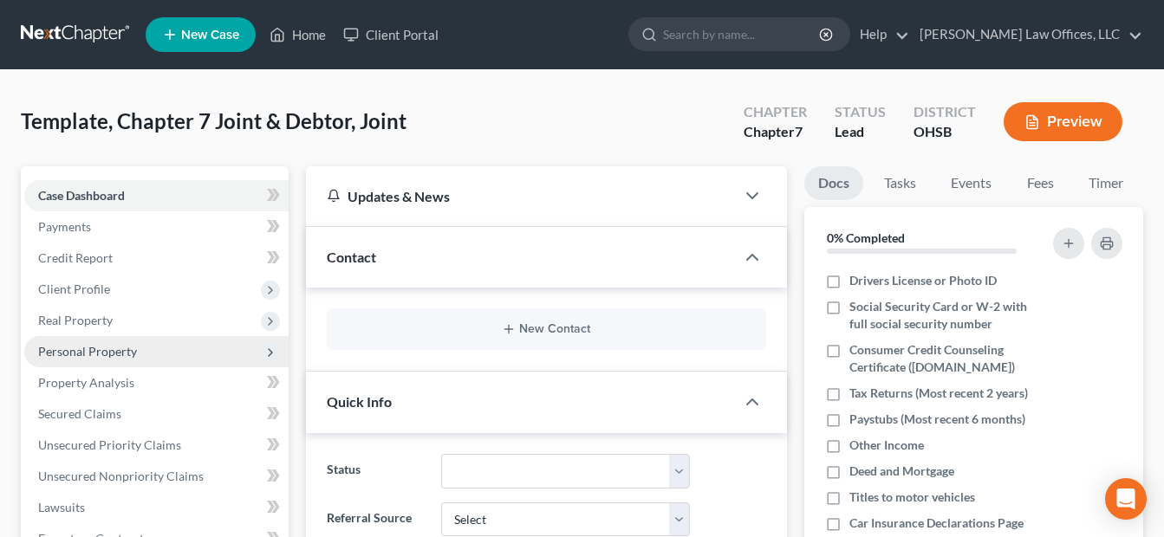
click at [108, 349] on span "Personal Property" at bounding box center [87, 351] width 99 height 15
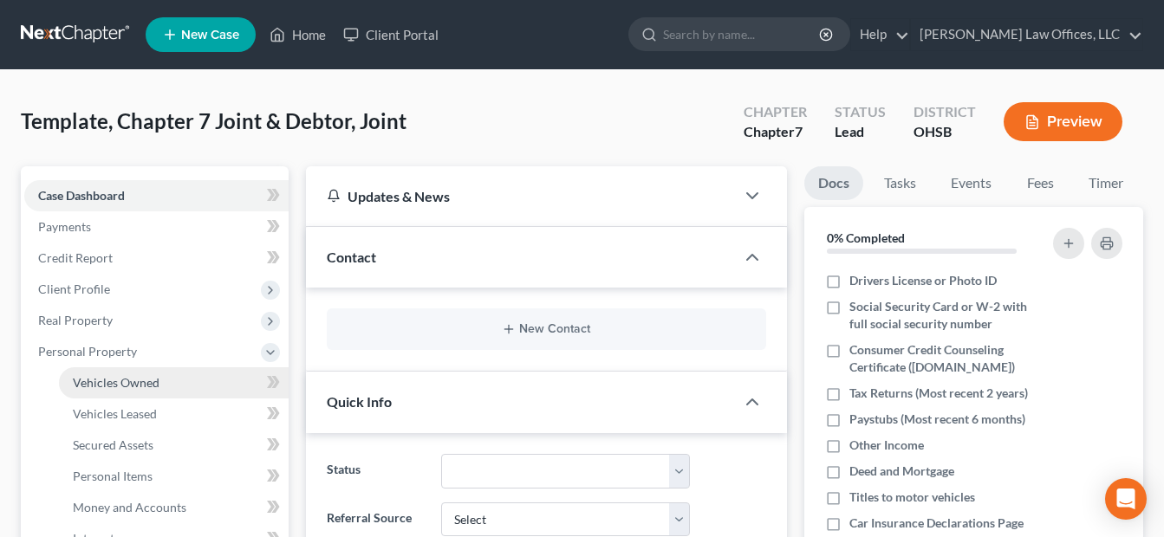
click at [130, 378] on span "Vehicles Owned" at bounding box center [116, 382] width 87 height 15
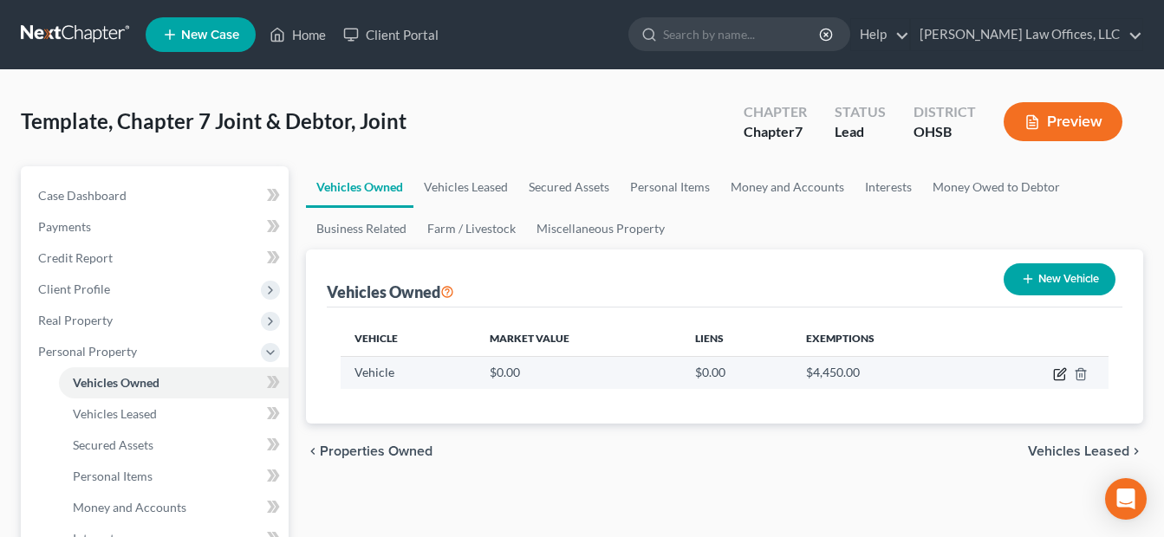
click at [1064, 374] on icon "button" at bounding box center [1060, 375] width 14 height 14
select select "0"
select select "2"
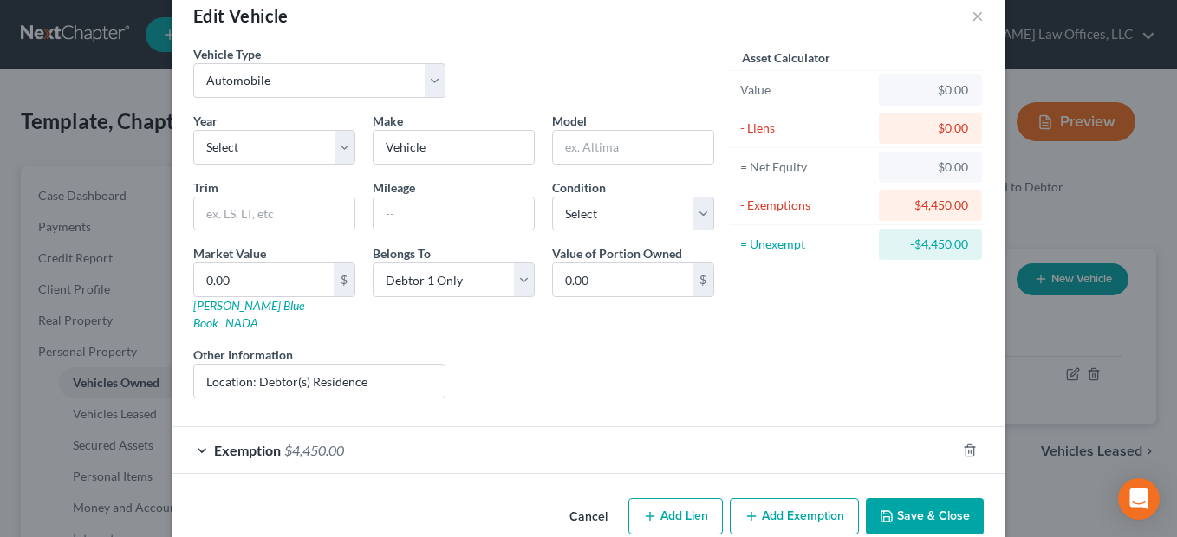
scroll to position [49, 0]
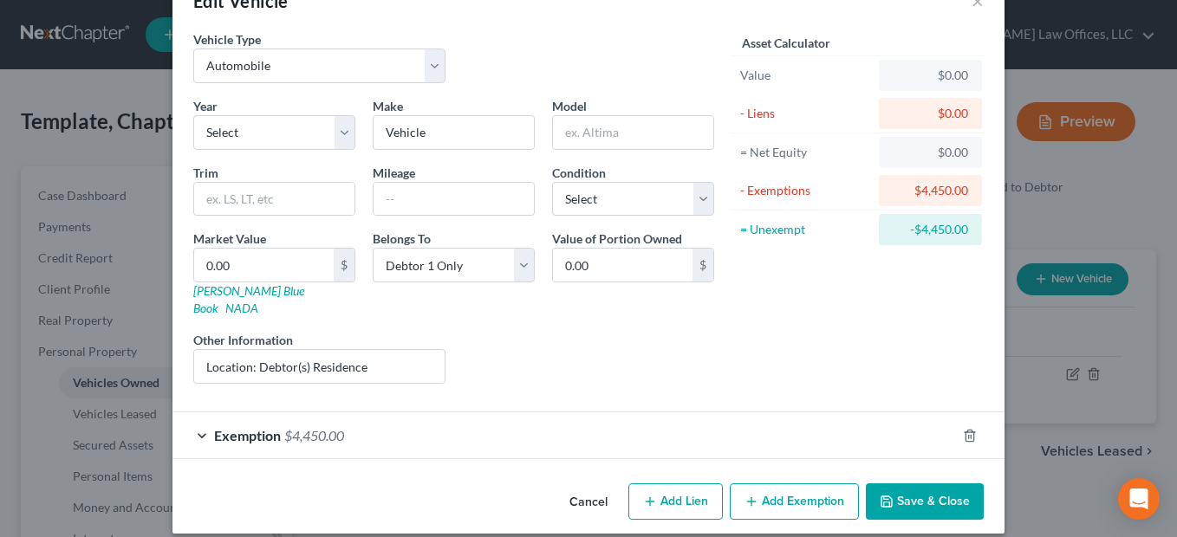
click at [641, 413] on div "Exemption $4,450.00" at bounding box center [564, 436] width 784 height 46
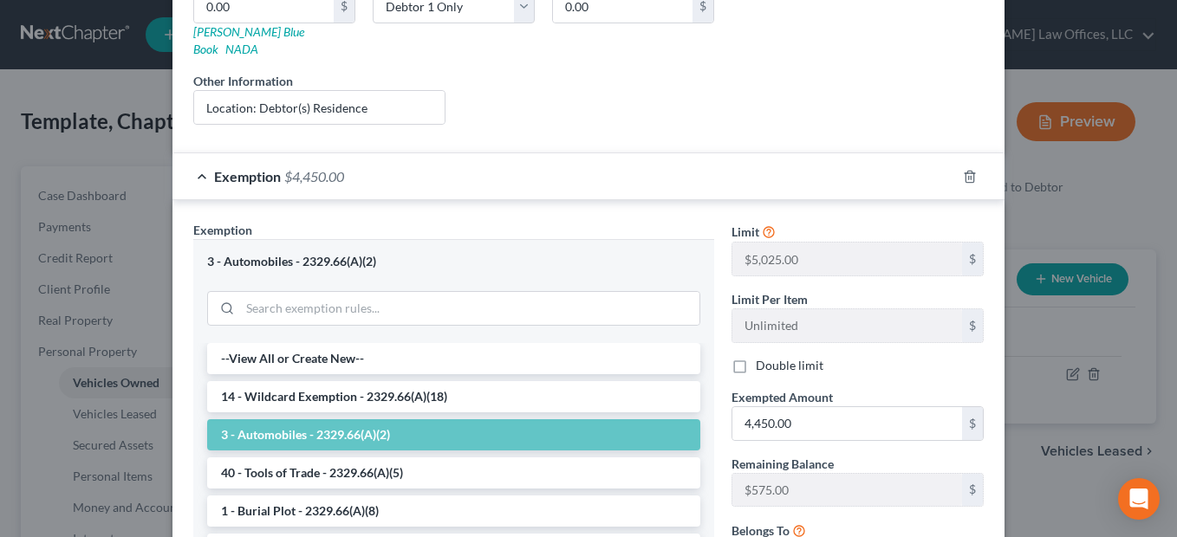
scroll to position [309, 0]
click at [801, 407] on input "4,450.00" at bounding box center [847, 423] width 230 height 33
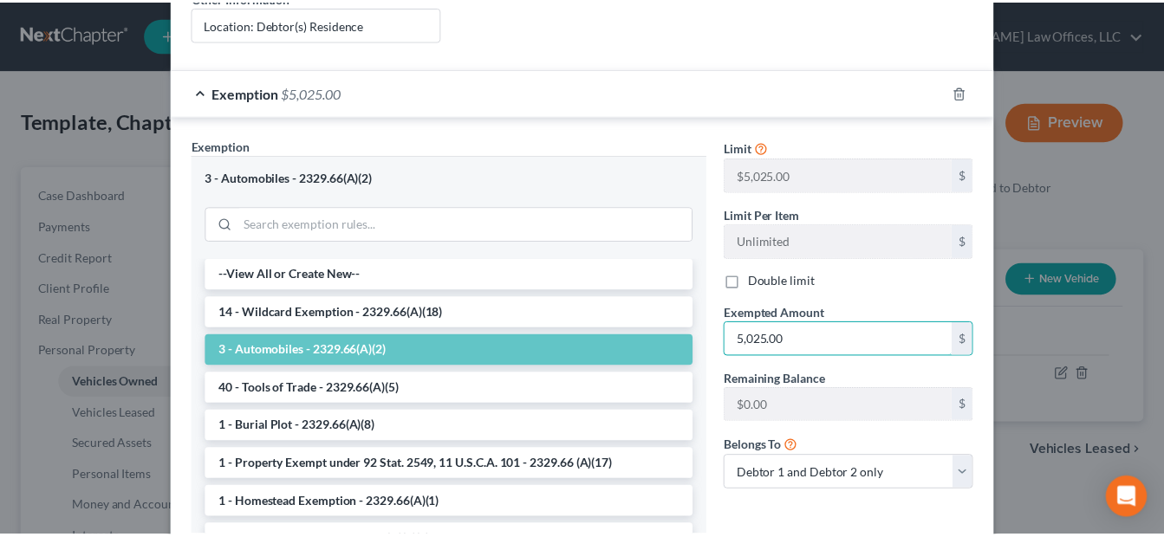
scroll to position [498, 0]
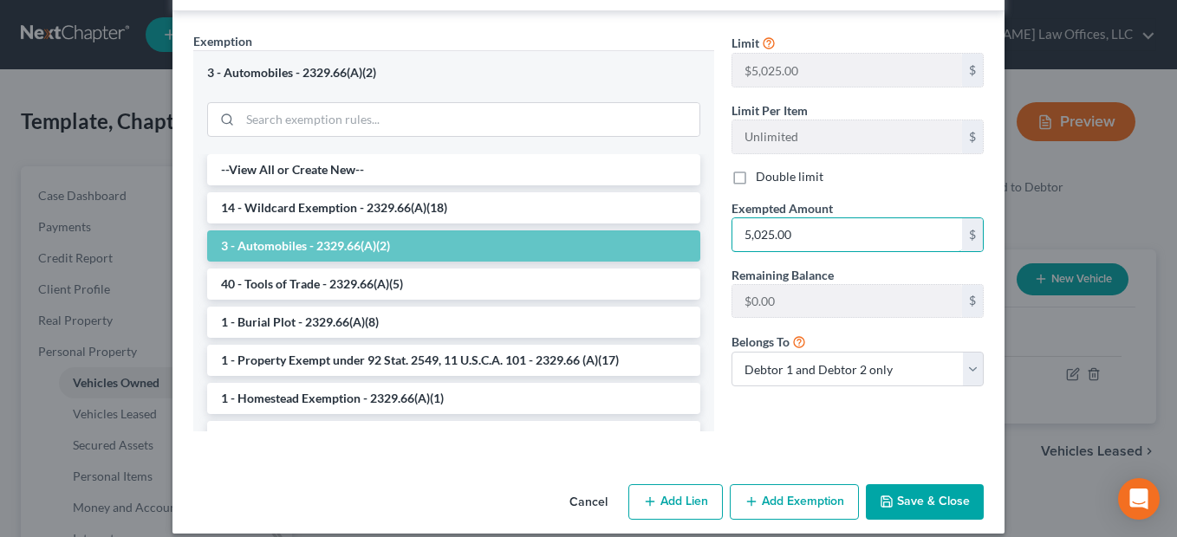
type input "5,025.00"
click at [901, 485] on button "Save & Close" at bounding box center [925, 503] width 118 height 36
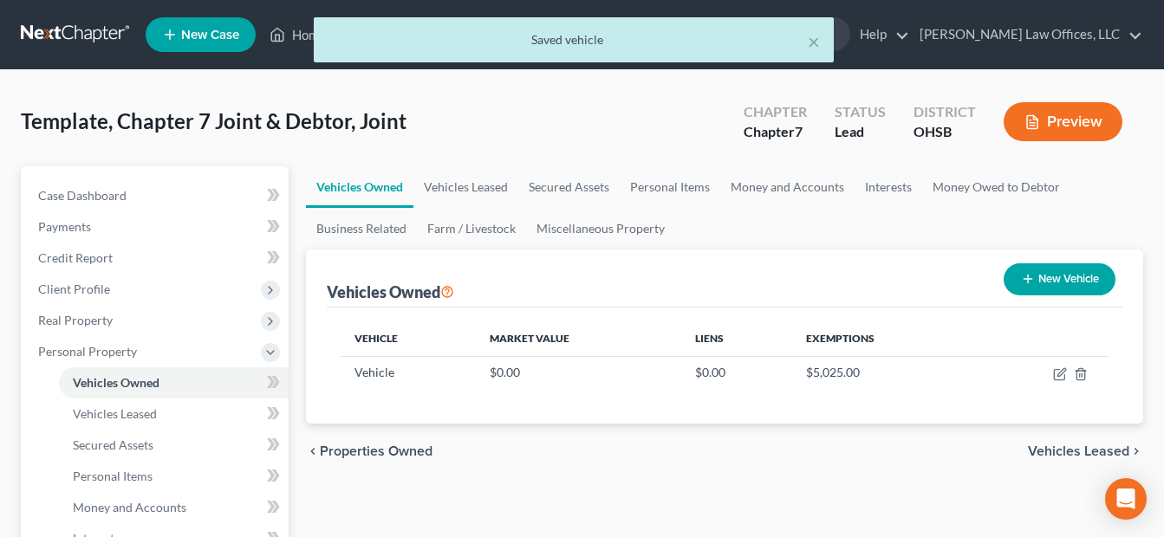
click at [452, 96] on div "Template, Chapter 7 Joint & Debtor, Joint Upgraded Chapter Chapter 7 Status Lea…" at bounding box center [582, 128] width 1122 height 75
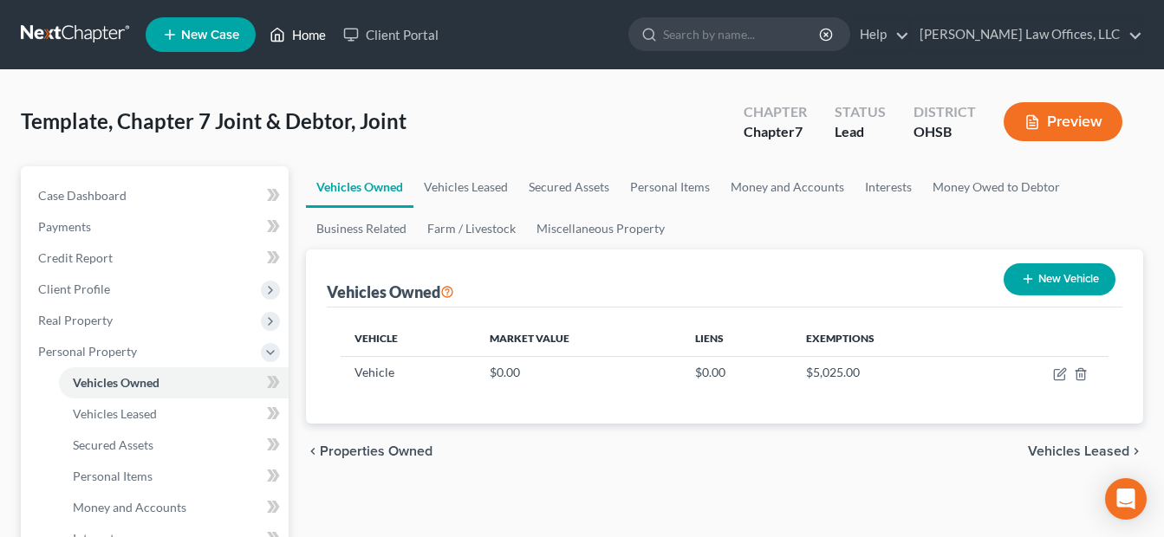
click at [312, 28] on link "Home" at bounding box center [298, 34] width 74 height 31
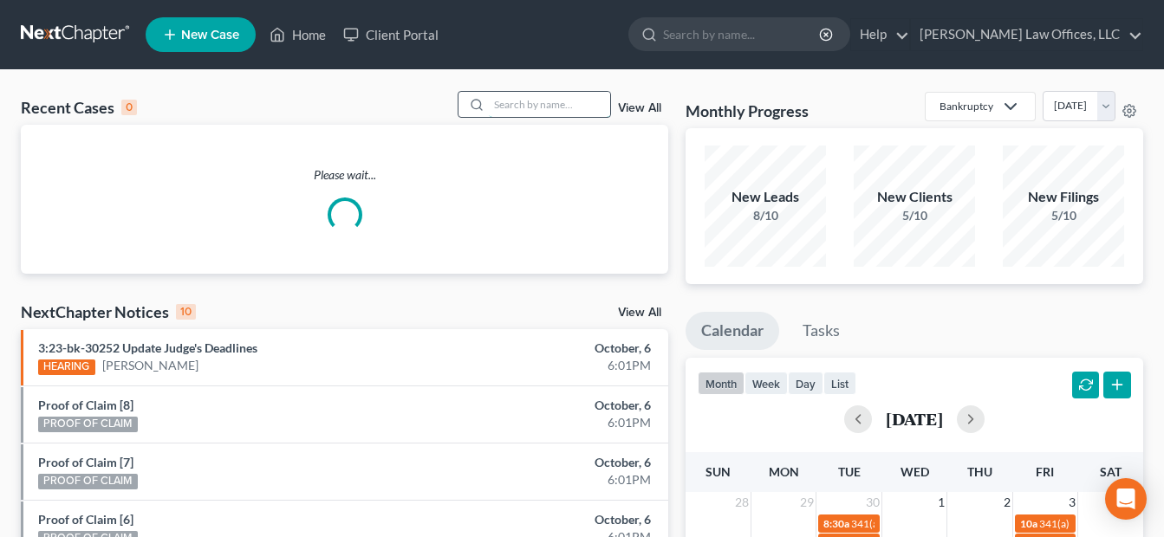
click at [570, 102] on input "search" at bounding box center [549, 104] width 121 height 25
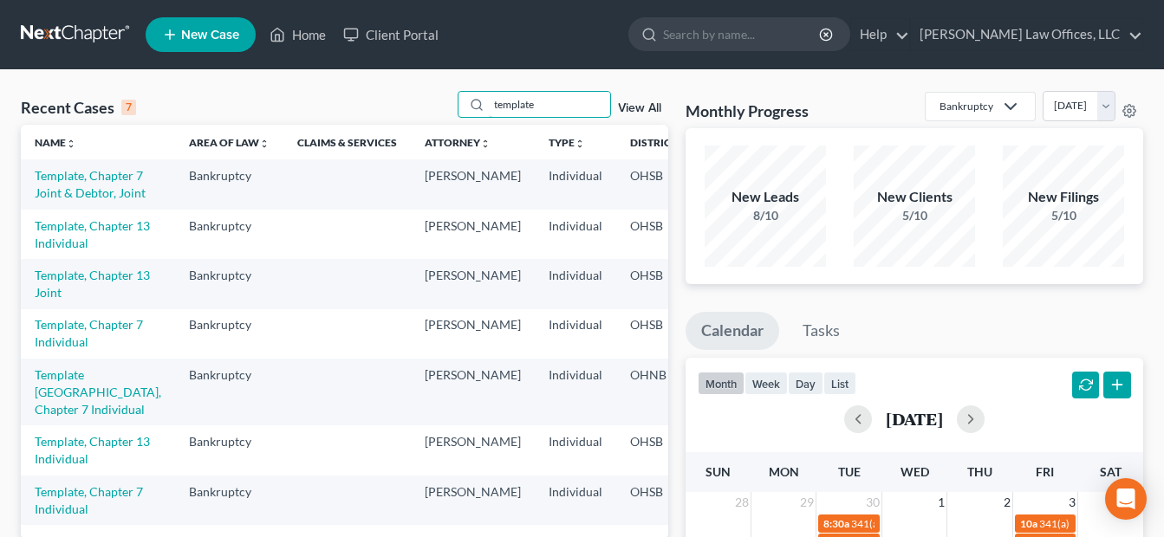
scroll to position [271, 0]
type input "template"
click at [66, 434] on link "Template, Chapter 13 Individual" at bounding box center [92, 450] width 115 height 32
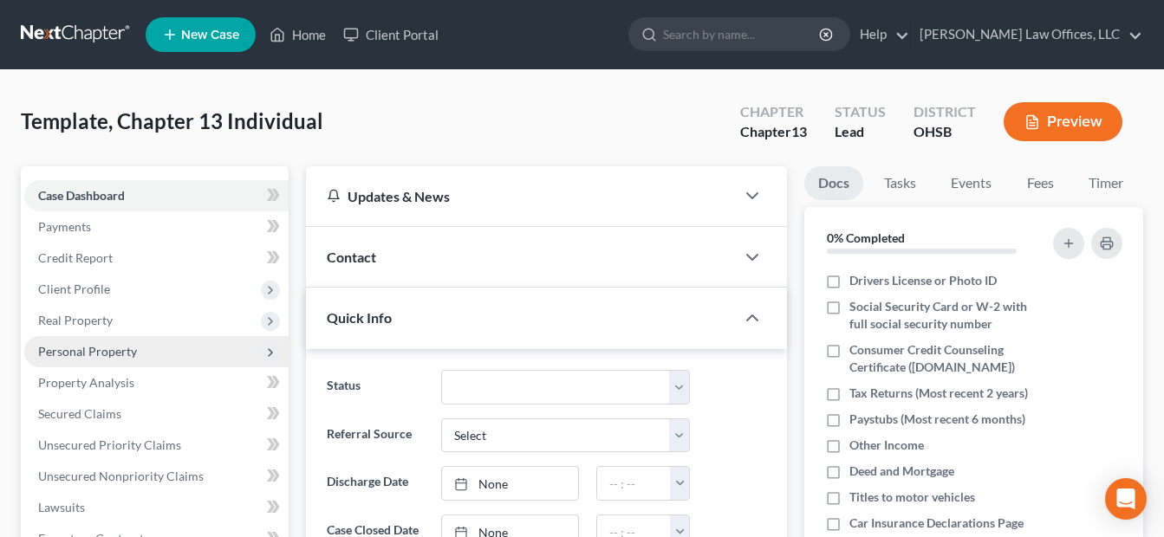
click at [62, 352] on span "Personal Property" at bounding box center [87, 351] width 99 height 15
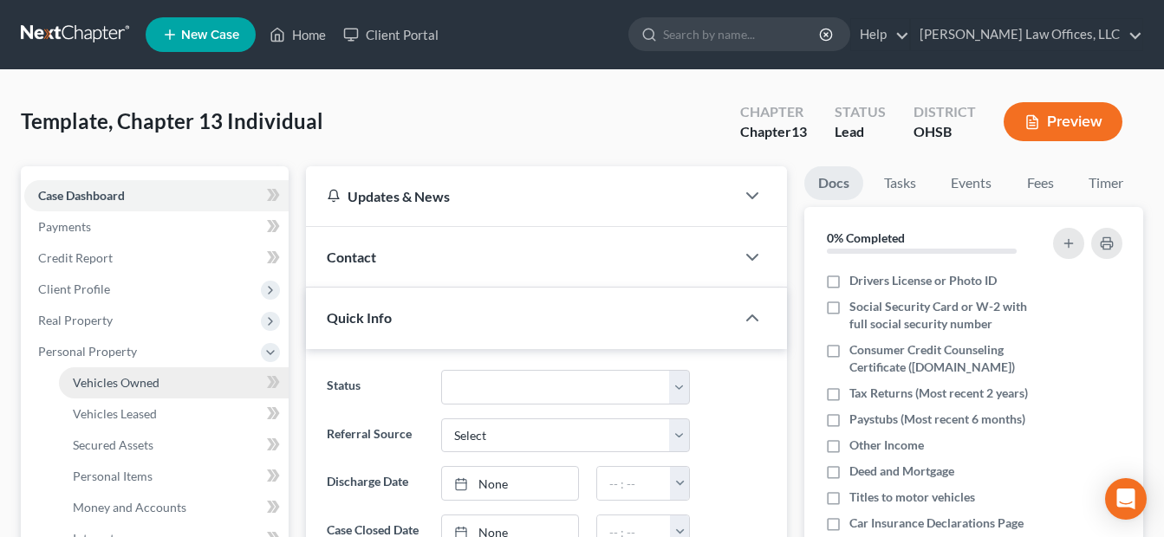
click at [101, 377] on span "Vehicles Owned" at bounding box center [116, 382] width 87 height 15
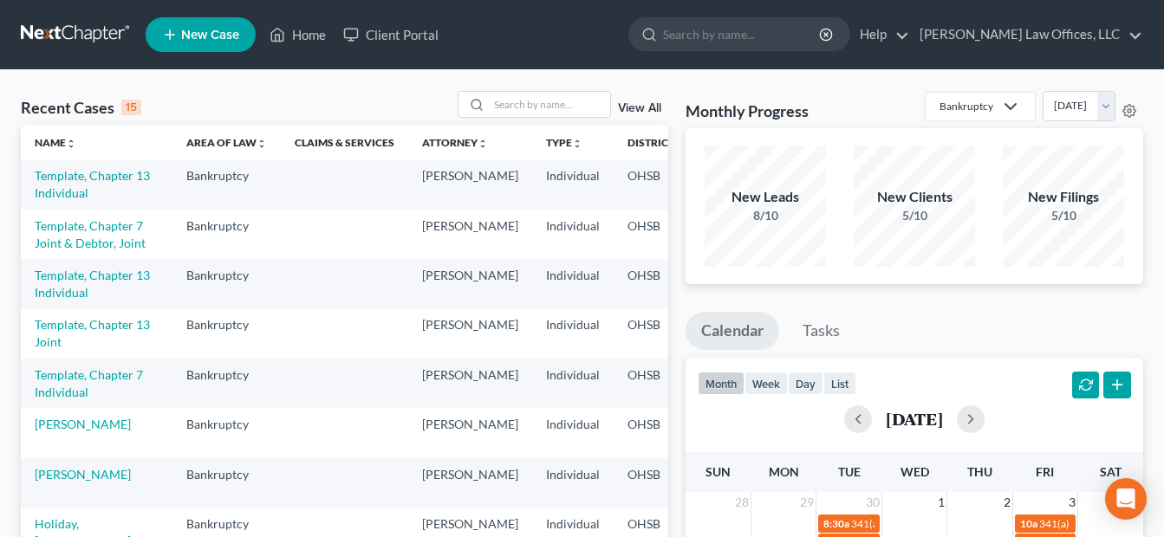
click at [645, 107] on link "View All" at bounding box center [639, 108] width 43 height 12
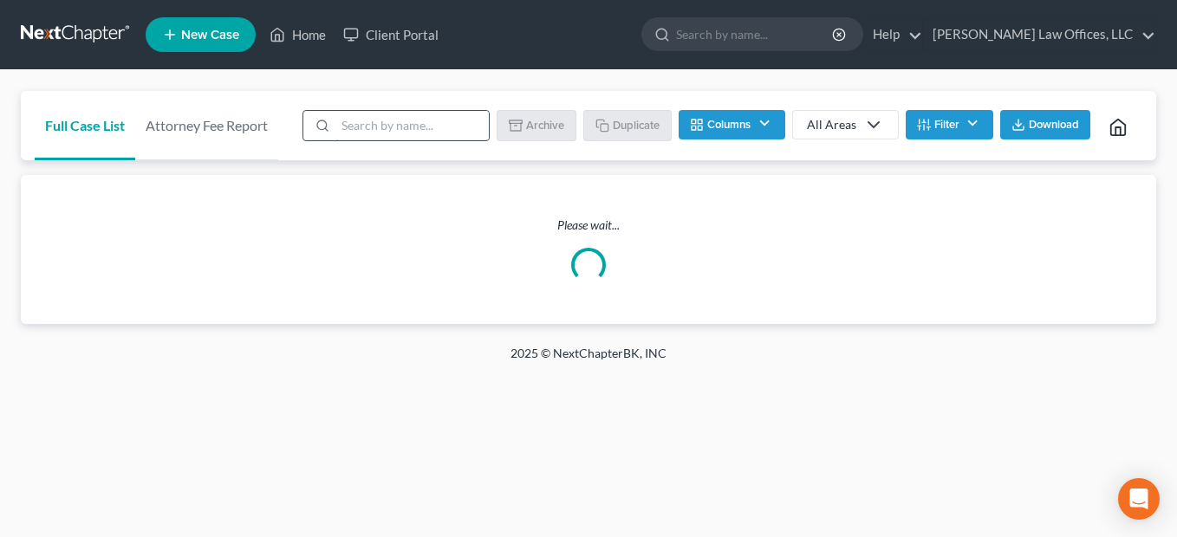
click at [390, 124] on input "search" at bounding box center [411, 125] width 153 height 29
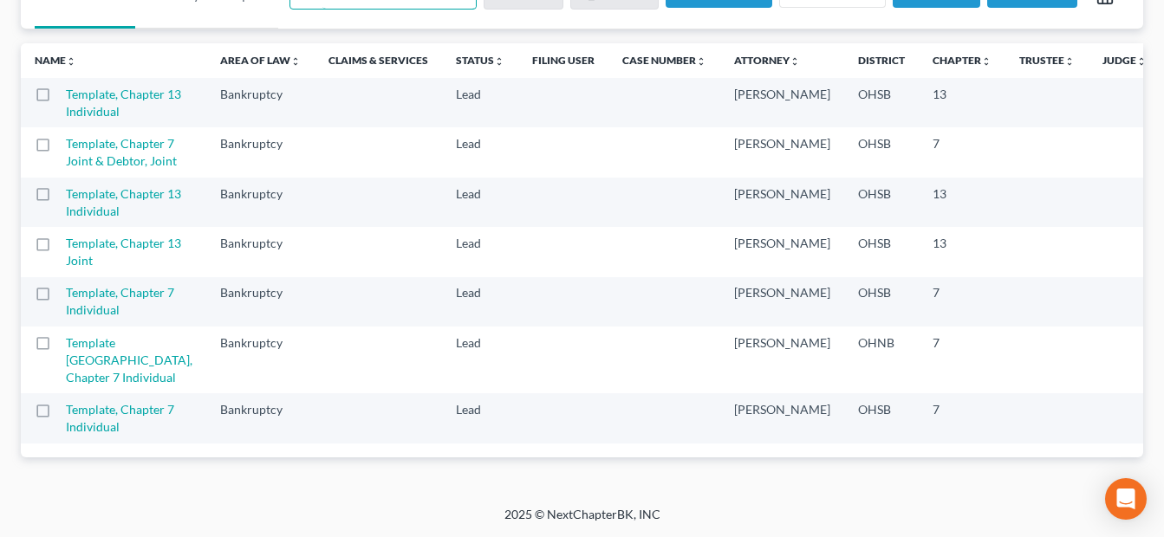
scroll to position [173, 0]
click at [59, 99] on label at bounding box center [59, 99] width 0 height 0
type input "template"
click at [66, 97] on input "checkbox" at bounding box center [71, 91] width 11 height 11
checkbox input "true"
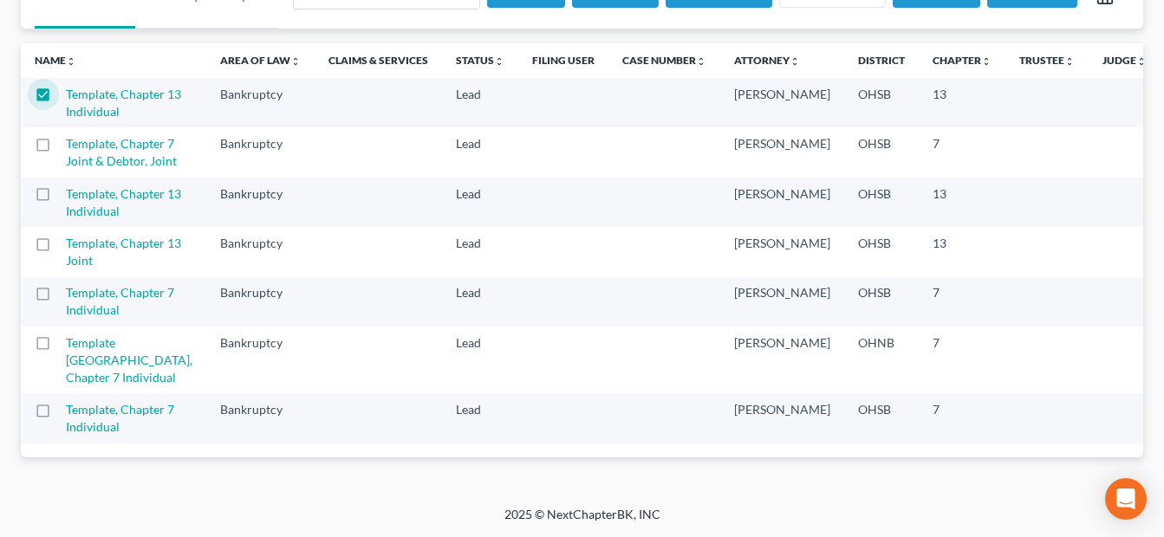
scroll to position [381, 0]
click at [59, 414] on label at bounding box center [59, 414] width 0 height 0
click at [66, 401] on input "checkbox" at bounding box center [71, 406] width 11 height 11
checkbox input "true"
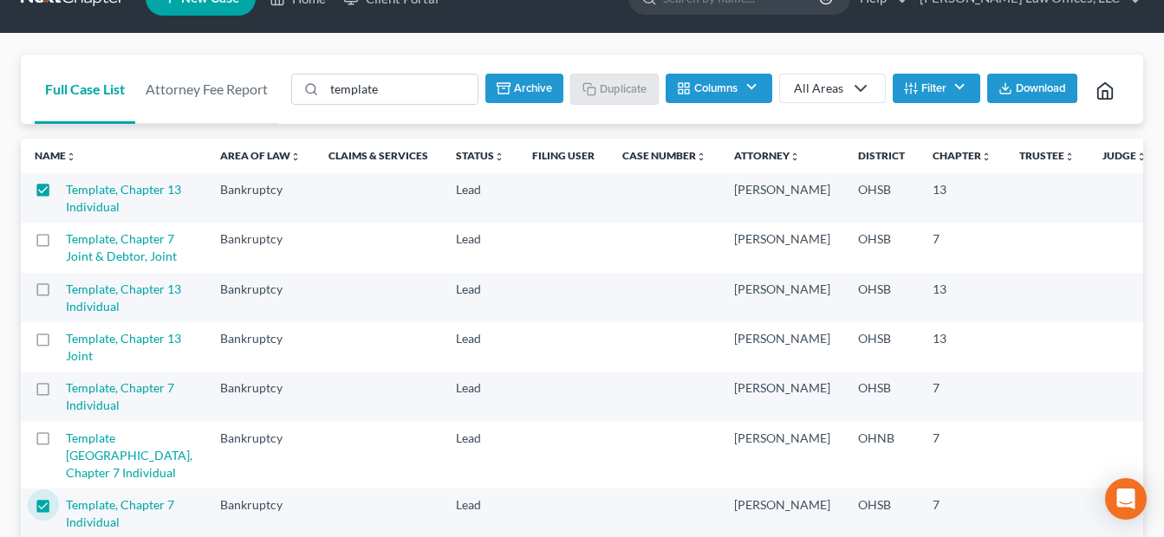
scroll to position [35, 0]
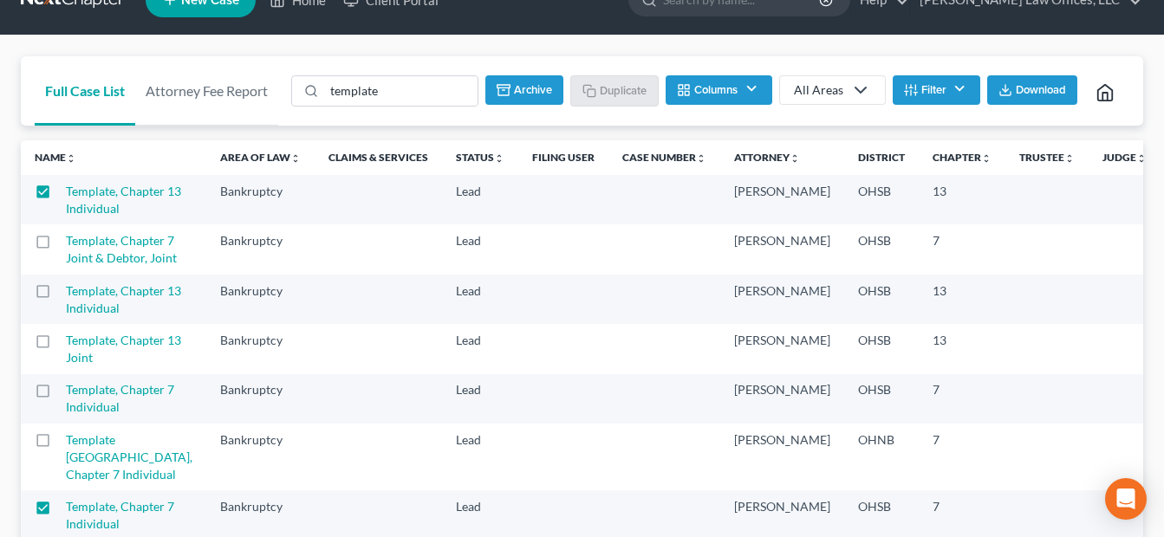
click at [524, 93] on button "Archive" at bounding box center [524, 89] width 78 height 29
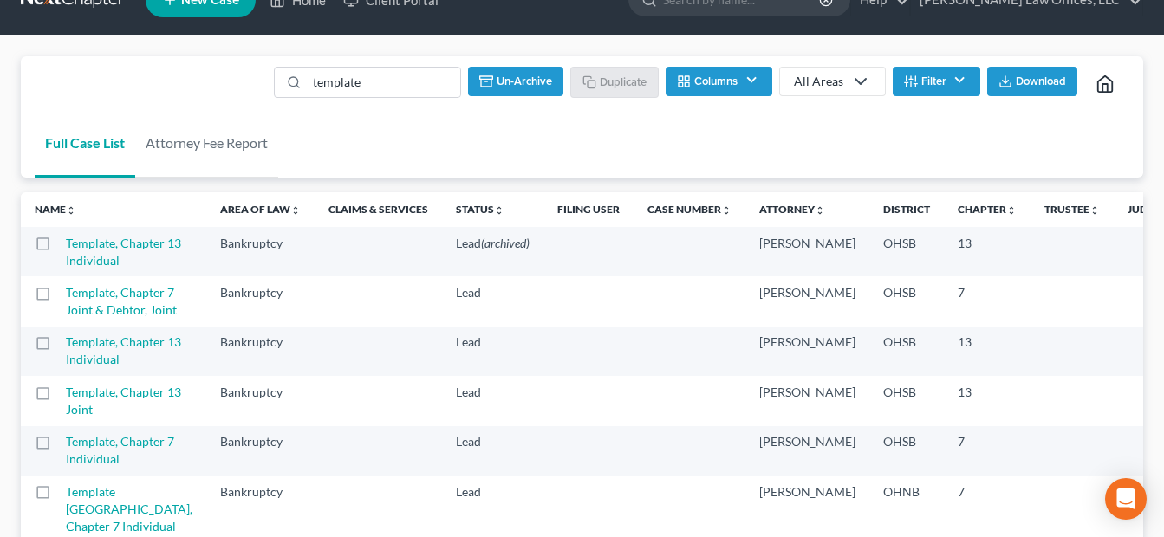
checkbox input "false"
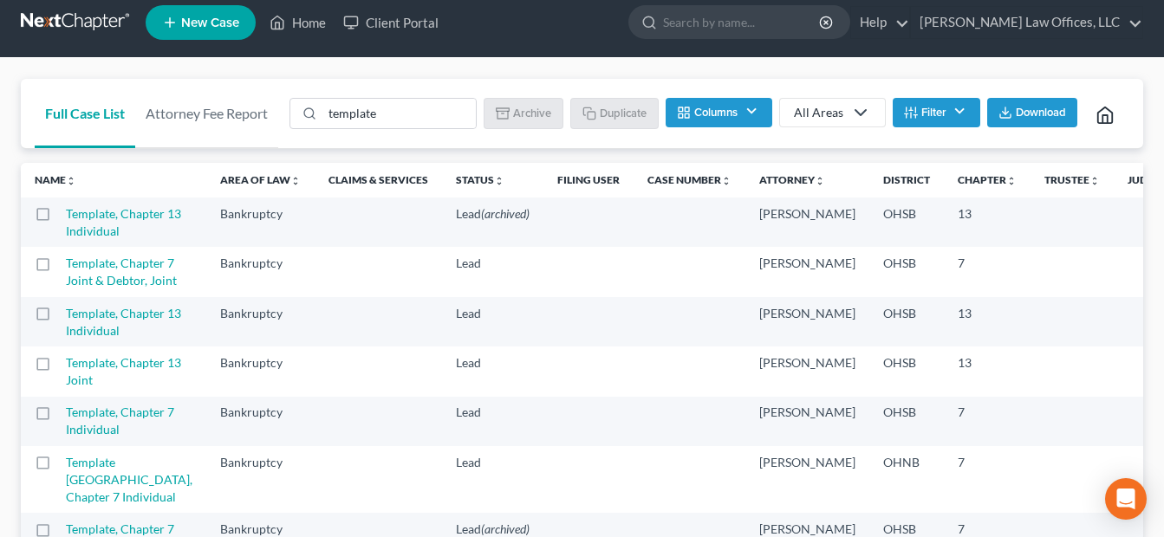
scroll to position [0, 0]
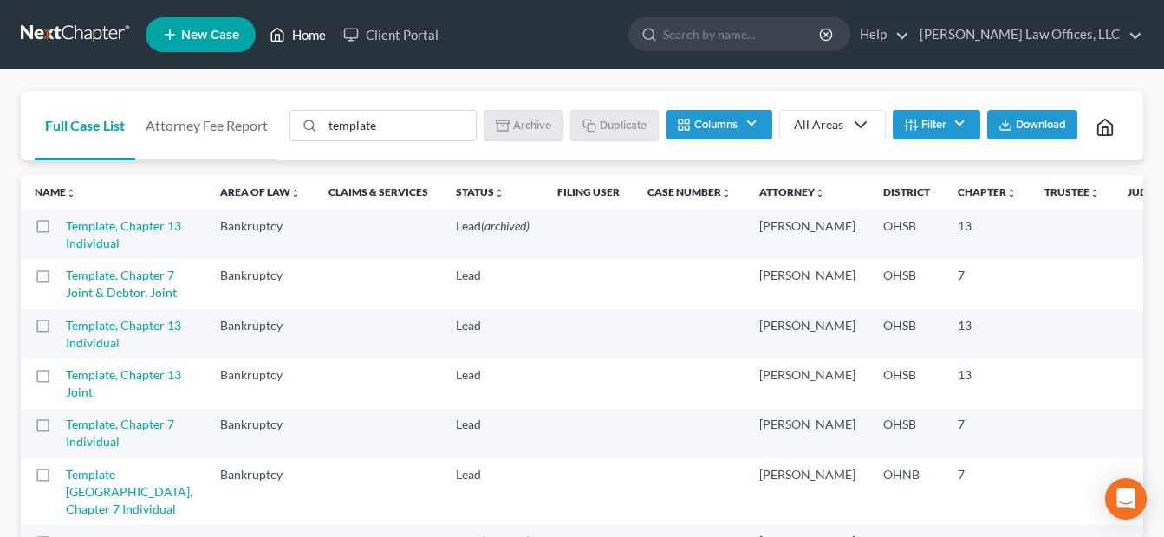
click at [298, 35] on link "Home" at bounding box center [298, 34] width 74 height 31
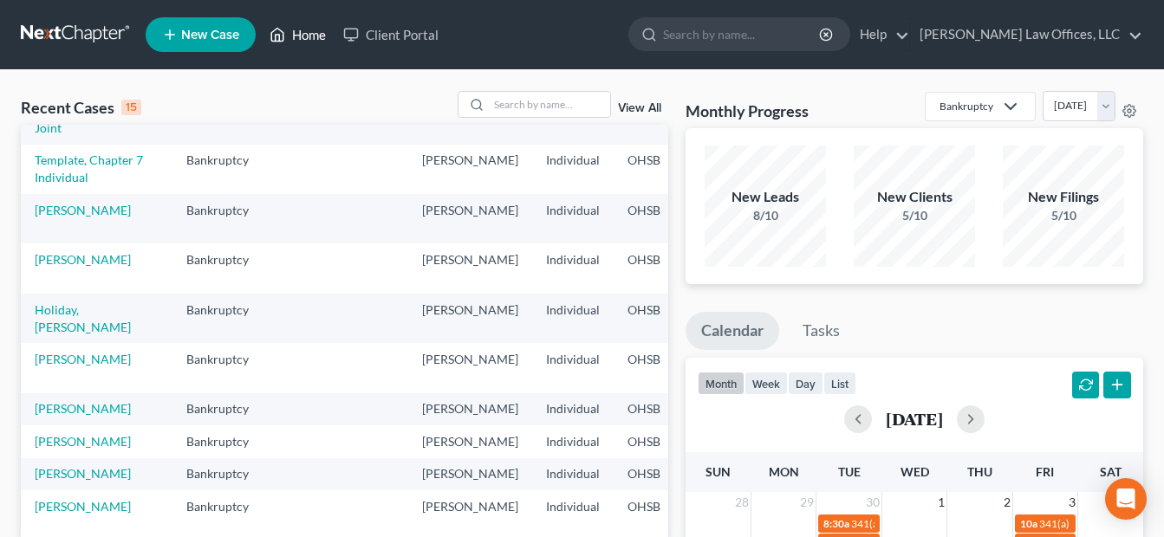
scroll to position [347, 0]
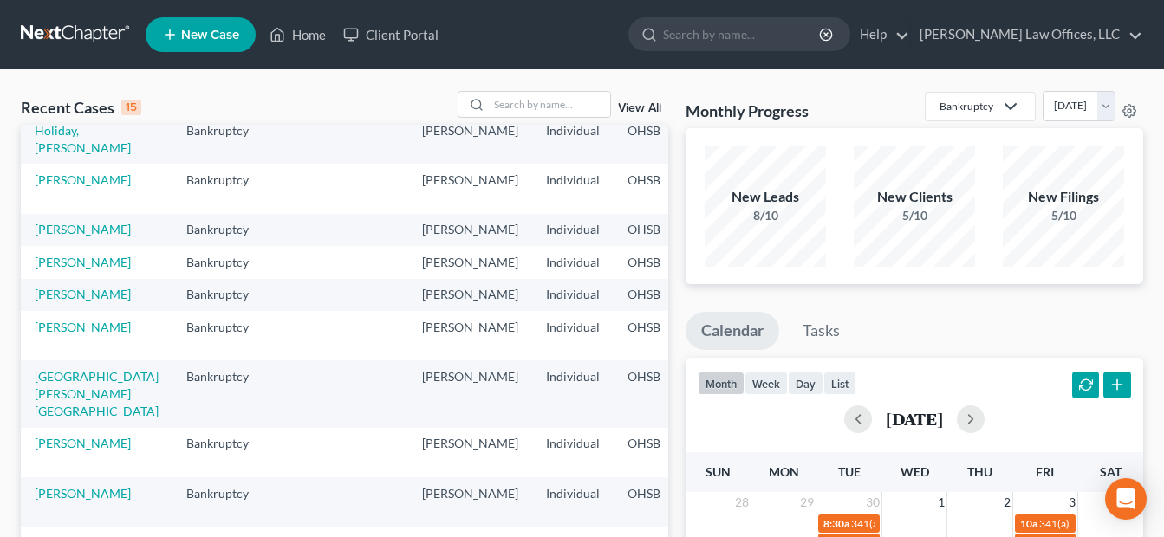
click at [63, 88] on link "[PERSON_NAME]" at bounding box center [83, 80] width 96 height 15
select select "1"
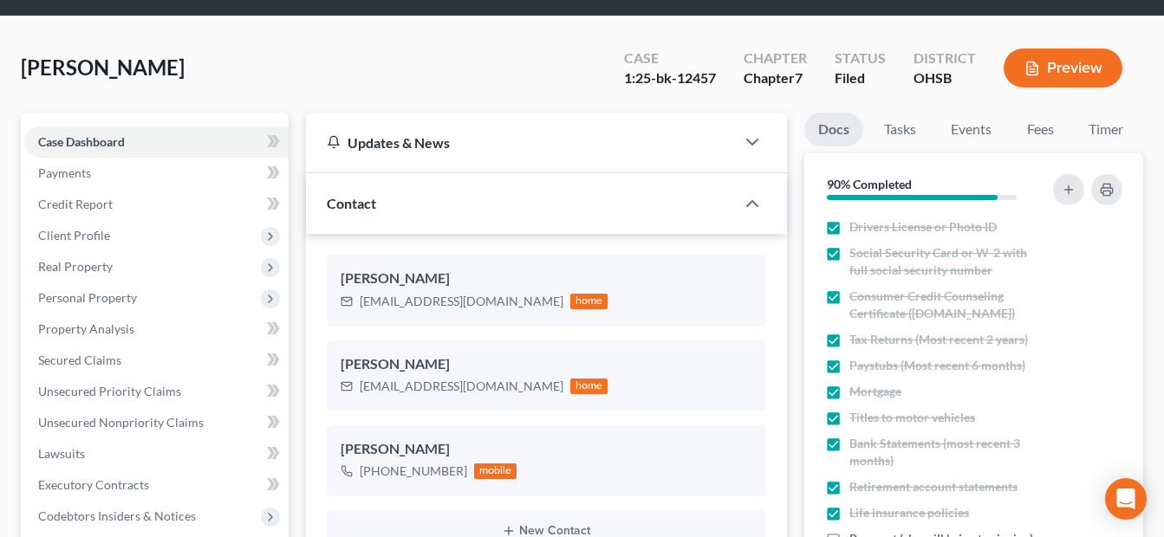
scroll to position [433, 0]
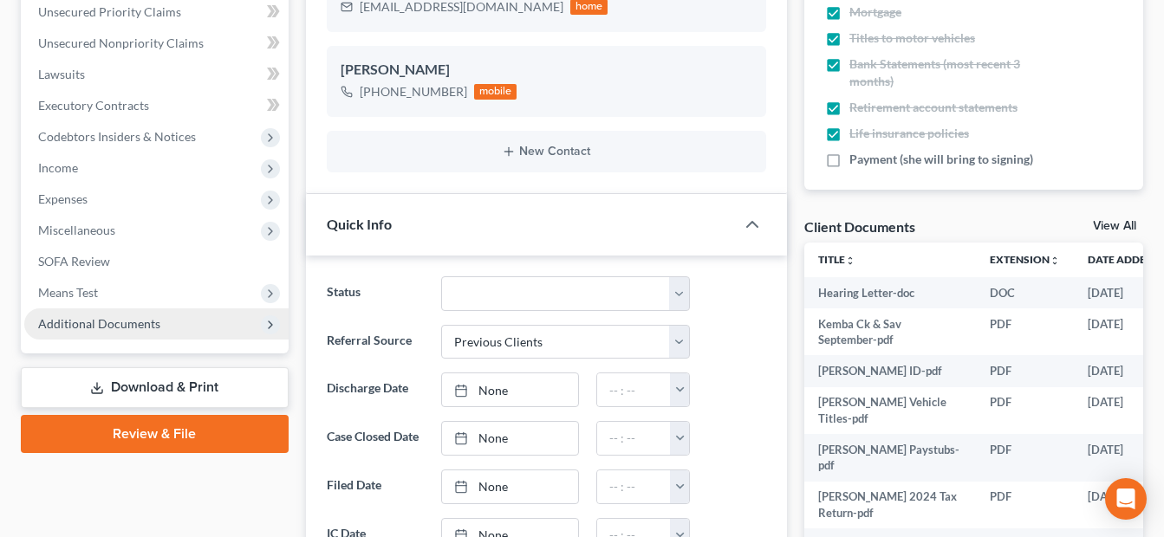
click at [113, 327] on span "Additional Documents" at bounding box center [99, 323] width 122 height 15
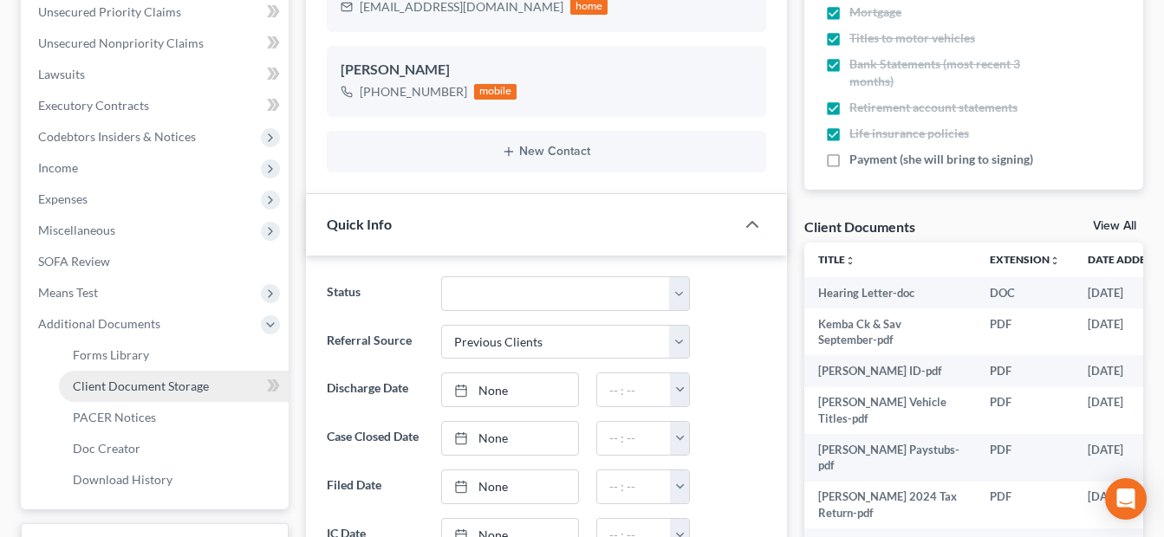
click at [186, 379] on span "Client Document Storage" at bounding box center [141, 386] width 136 height 15
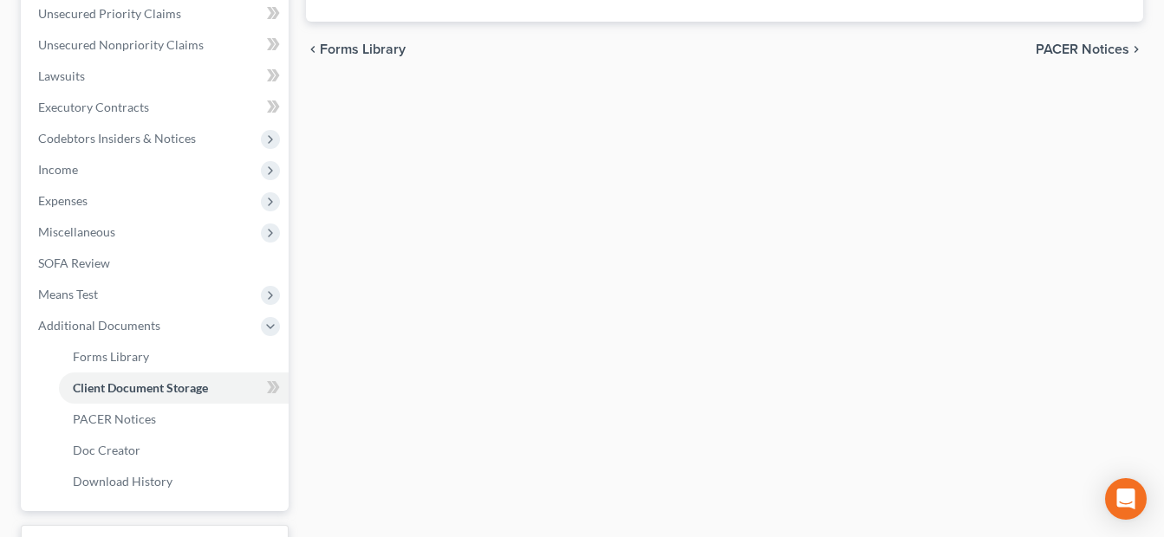
scroll to position [345, 0]
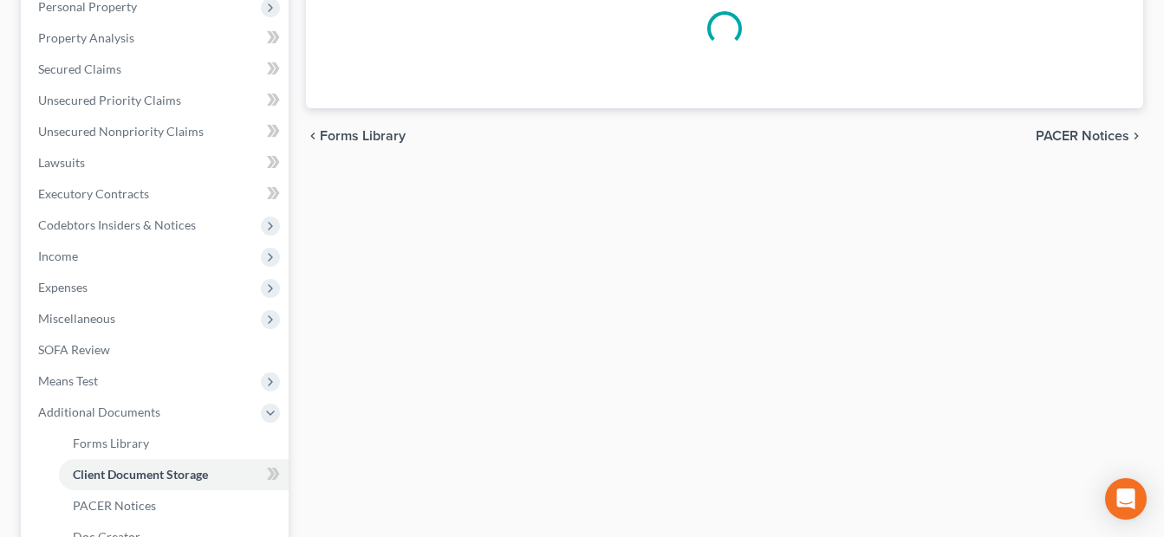
select select "7"
select select "37"
select select "52"
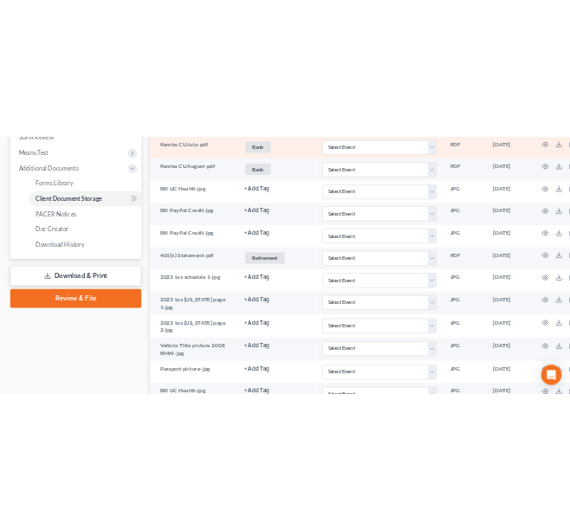
scroll to position [953, 0]
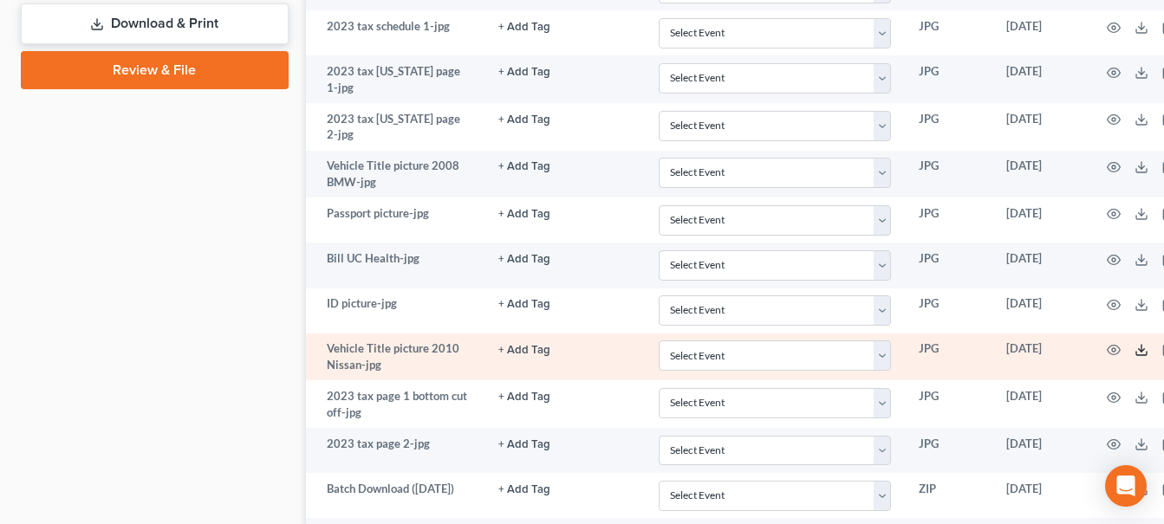
click at [1139, 349] on polyline at bounding box center [1142, 350] width 6 height 3
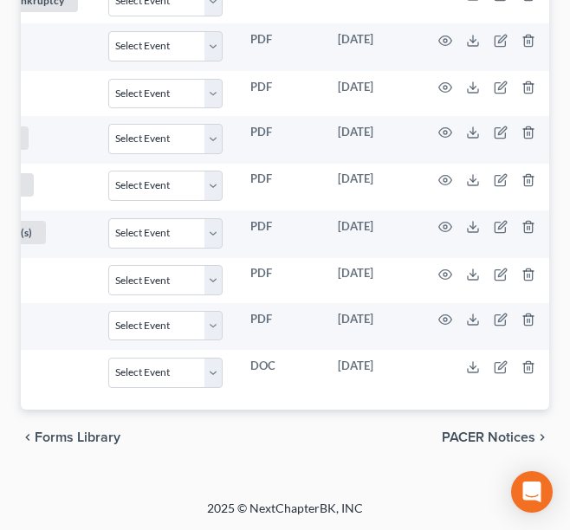
scroll to position [0, 278]
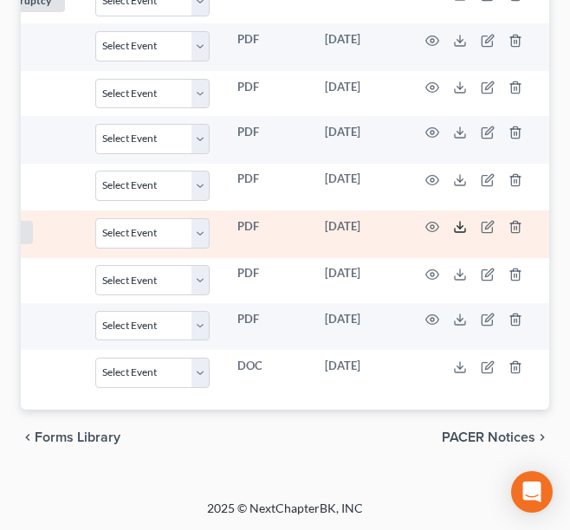
click at [456, 220] on icon at bounding box center [460, 227] width 14 height 14
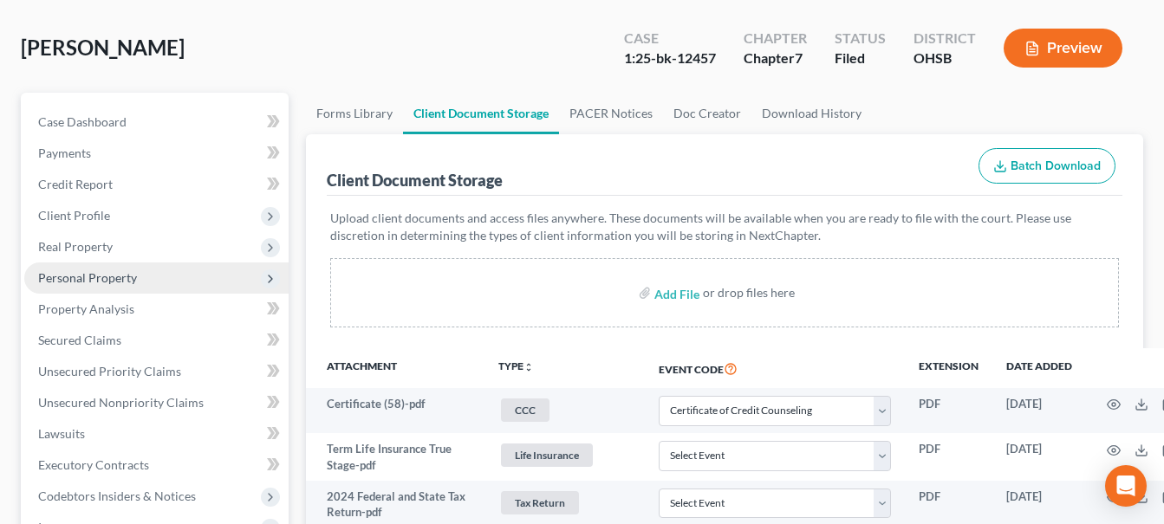
scroll to position [72, 0]
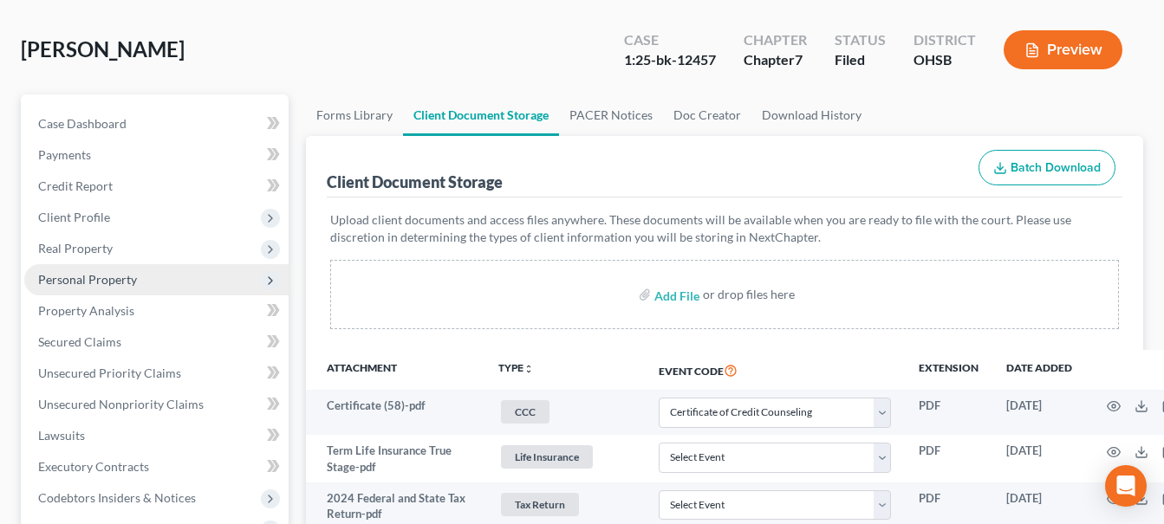
click at [102, 277] on span "Personal Property" at bounding box center [87, 279] width 99 height 15
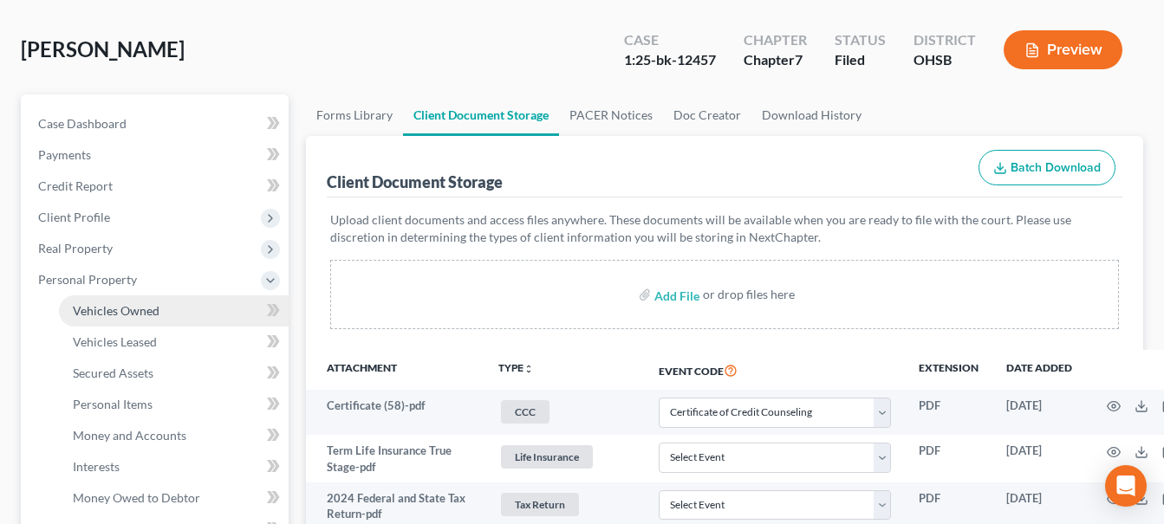
click at [103, 305] on span "Vehicles Owned" at bounding box center [116, 310] width 87 height 15
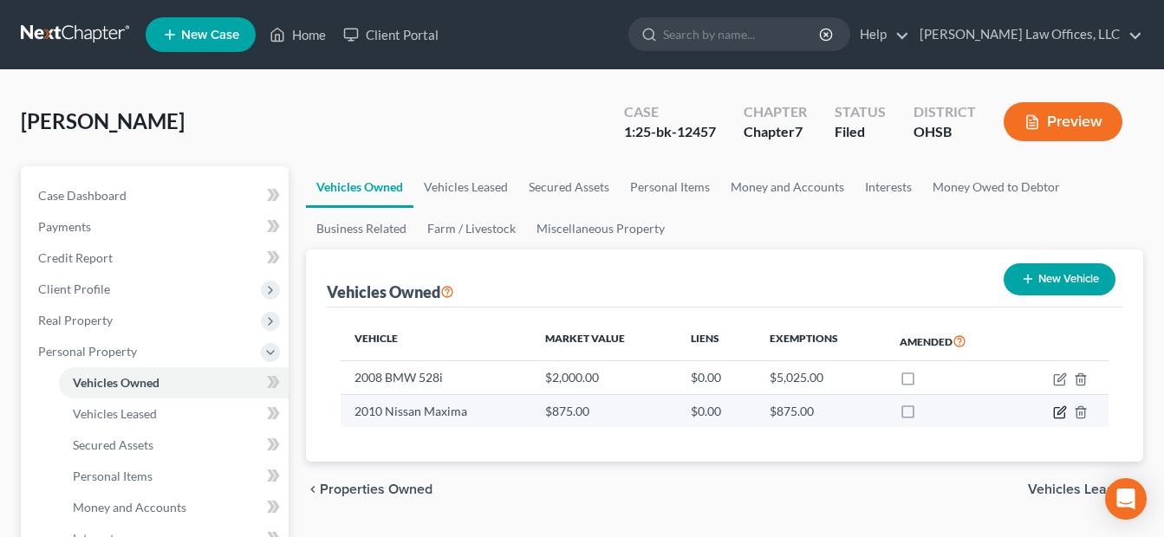
click at [1053, 411] on icon "button" at bounding box center [1060, 413] width 14 height 14
select select "0"
select select "16"
select select "3"
select select "0"
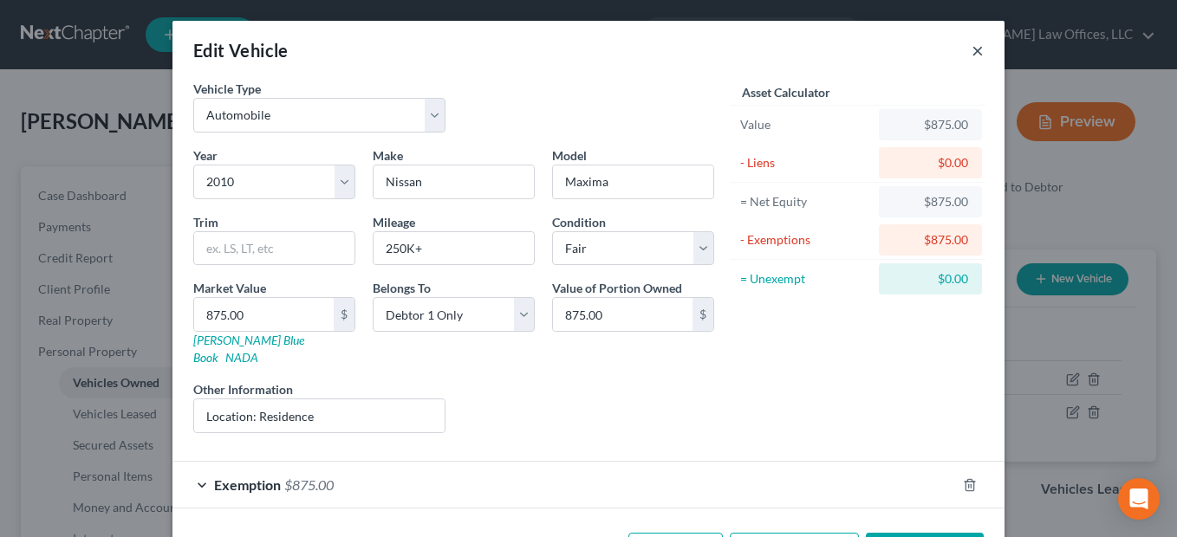
click at [972, 53] on button "×" at bounding box center [978, 50] width 12 height 21
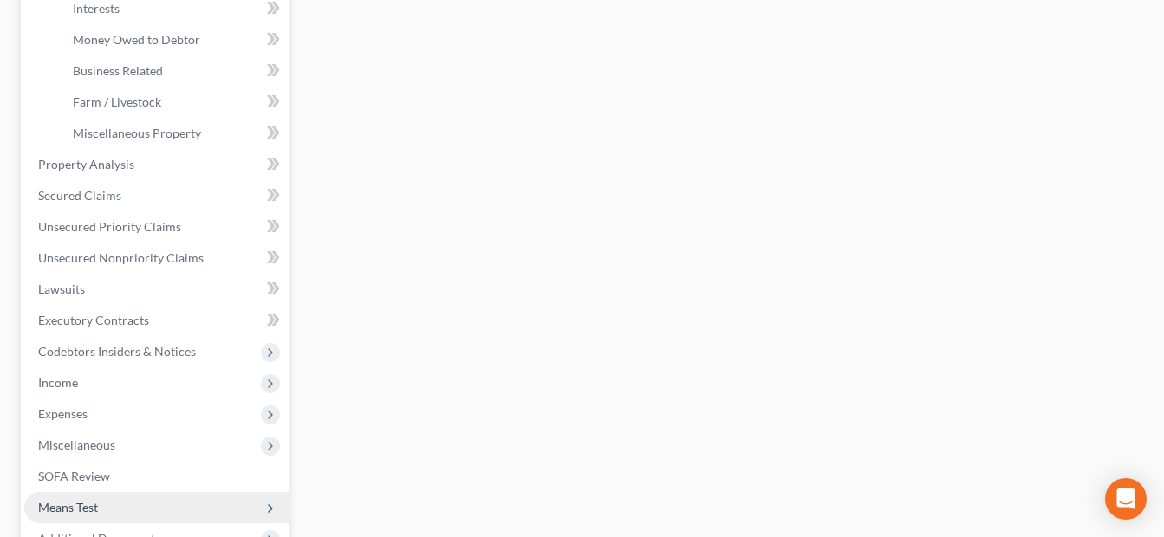
scroll to position [727, 0]
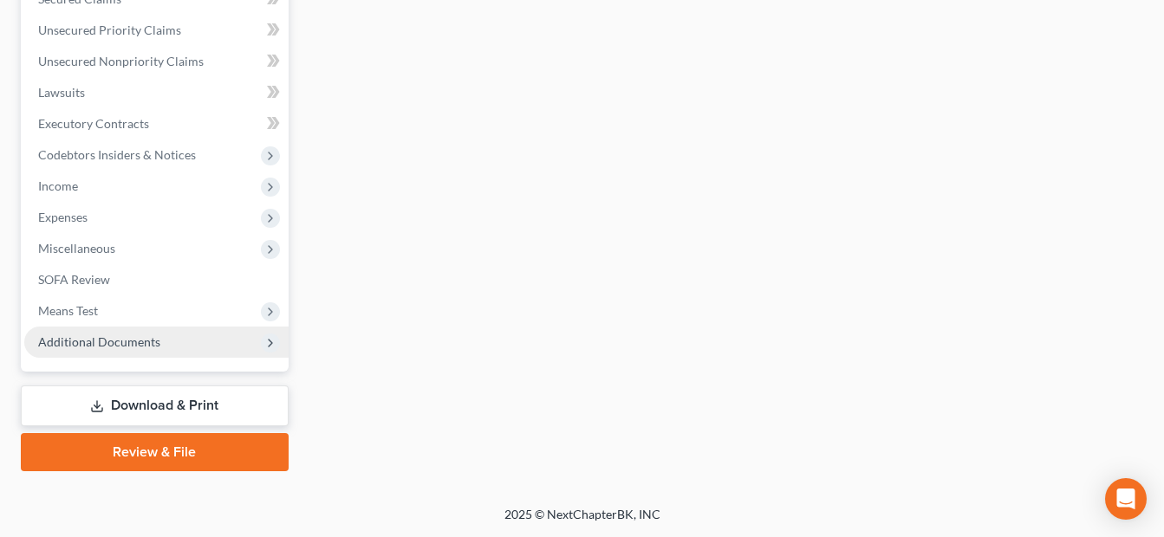
click at [134, 345] on span "Additional Documents" at bounding box center [99, 342] width 122 height 15
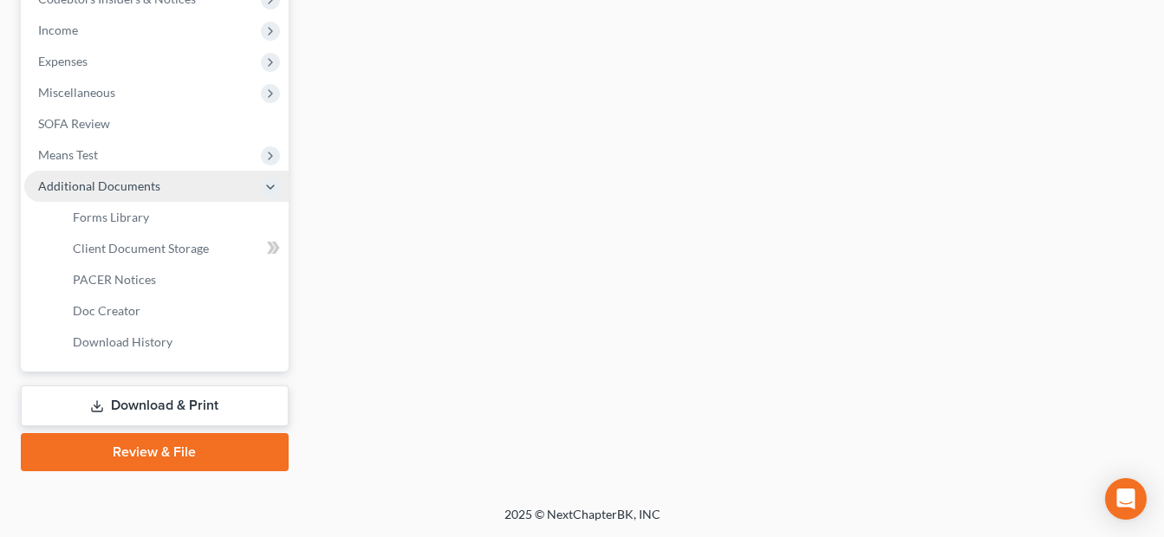
scroll to position [415, 0]
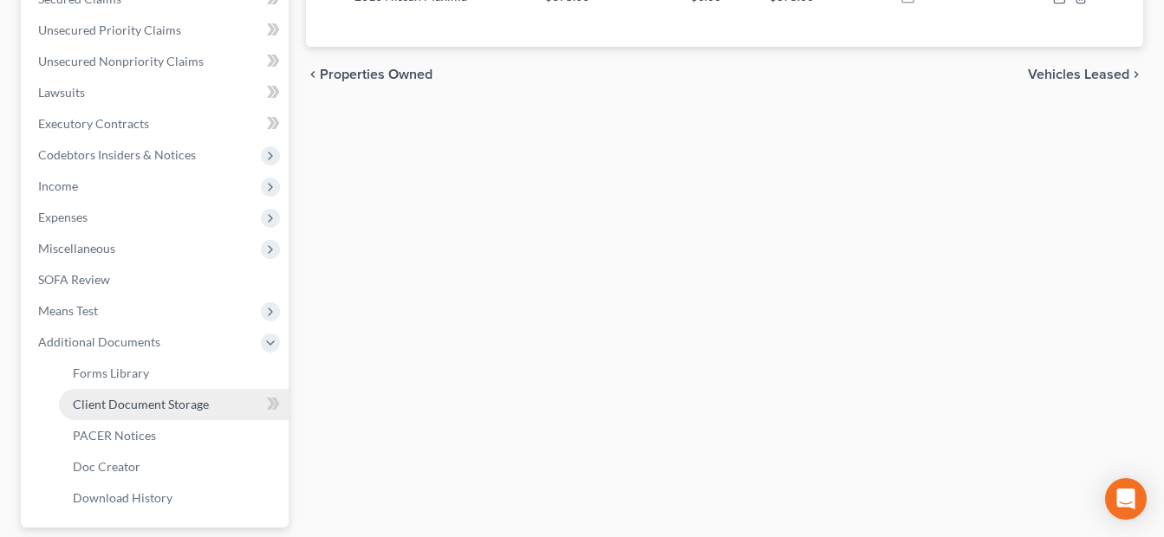
click at [214, 402] on link "Client Document Storage" at bounding box center [174, 404] width 230 height 31
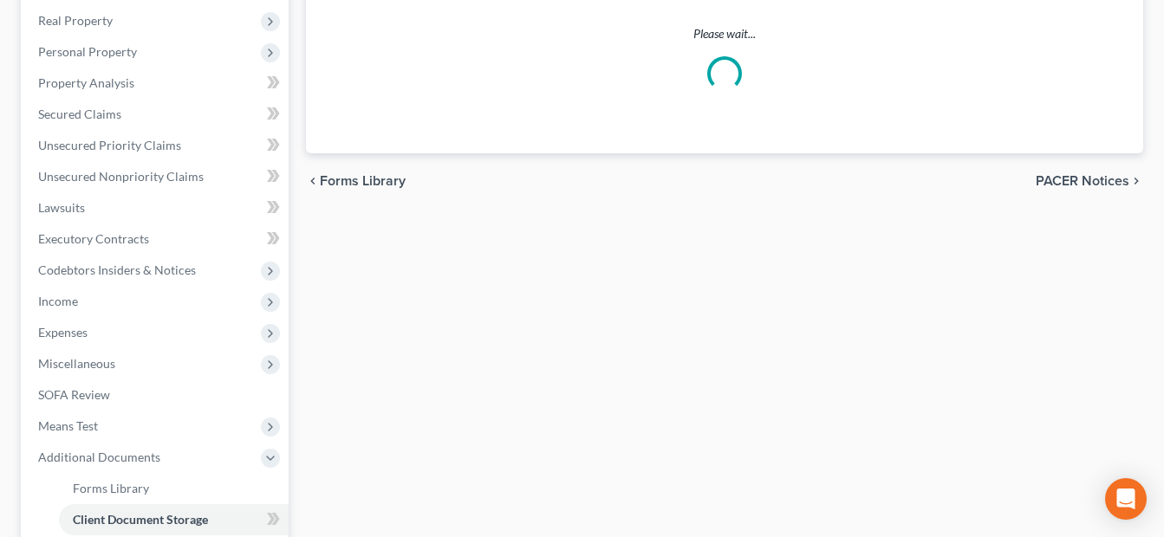
scroll to position [86, 0]
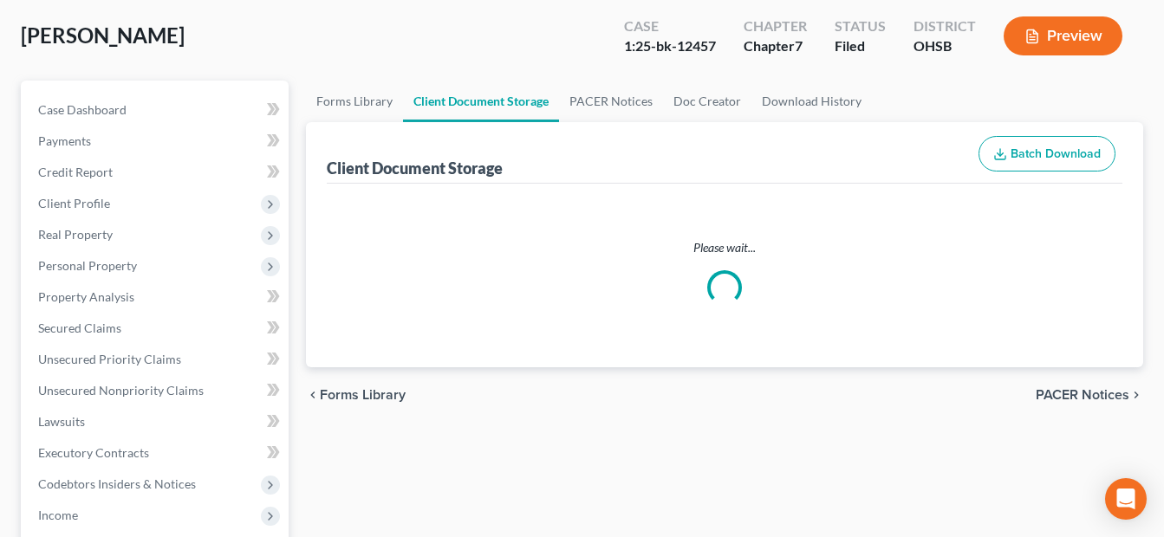
select select "7"
select select "37"
select select "52"
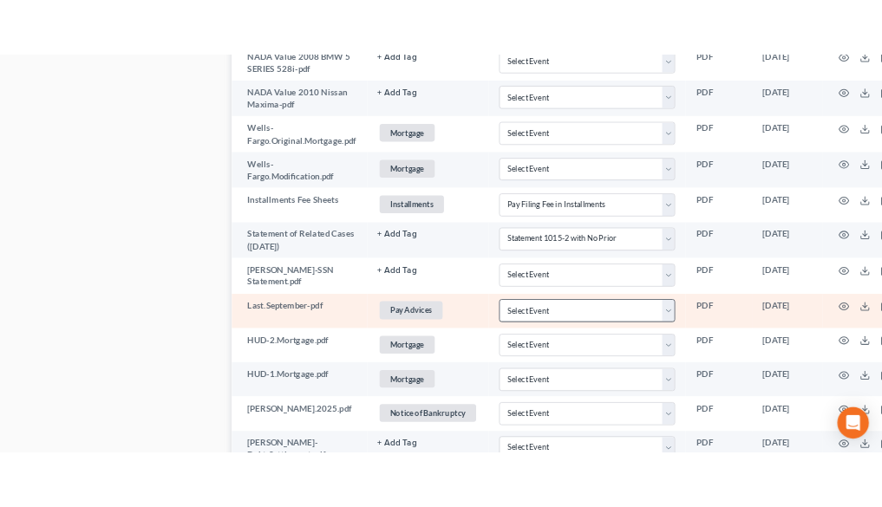
scroll to position [2546, 0]
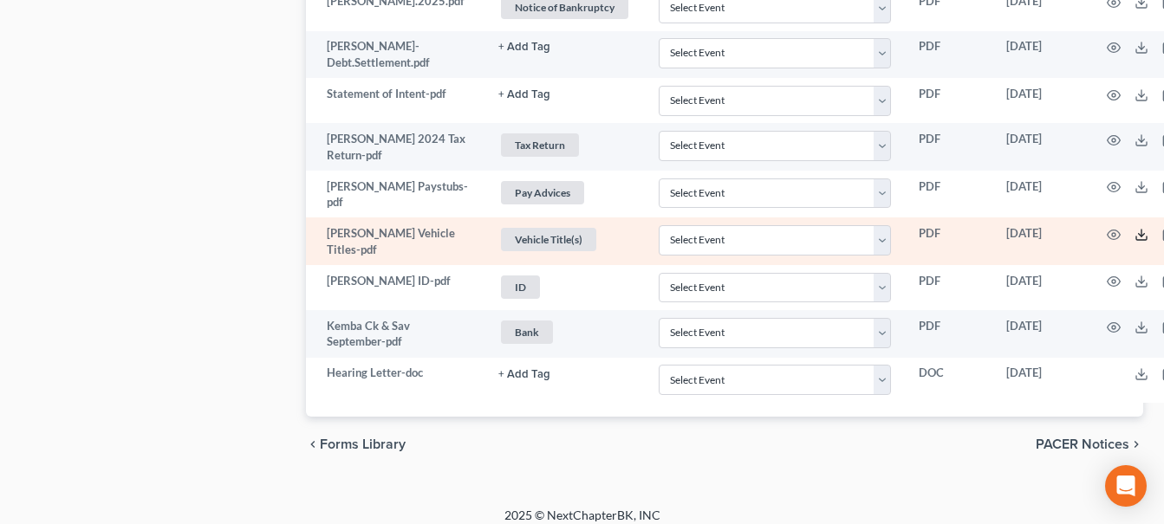
click at [1142, 230] on line at bounding box center [1142, 233] width 0 height 7
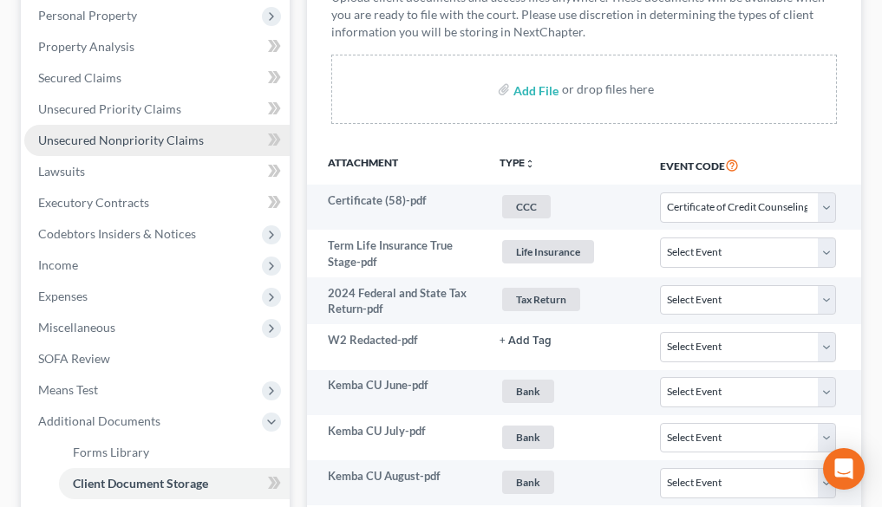
scroll to position [205, 0]
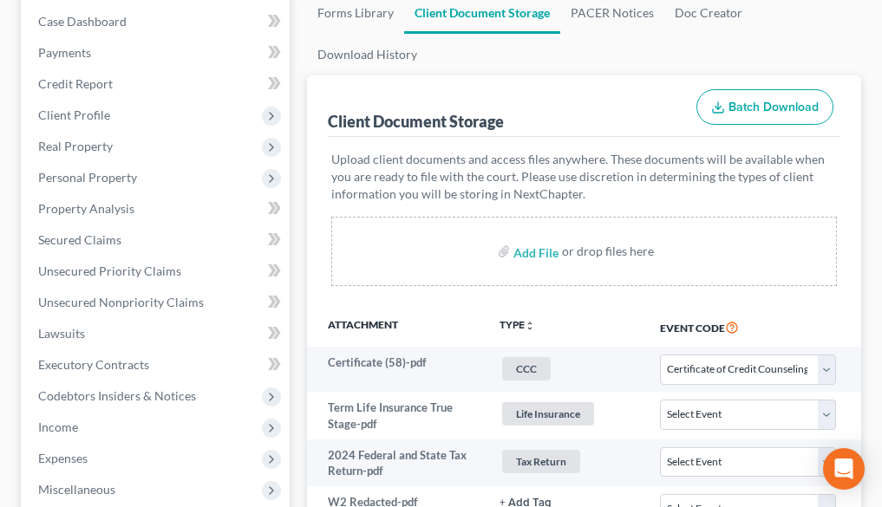
drag, startPoint x: 115, startPoint y: 174, endPoint x: 542, endPoint y: 191, distance: 426.8
click at [115, 174] on span "Personal Property" at bounding box center [87, 177] width 99 height 15
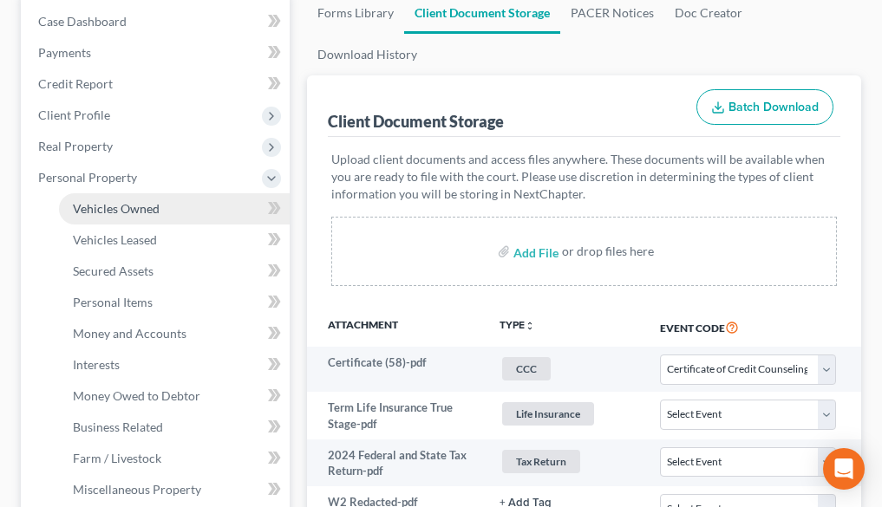
click at [117, 202] on span "Vehicles Owned" at bounding box center [116, 208] width 87 height 15
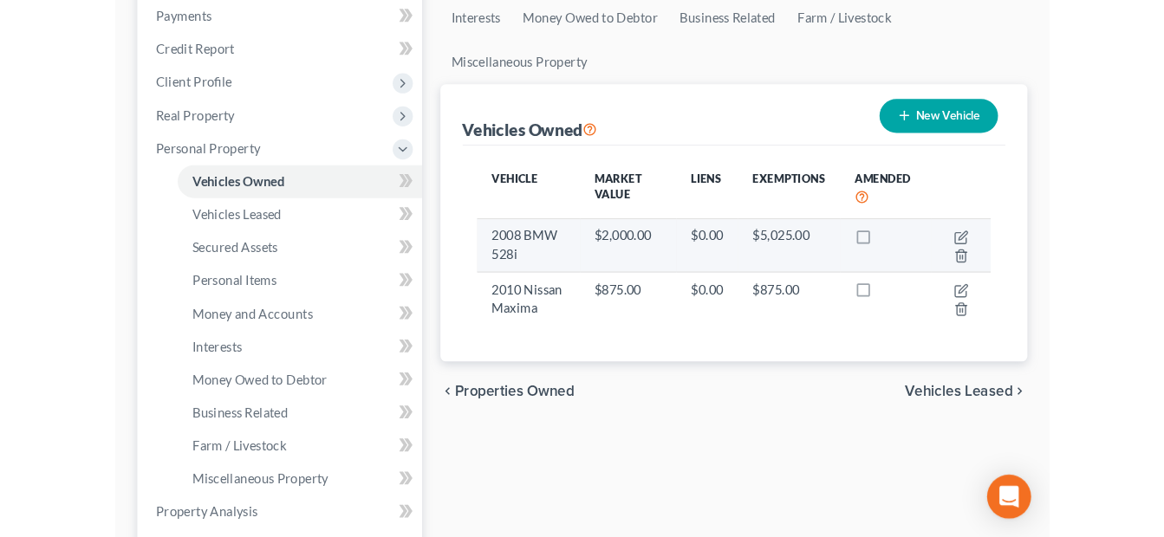
scroll to position [260, 0]
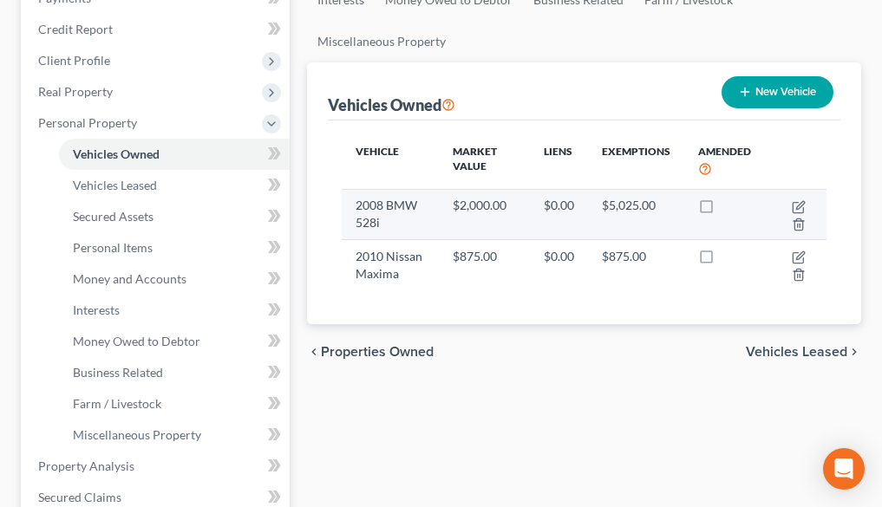
click at [789, 205] on td at bounding box center [798, 214] width 56 height 50
click at [799, 205] on icon "button" at bounding box center [800, 205] width 8 height 8
select select "0"
select select "18"
select select "3"
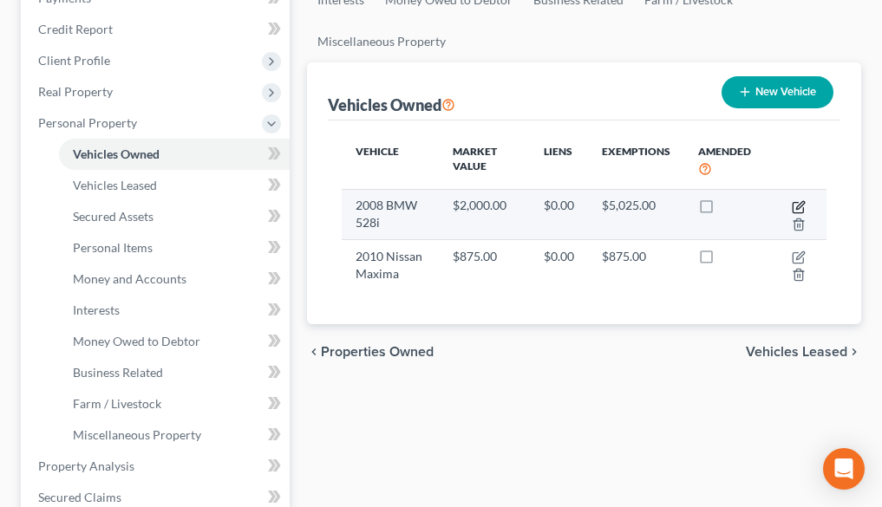
select select "0"
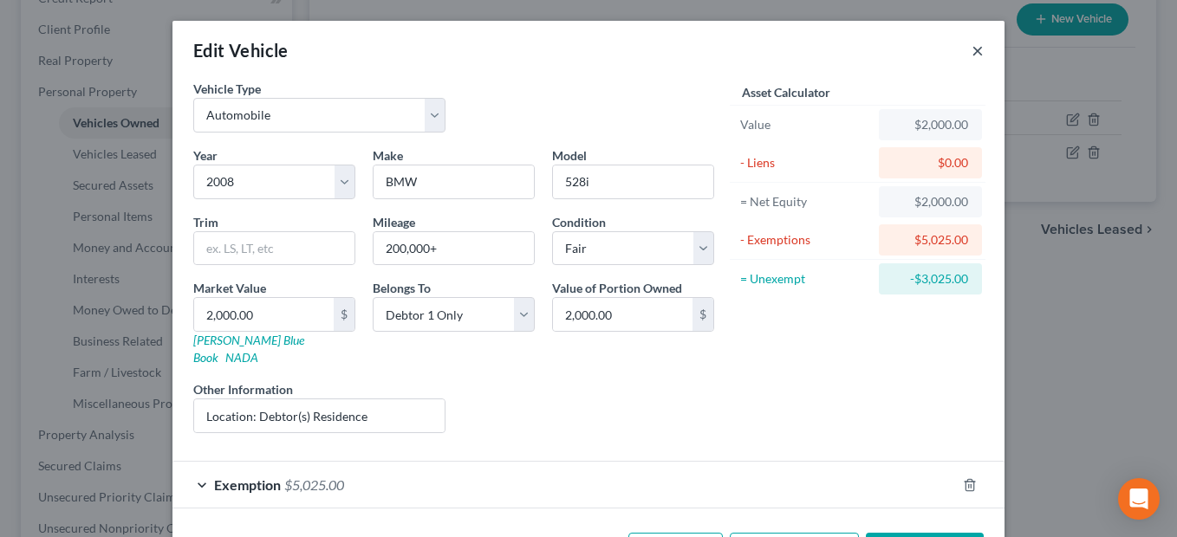
click at [972, 51] on button "×" at bounding box center [978, 50] width 12 height 21
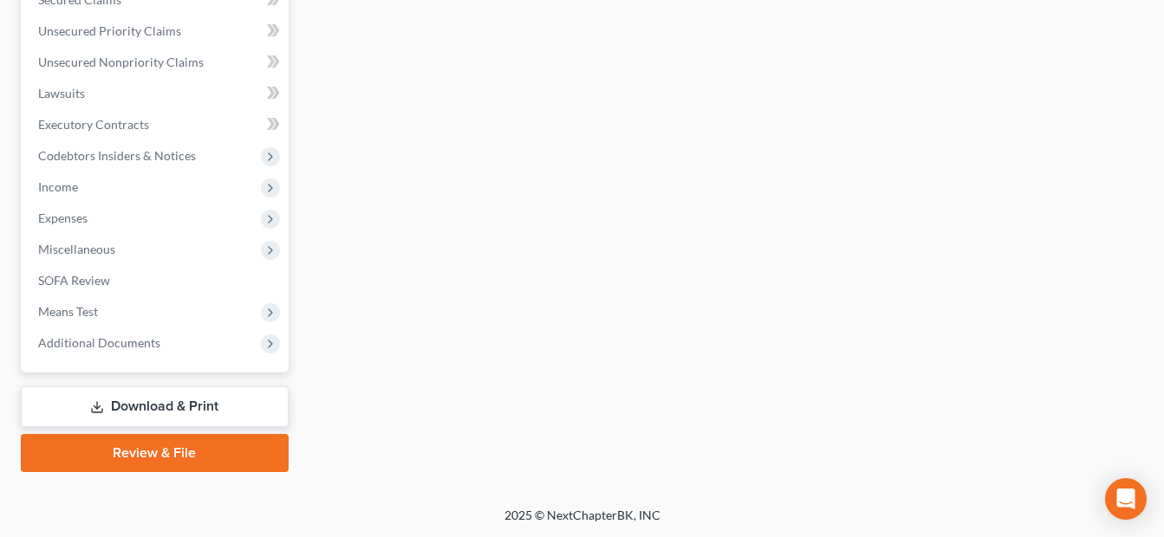
scroll to position [727, 0]
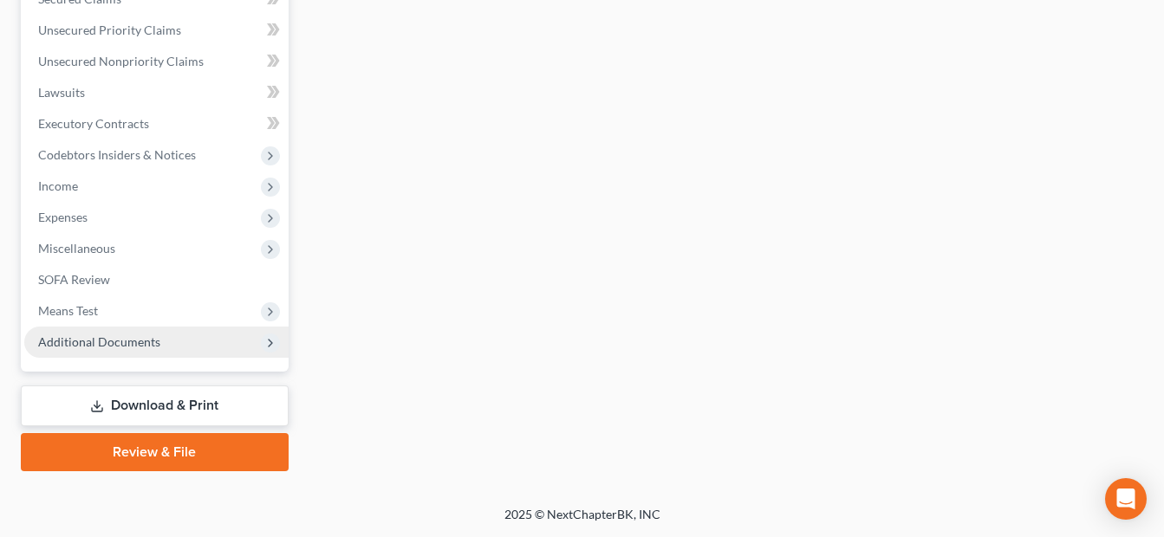
click at [184, 356] on span "Additional Documents" at bounding box center [156, 342] width 264 height 31
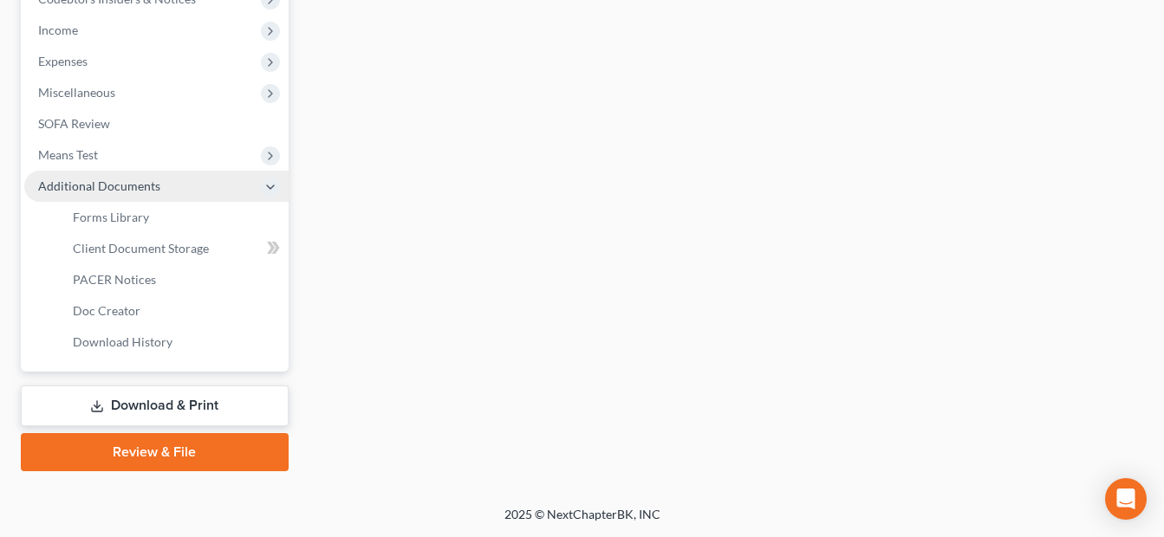
scroll to position [415, 0]
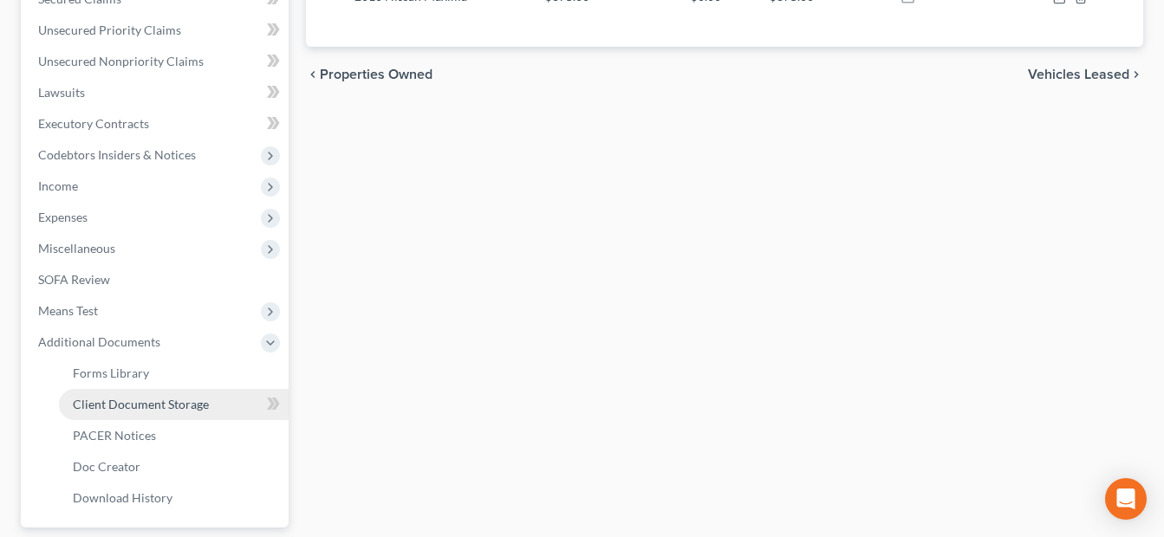
click at [167, 401] on span "Client Document Storage" at bounding box center [141, 404] width 136 height 15
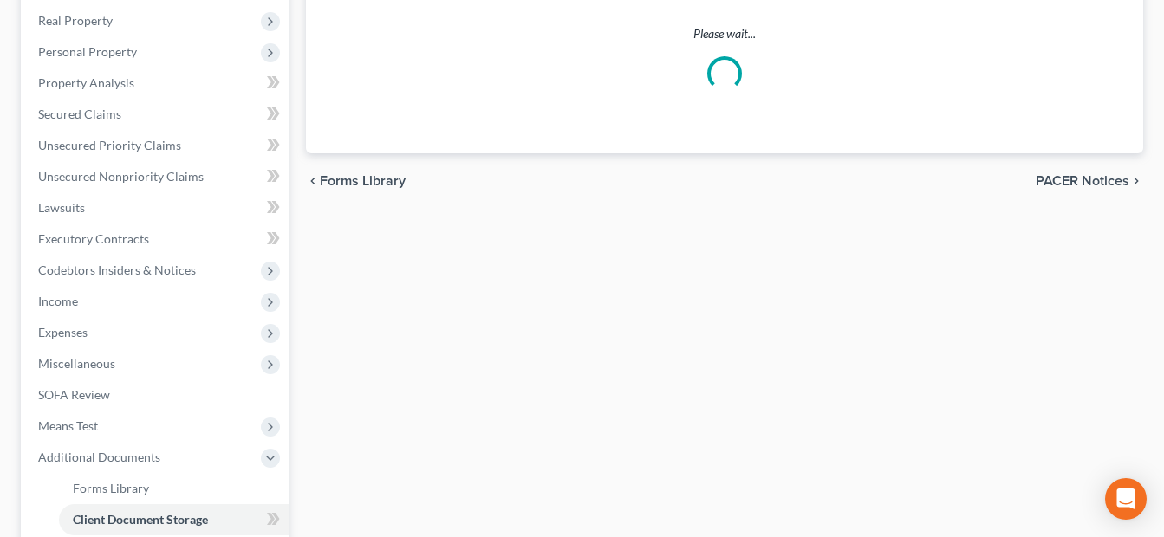
scroll to position [86, 0]
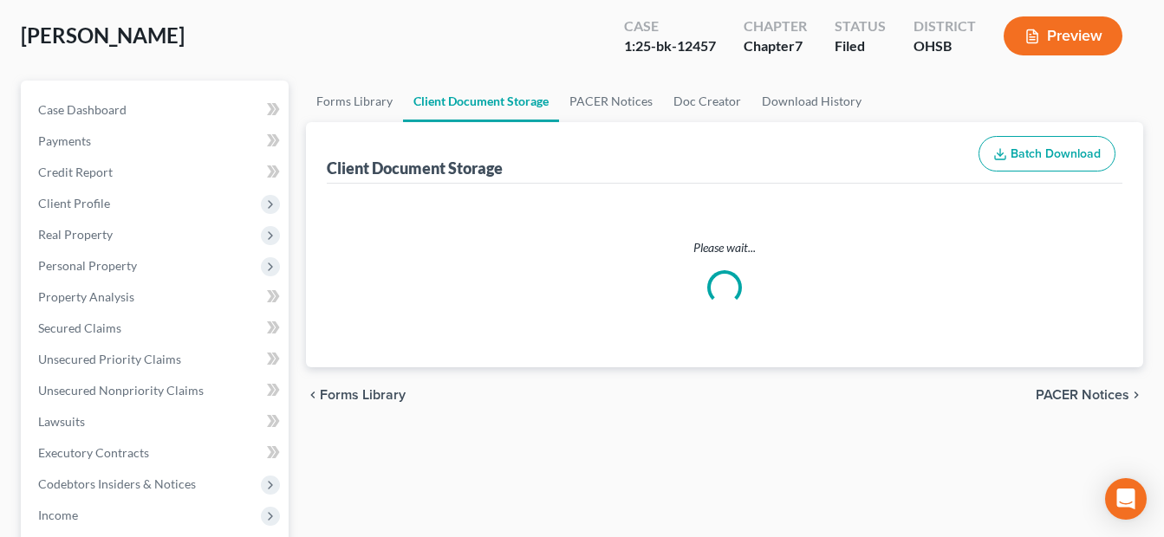
select select "7"
select select "37"
select select "52"
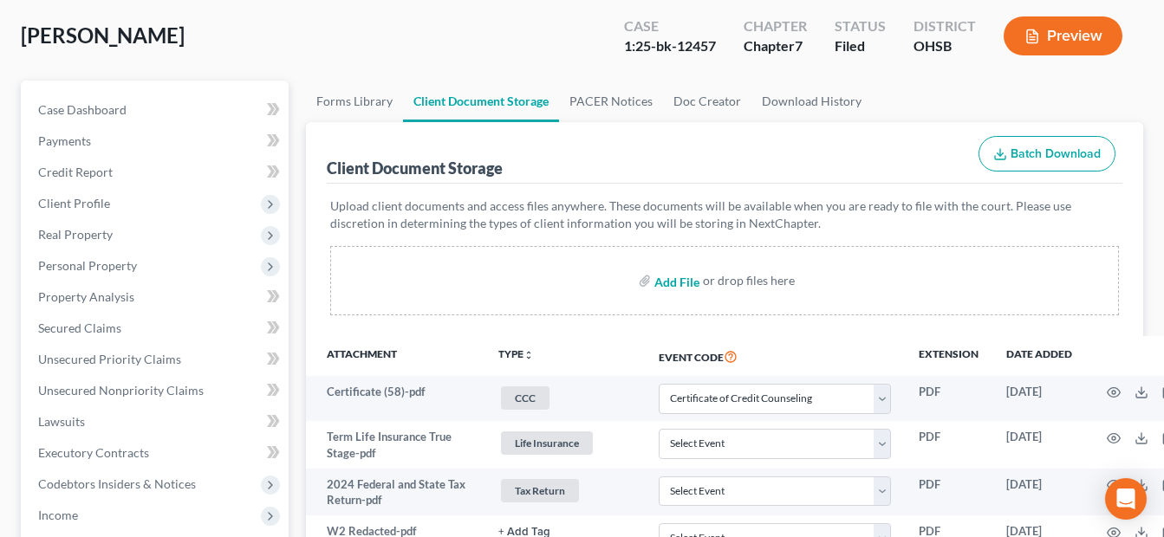
click at [683, 296] on input "file" at bounding box center [675, 280] width 42 height 31
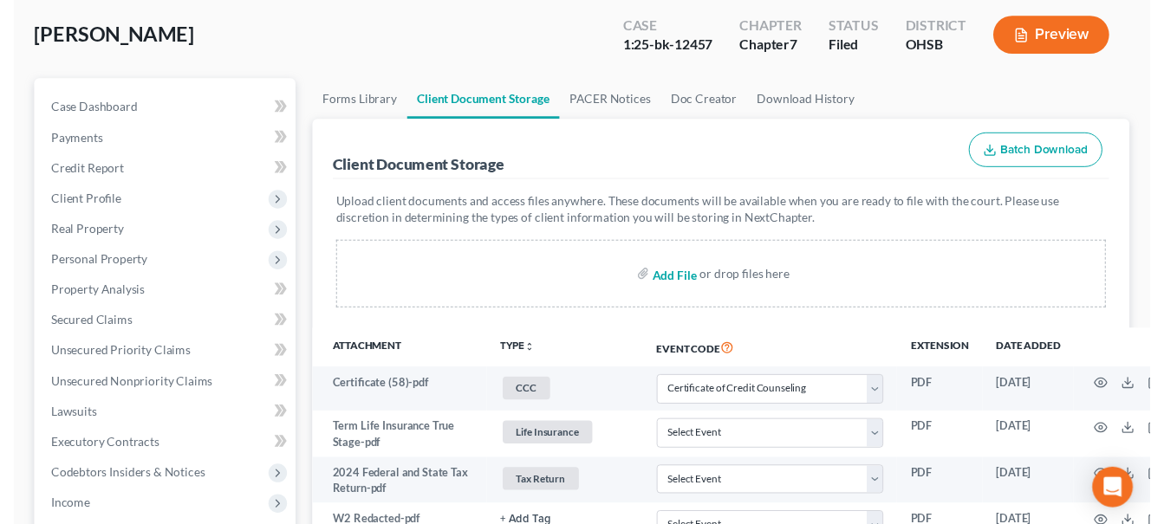
scroll to position [0, 0]
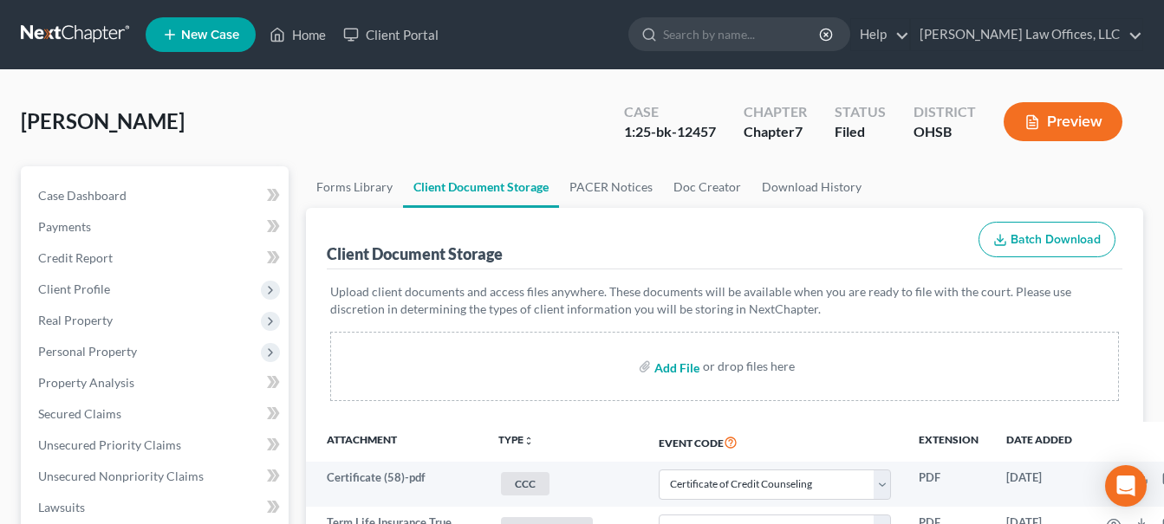
type input "C:\fakepath\BMW.Edmunds.Value.pdf"
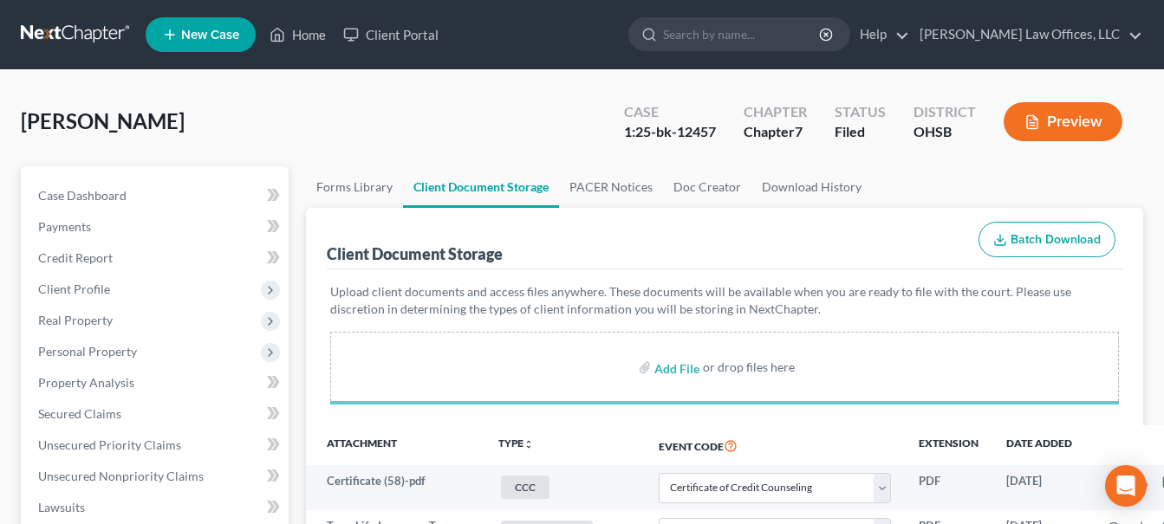
select select "7"
select select "37"
select select "52"
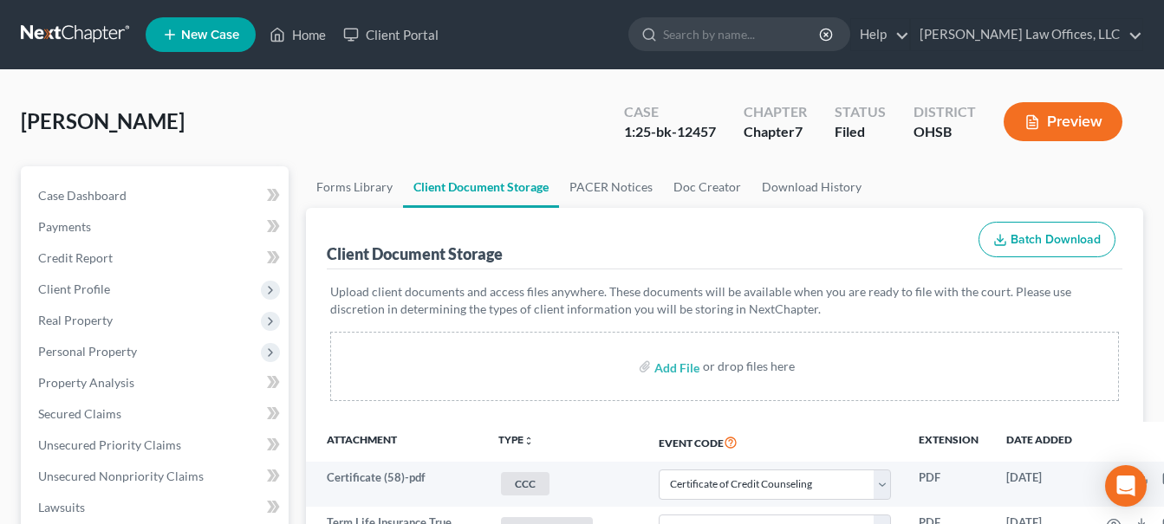
select select "7"
select select "37"
select select "52"
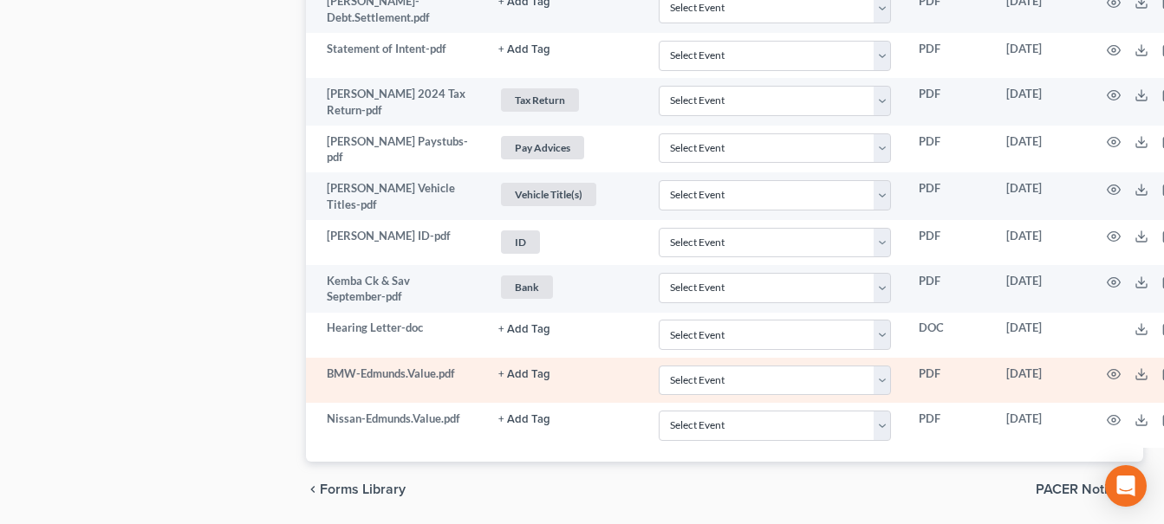
click at [521, 369] on button "+ Add Tag" at bounding box center [524, 374] width 52 height 11
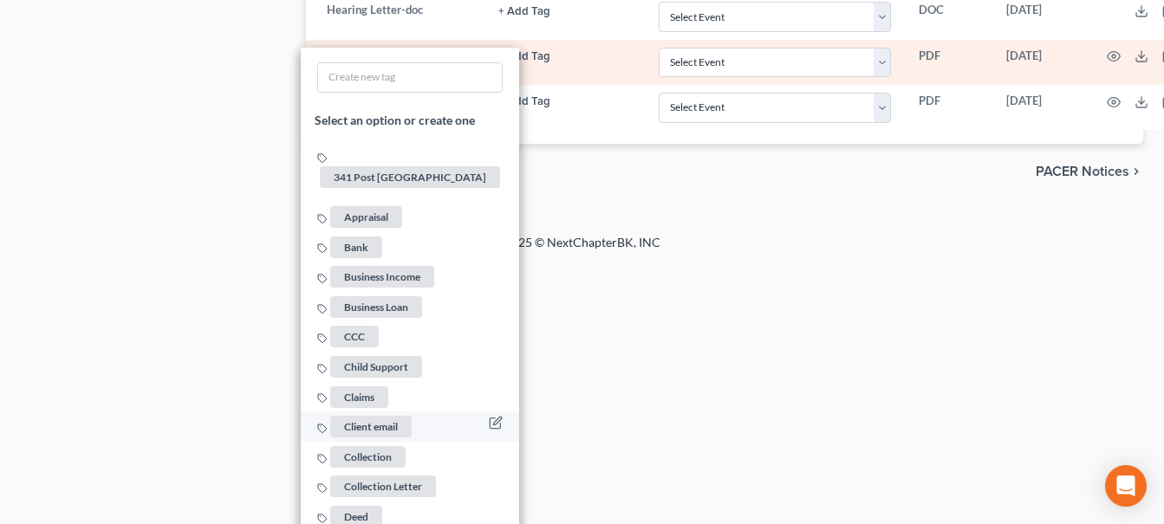
scroll to position [2938, 0]
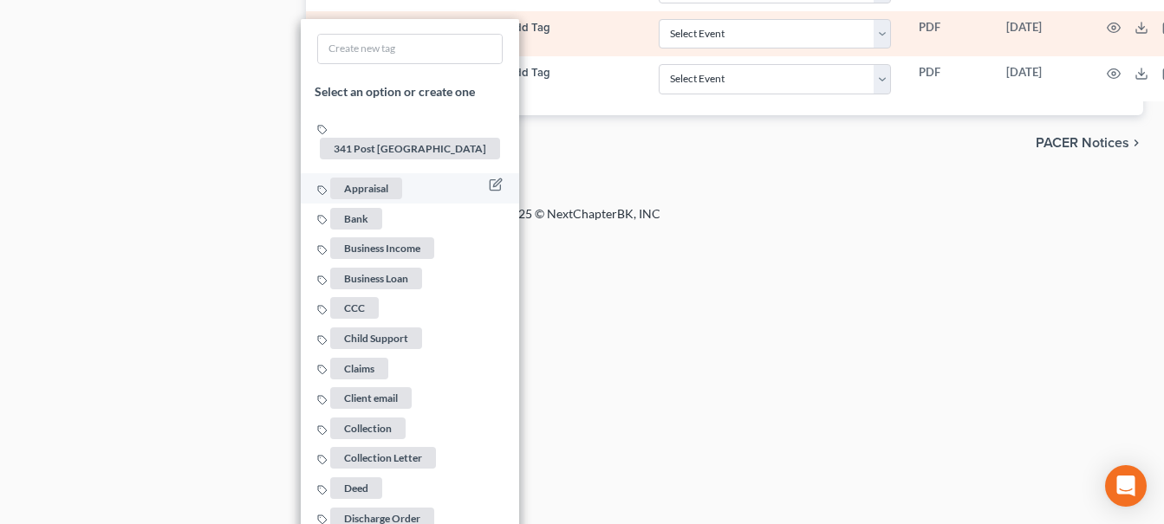
click at [364, 178] on span "Appraisal" at bounding box center [366, 189] width 72 height 22
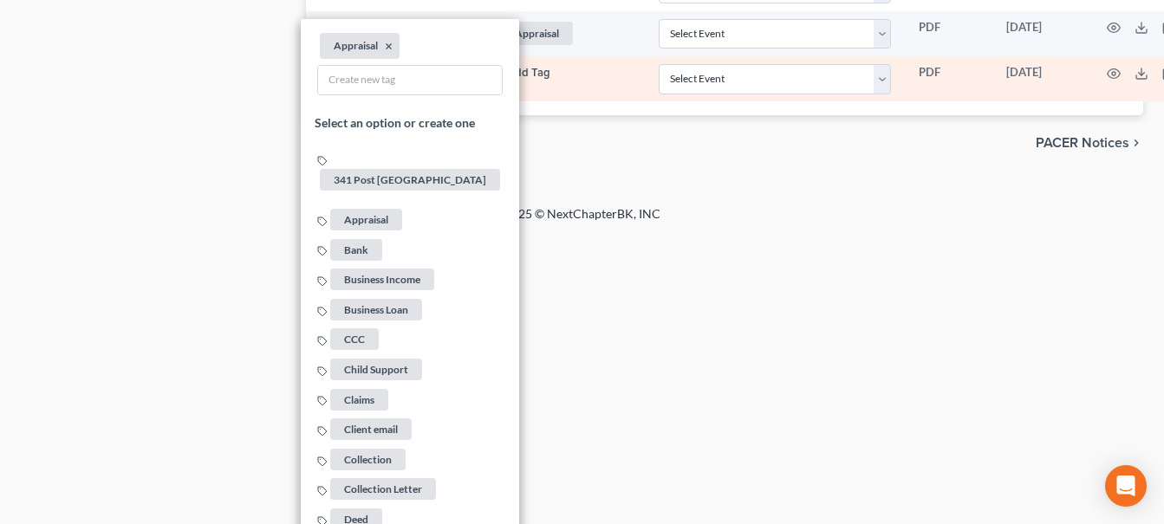
click at [541, 68] on button "+ Add Tag" at bounding box center [524, 73] width 52 height 11
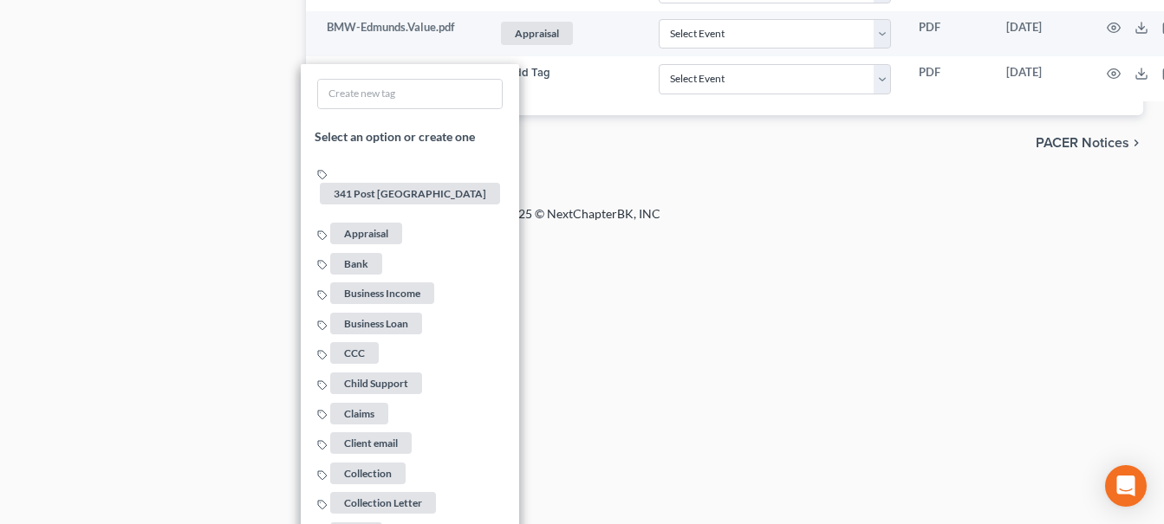
scroll to position [2636, 0]
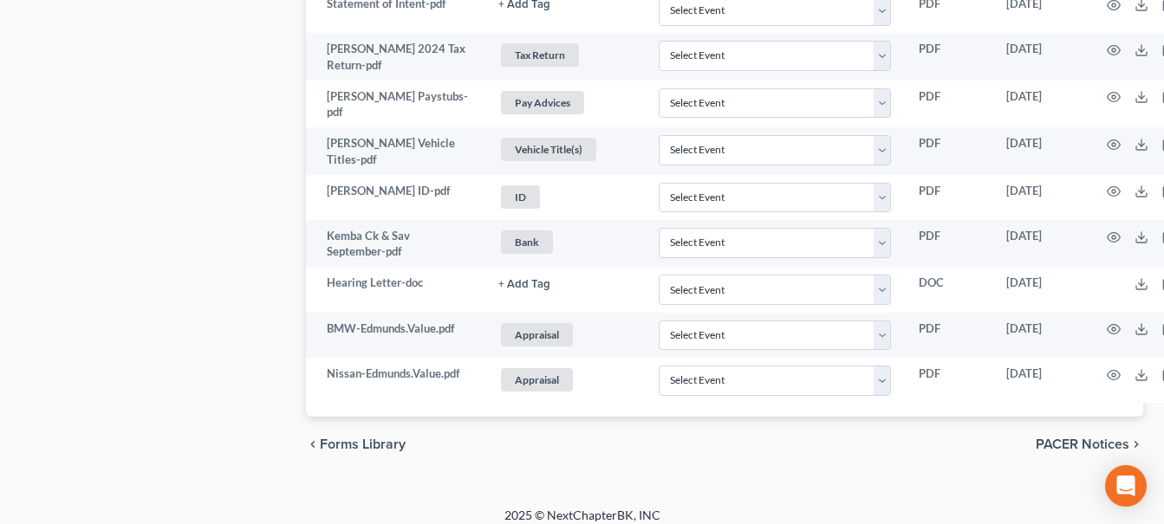
scroll to position [2636, 68]
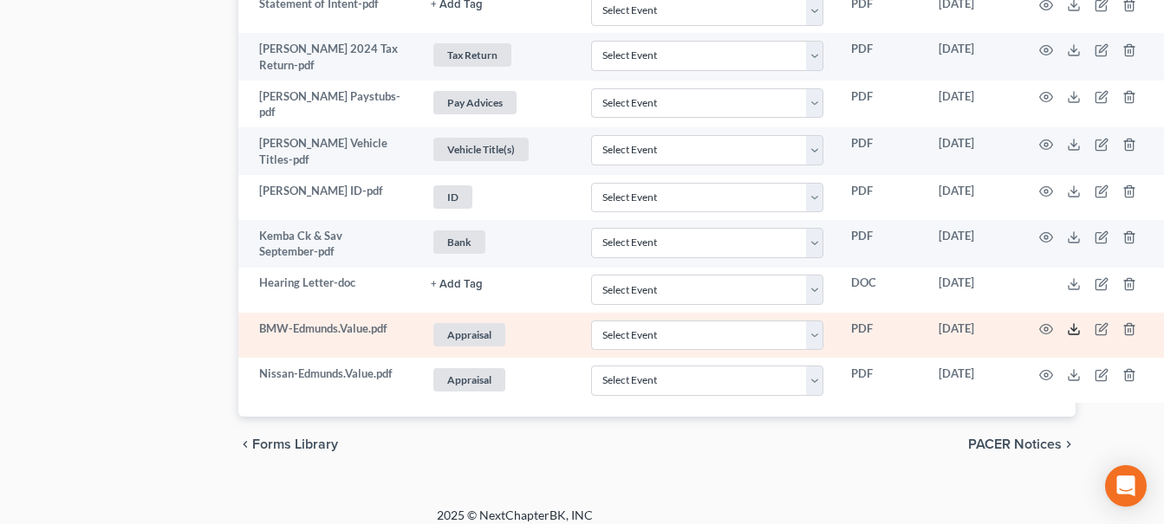
click at [1074, 324] on line at bounding box center [1074, 327] width 0 height 7
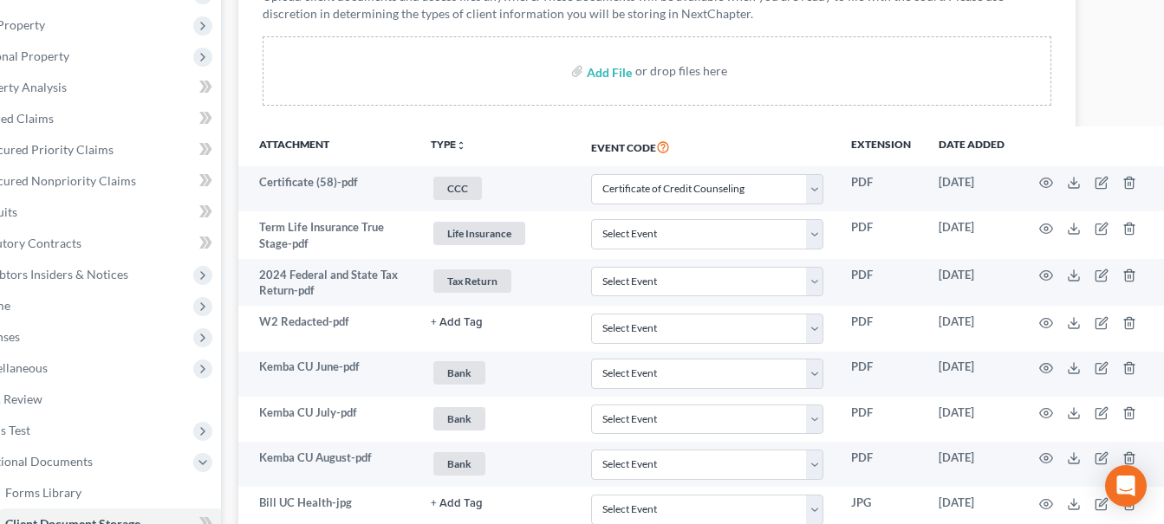
scroll to position [296, 0]
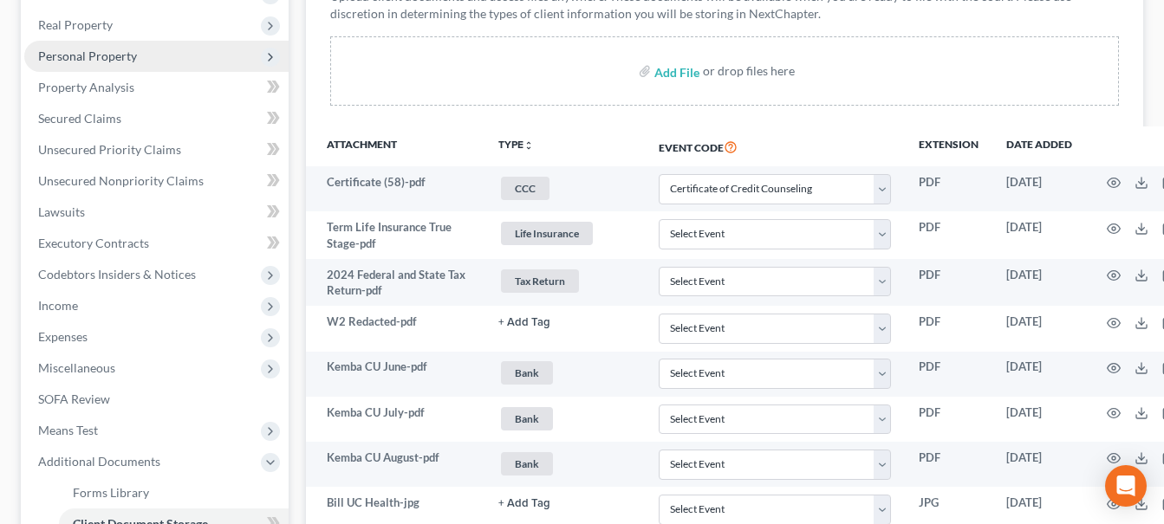
click at [136, 55] on span "Personal Property" at bounding box center [156, 56] width 264 height 31
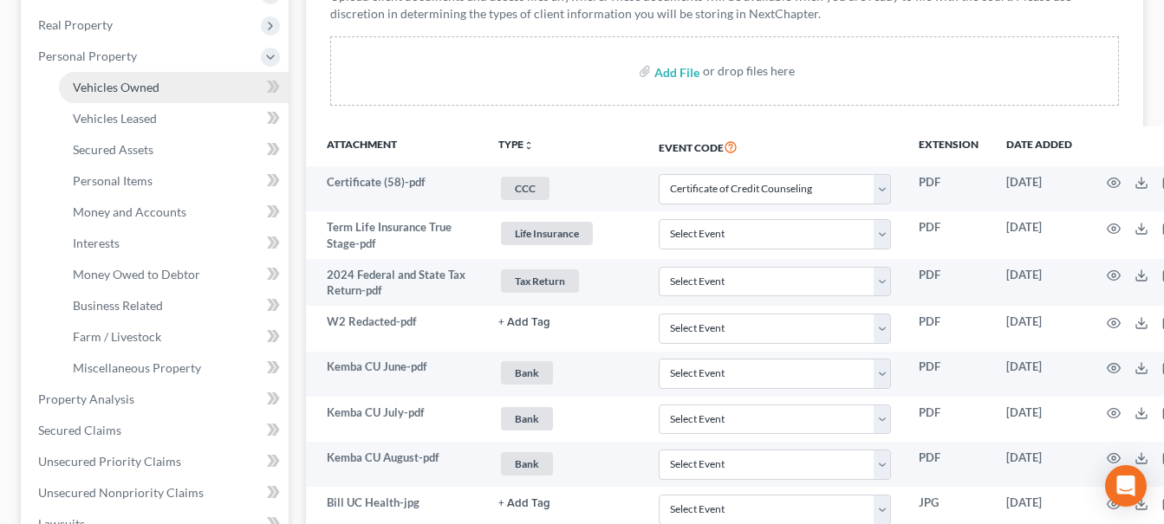
click at [127, 91] on span "Vehicles Owned" at bounding box center [116, 87] width 87 height 15
